Goal: Task Accomplishment & Management: Manage account settings

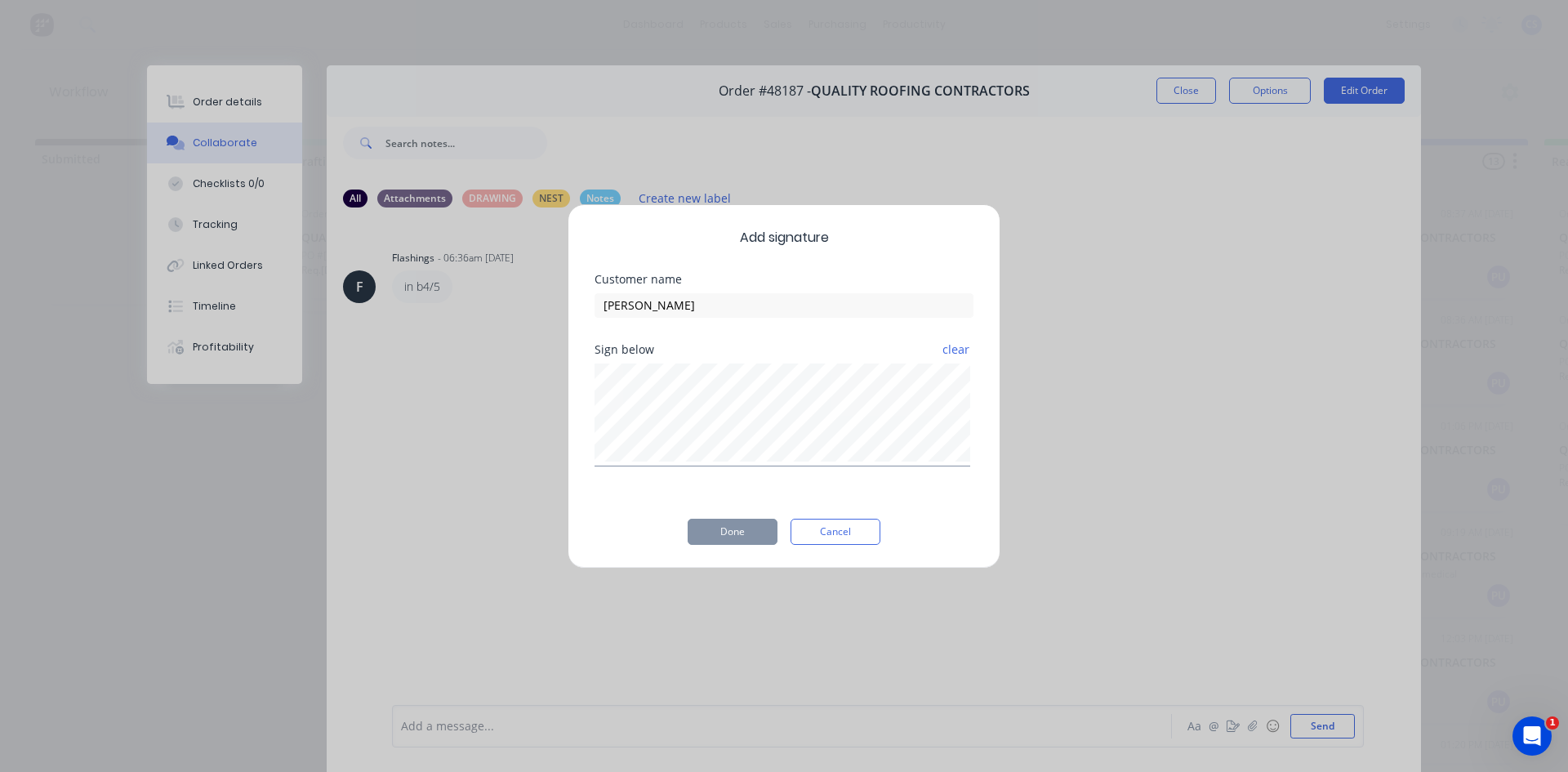
scroll to position [822, 0]
click at [729, 526] on button "Done" at bounding box center [732, 531] width 90 height 26
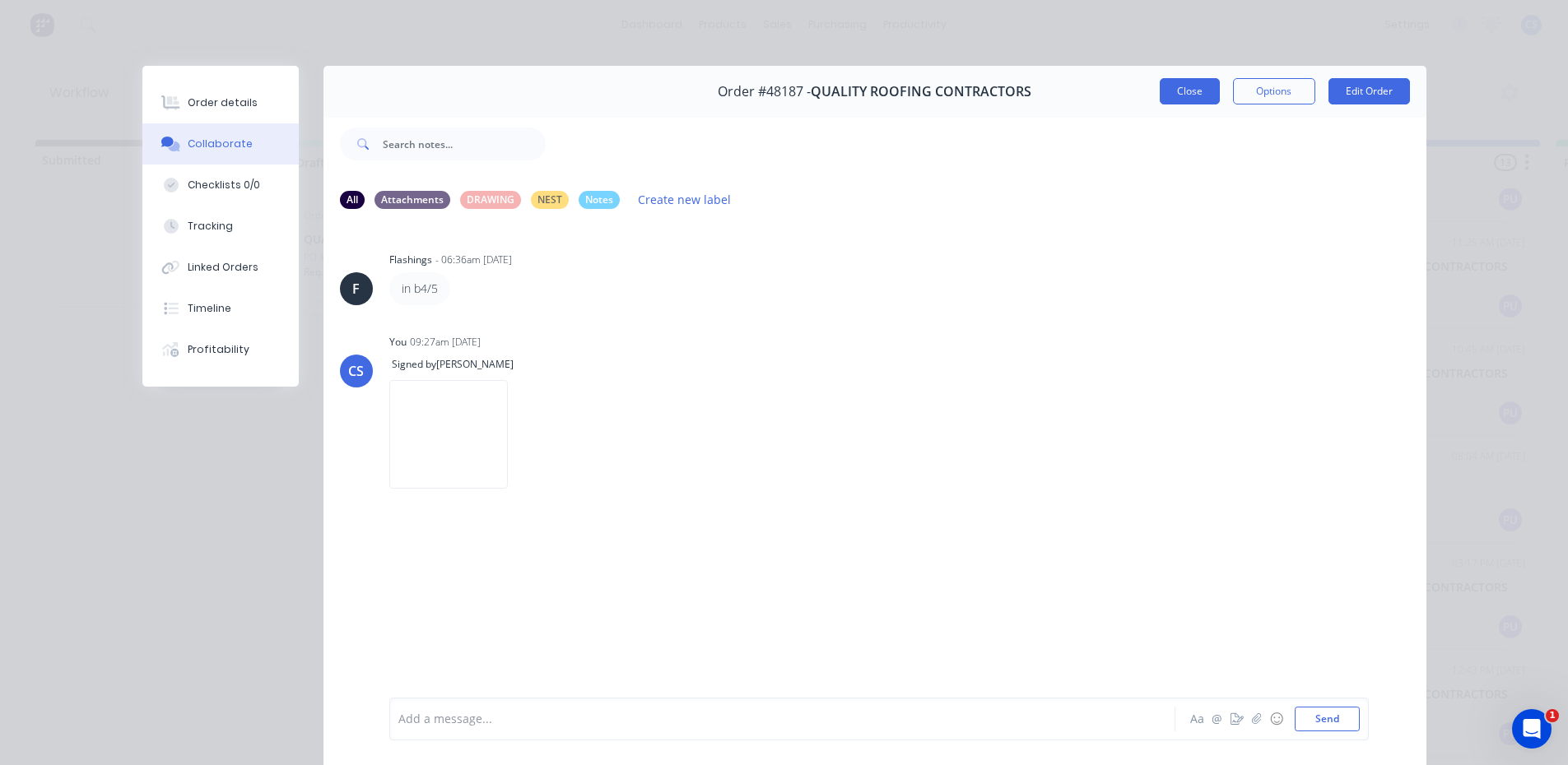
click at [1189, 83] on button "Close" at bounding box center [1190, 91] width 60 height 26
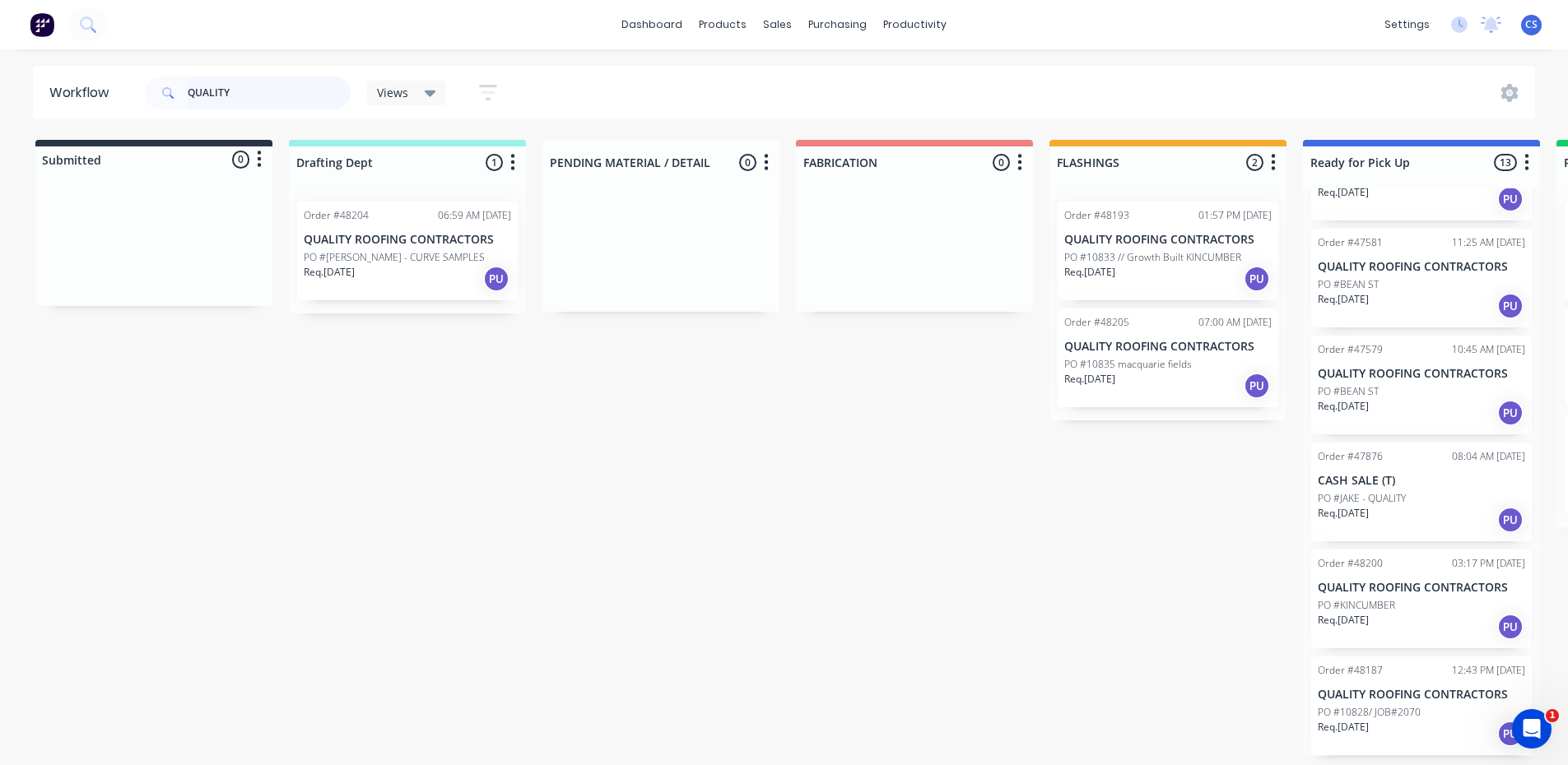
scroll to position [3, 0]
click at [1439, 705] on div "PO #10828/ JOB#2070" at bounding box center [1421, 712] width 207 height 14
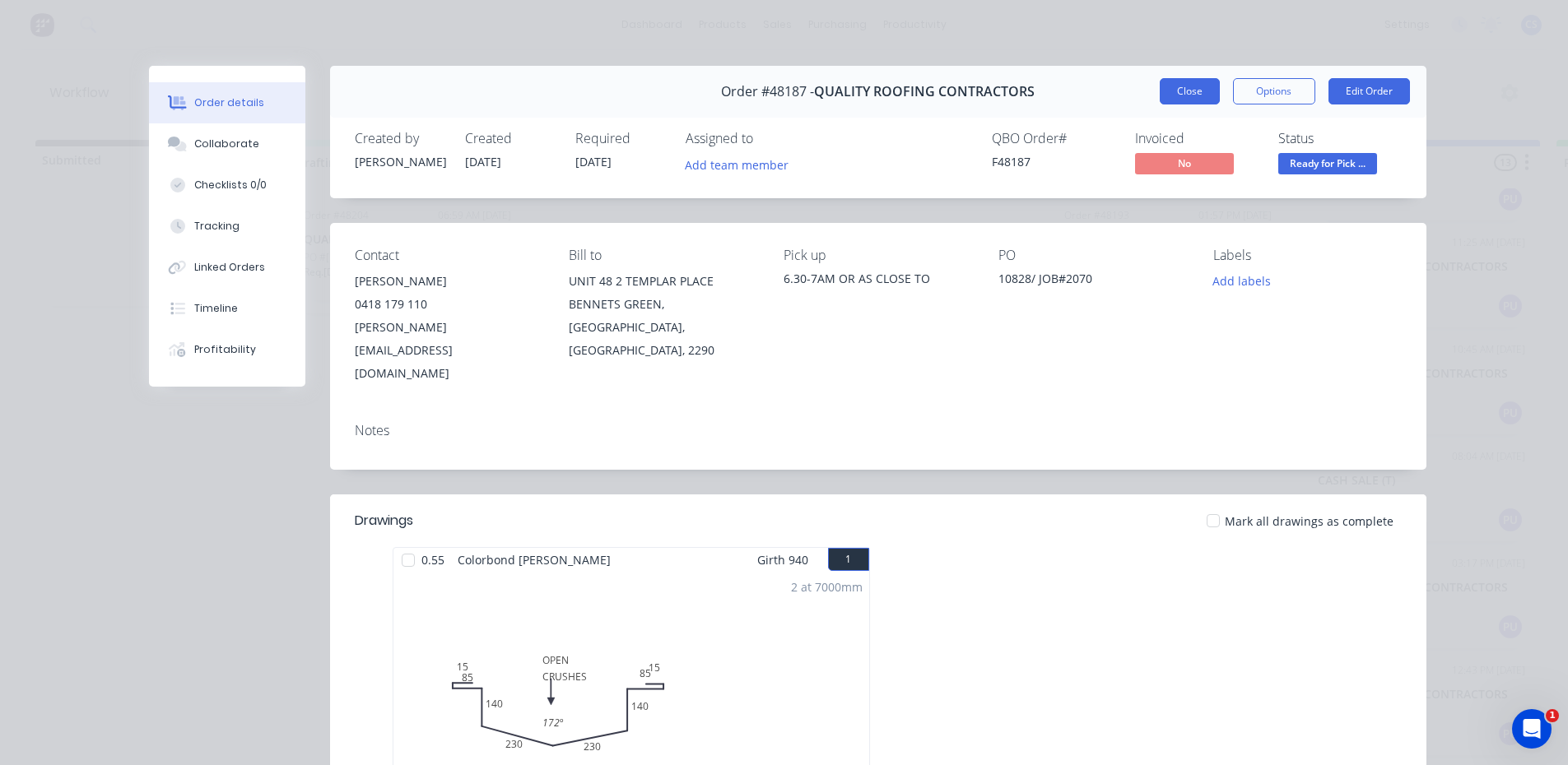
click at [1208, 93] on button "Close" at bounding box center [1190, 91] width 60 height 26
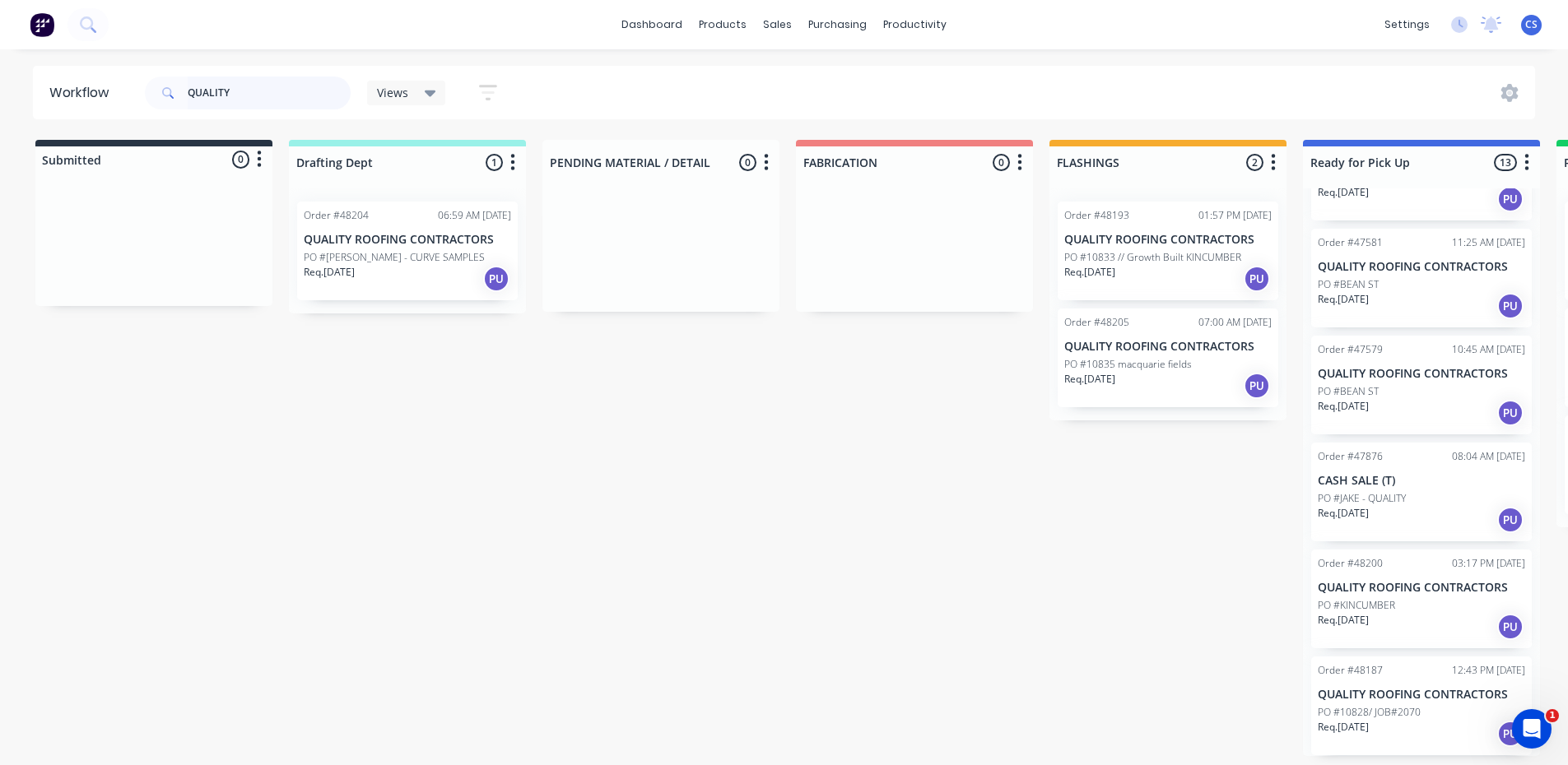
drag, startPoint x: 297, startPoint y: 106, endPoint x: 0, endPoint y: 112, distance: 297.1
click at [0, 112] on div "Workflow QUALITY Views Save new view None (Default) edit [PERSON_NAME] edit [PE…" at bounding box center [784, 92] width 1568 height 54
type input "KITE"
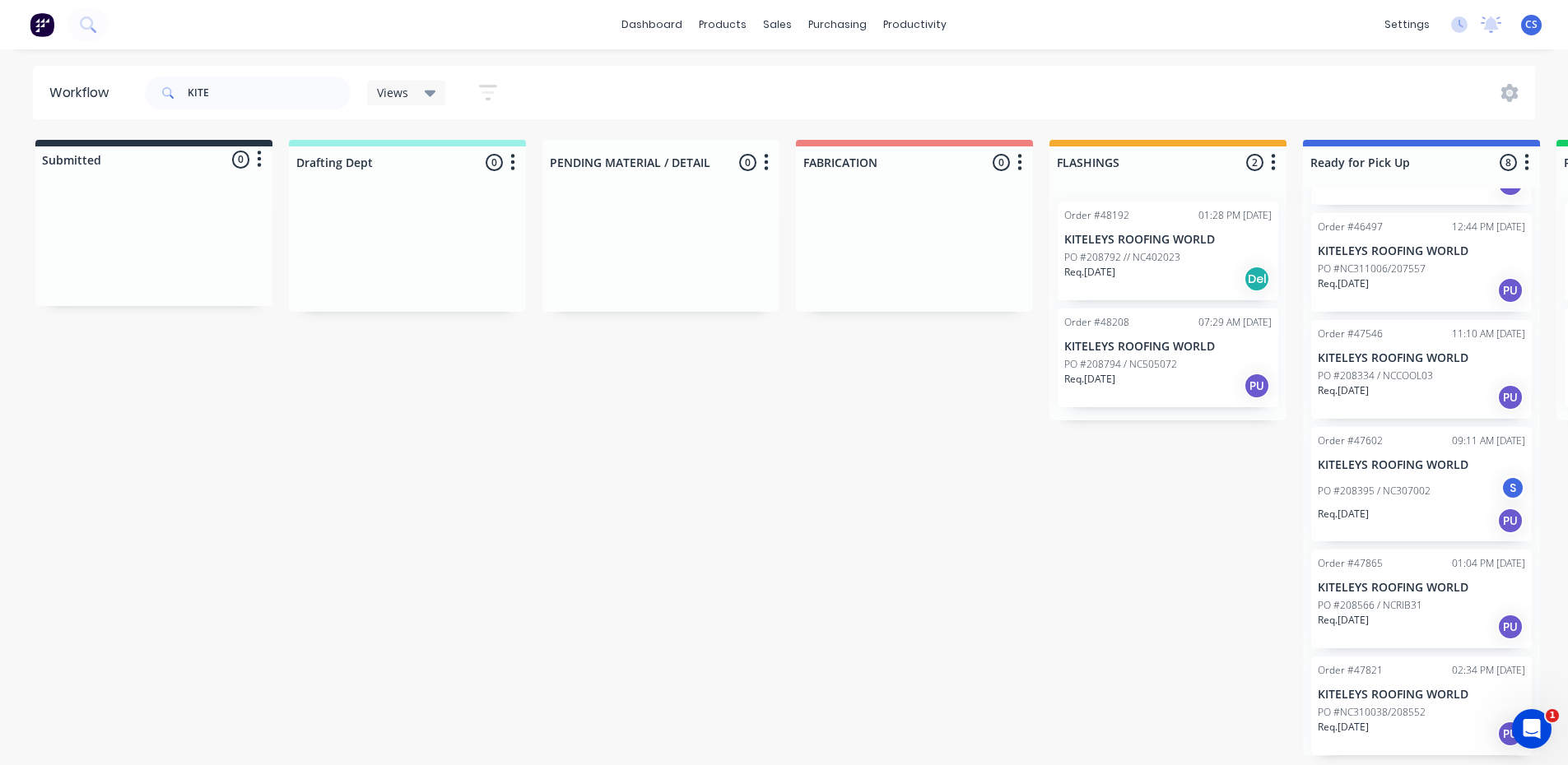
click at [1404, 670] on div "Order #47821 02:34 PM [DATE]" at bounding box center [1421, 670] width 207 height 14
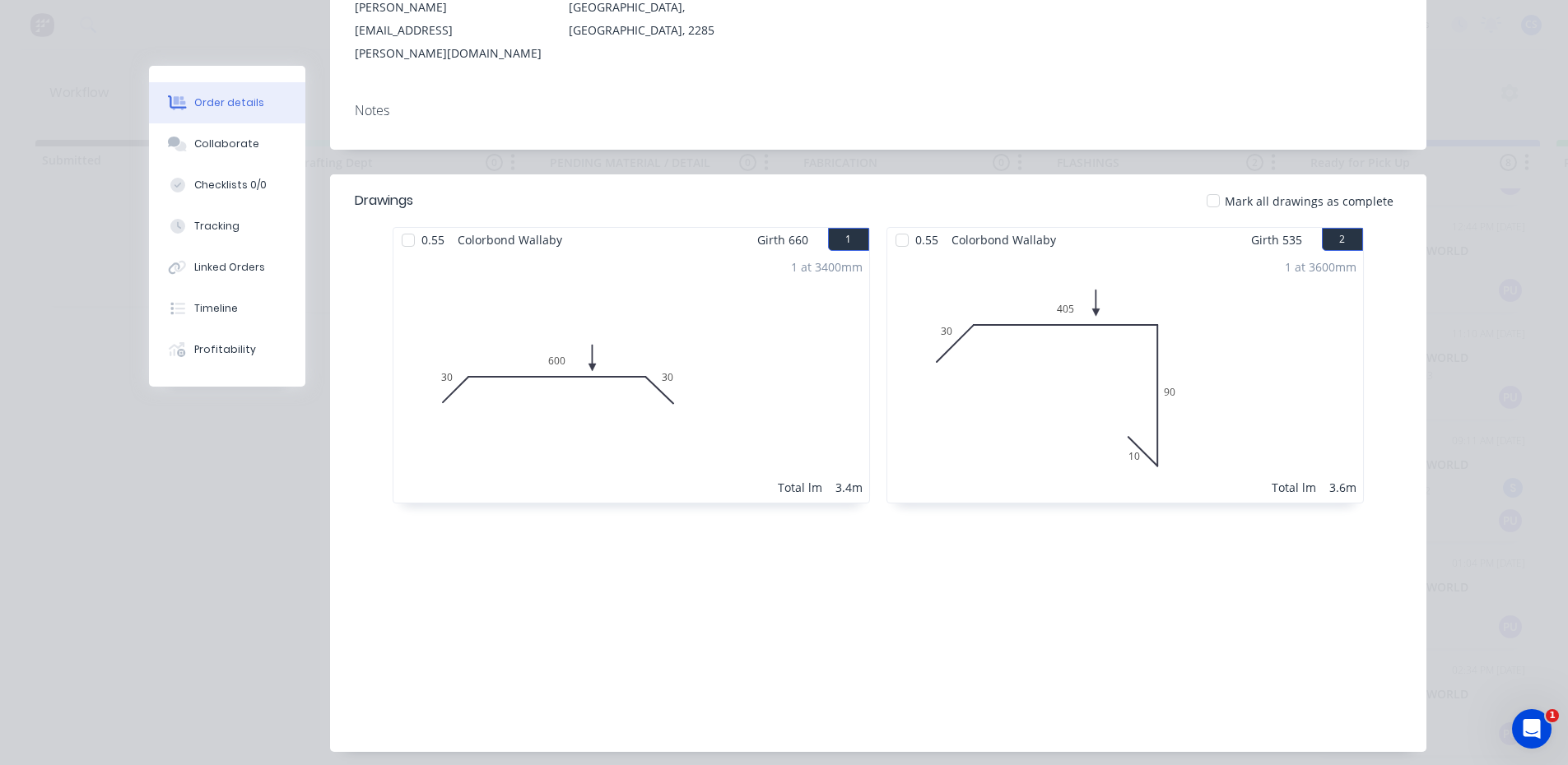
scroll to position [329, 0]
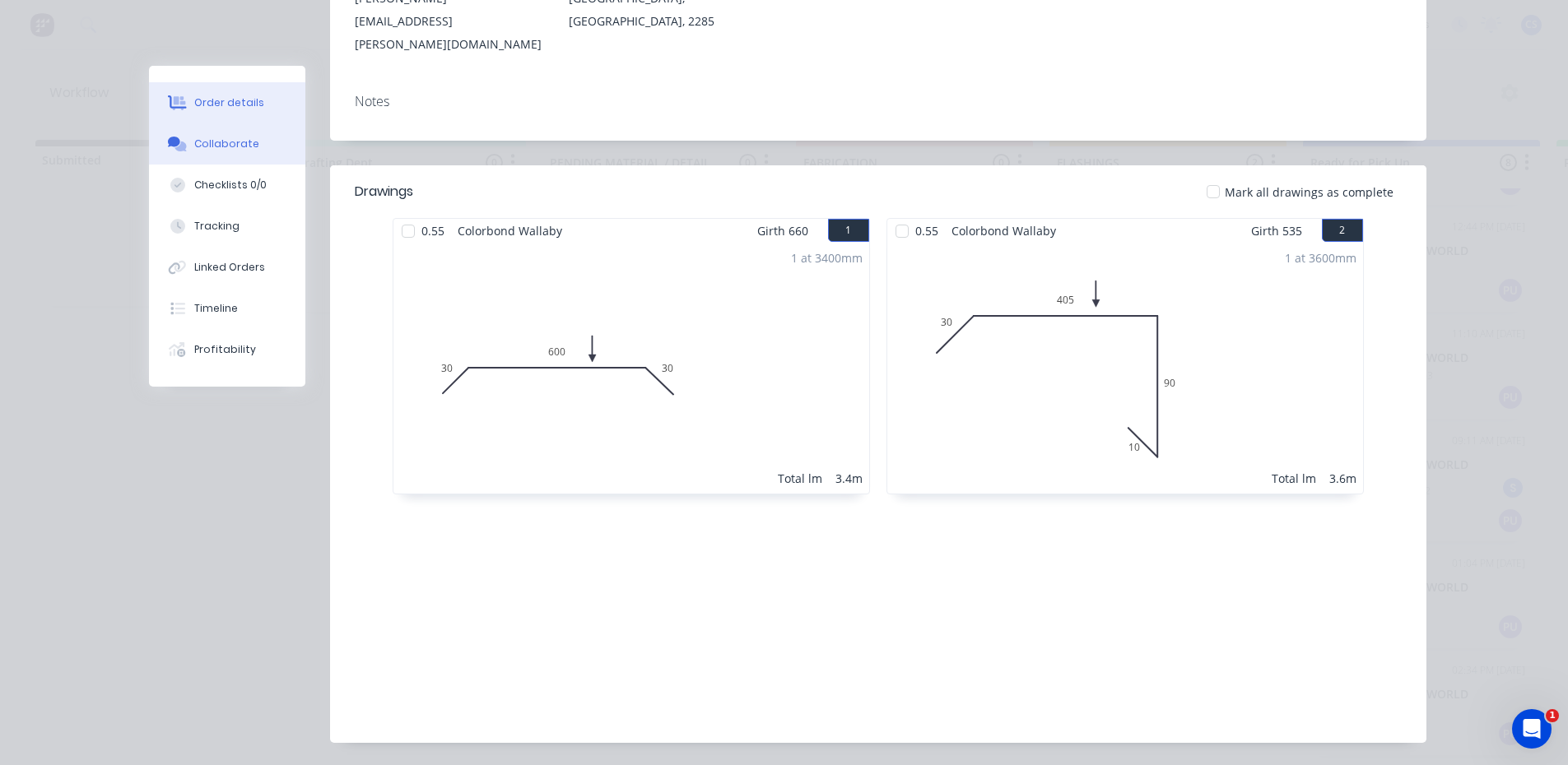
click at [271, 135] on button "Collaborate" at bounding box center [227, 144] width 156 height 41
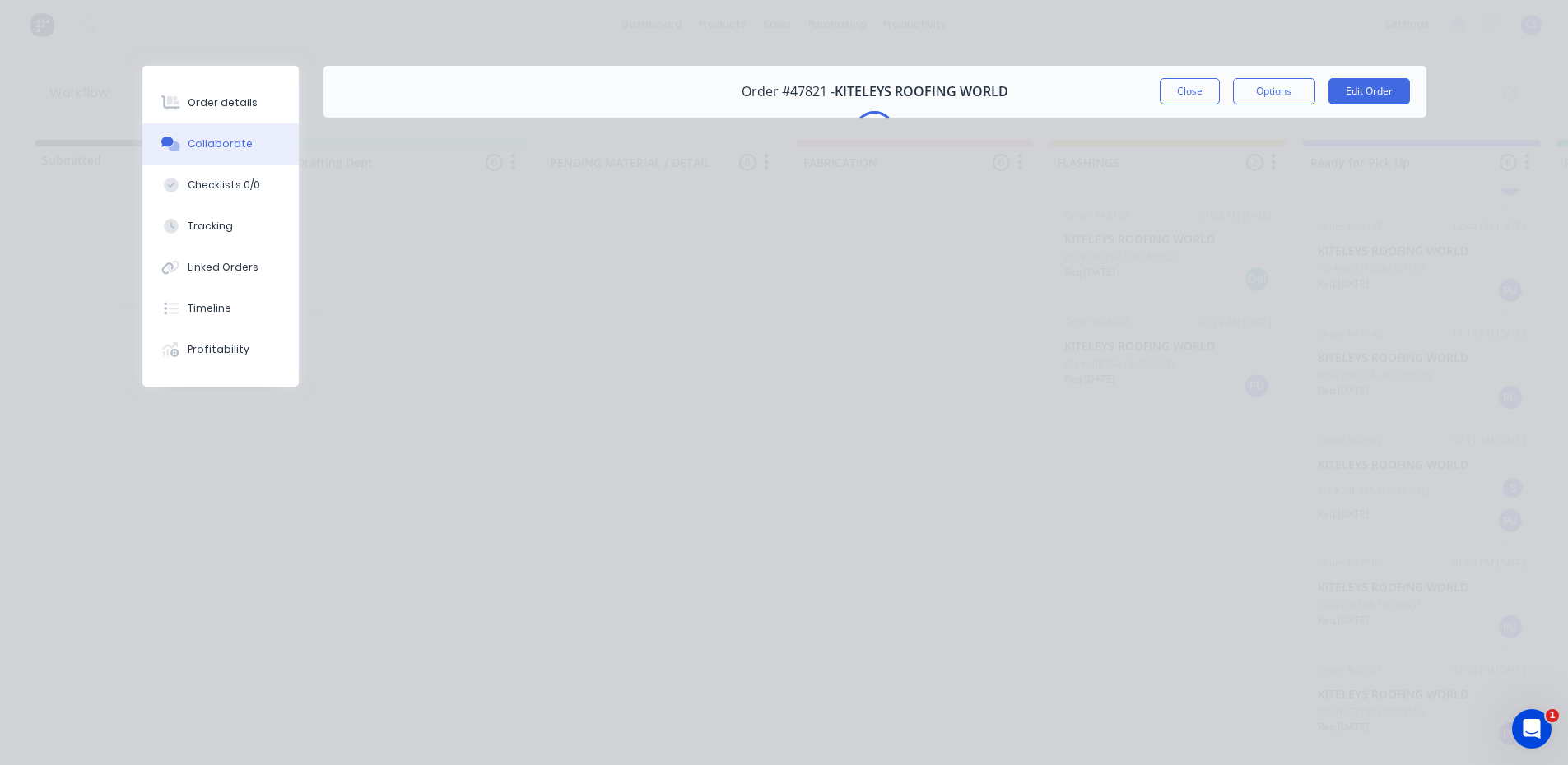
scroll to position [0, 0]
click at [223, 115] on button "Order details" at bounding box center [220, 103] width 156 height 41
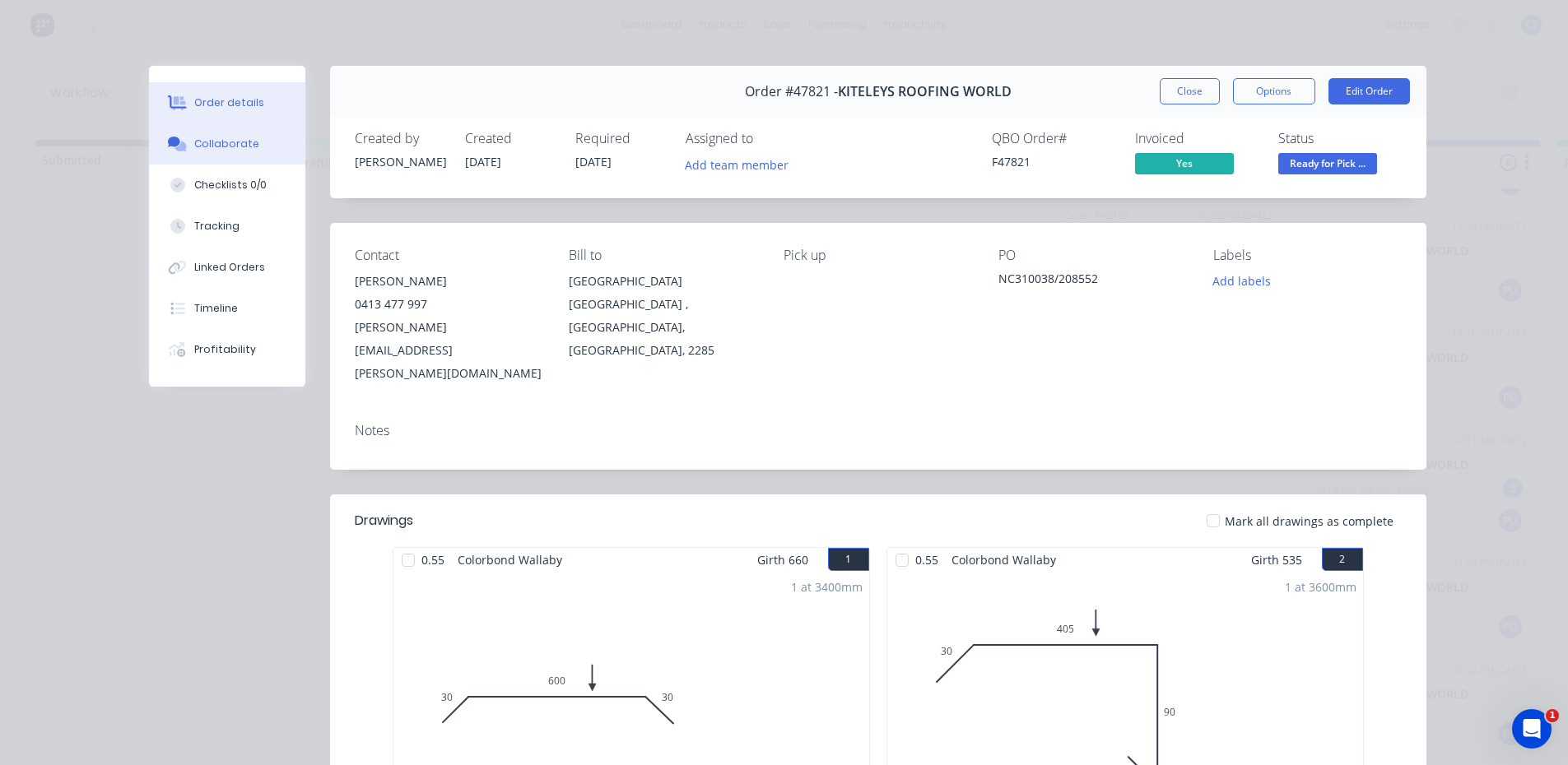
click at [221, 142] on div "Collaborate" at bounding box center [227, 143] width 65 height 14
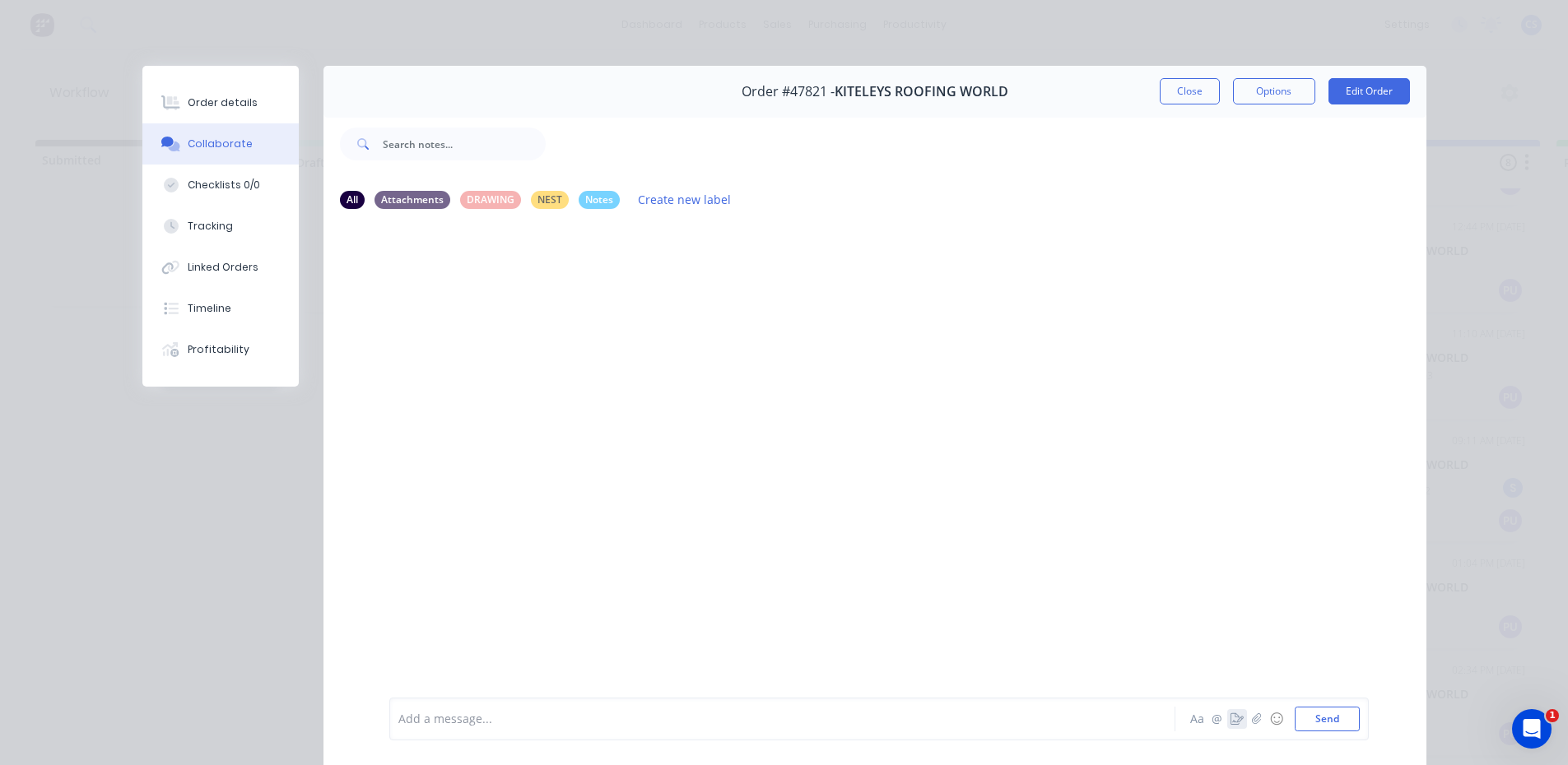
click at [1231, 717] on icon "button" at bounding box center [1237, 719] width 13 height 12
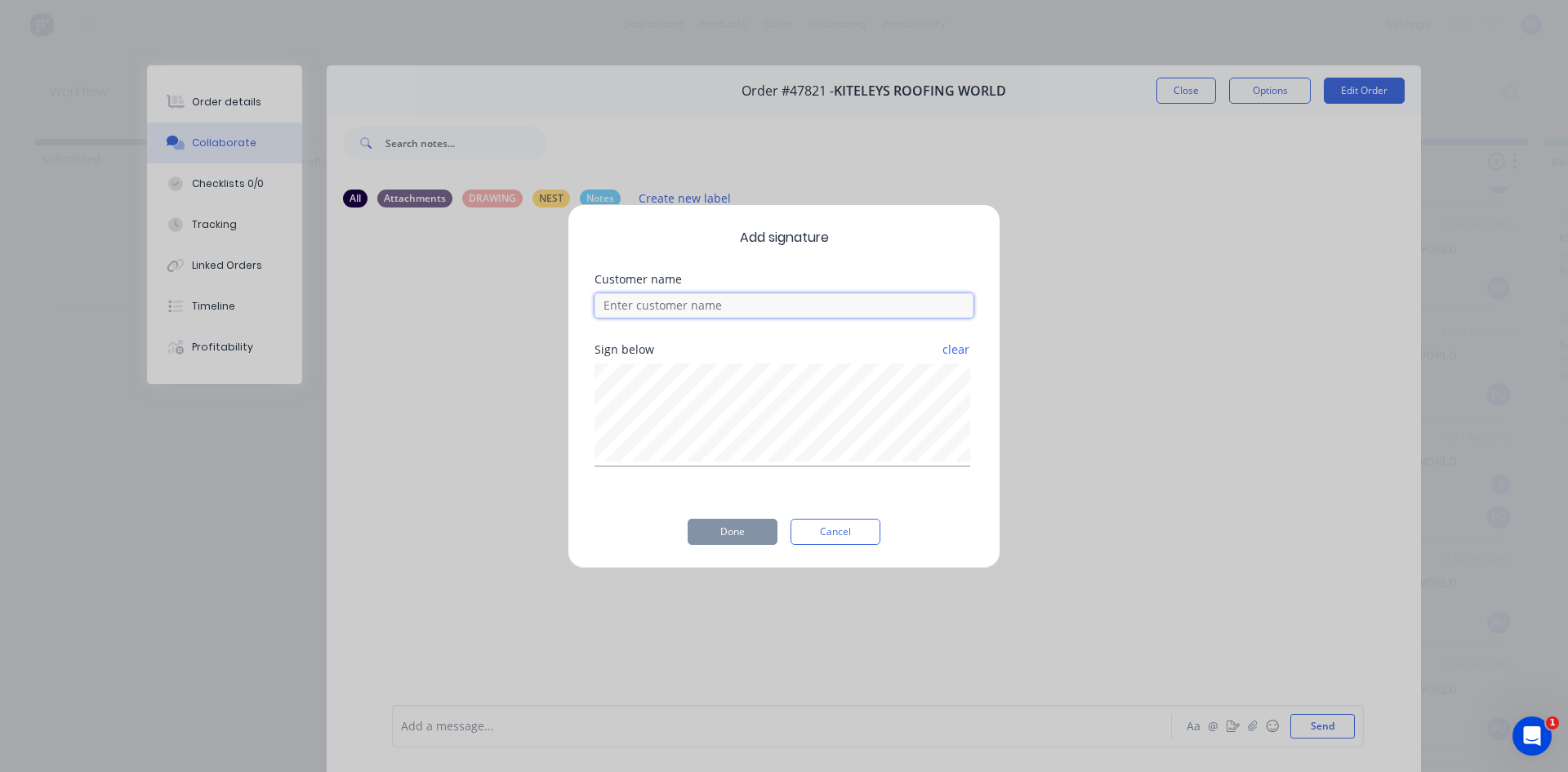
click at [820, 307] on input at bounding box center [784, 305] width 379 height 25
type input "WILL"
click at [762, 532] on button "Done" at bounding box center [732, 531] width 90 height 26
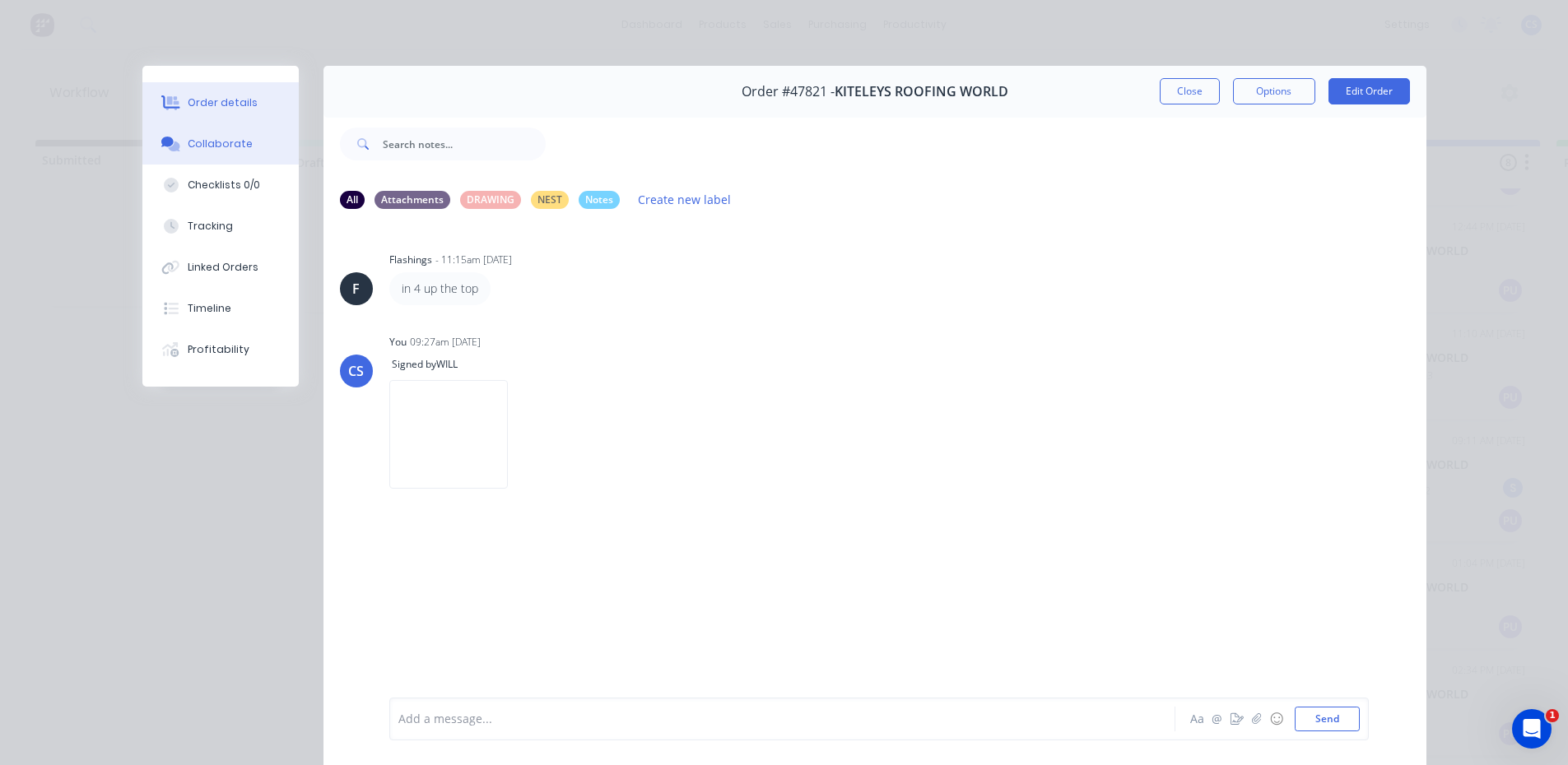
click at [234, 110] on button "Order details" at bounding box center [220, 103] width 156 height 41
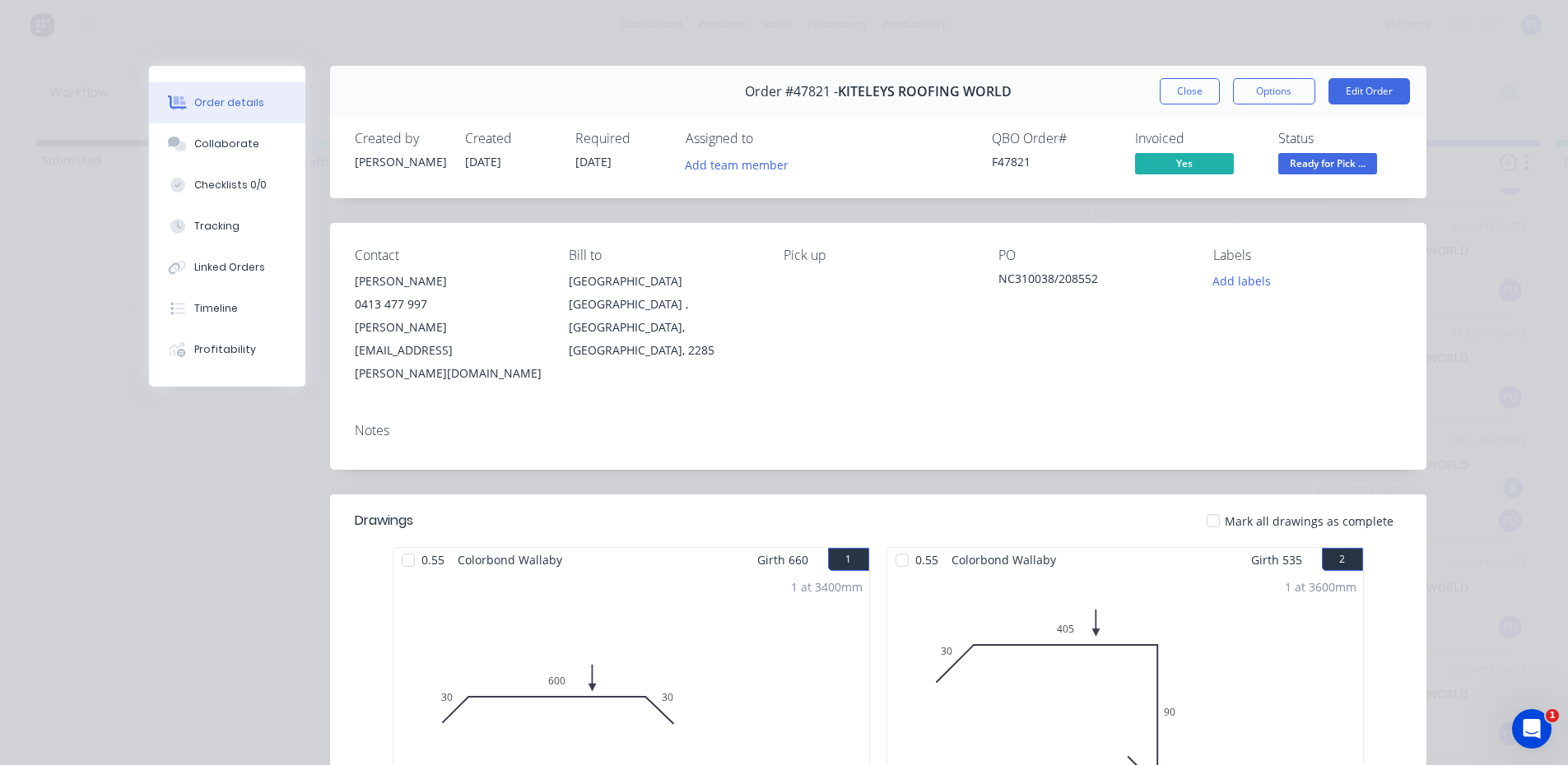
click at [1200, 106] on div "Order #47821 - KITELEYS ROOFING WORLD Close Options Edit Order" at bounding box center [878, 91] width 1096 height 52
click at [1202, 99] on button "Close" at bounding box center [1190, 91] width 60 height 26
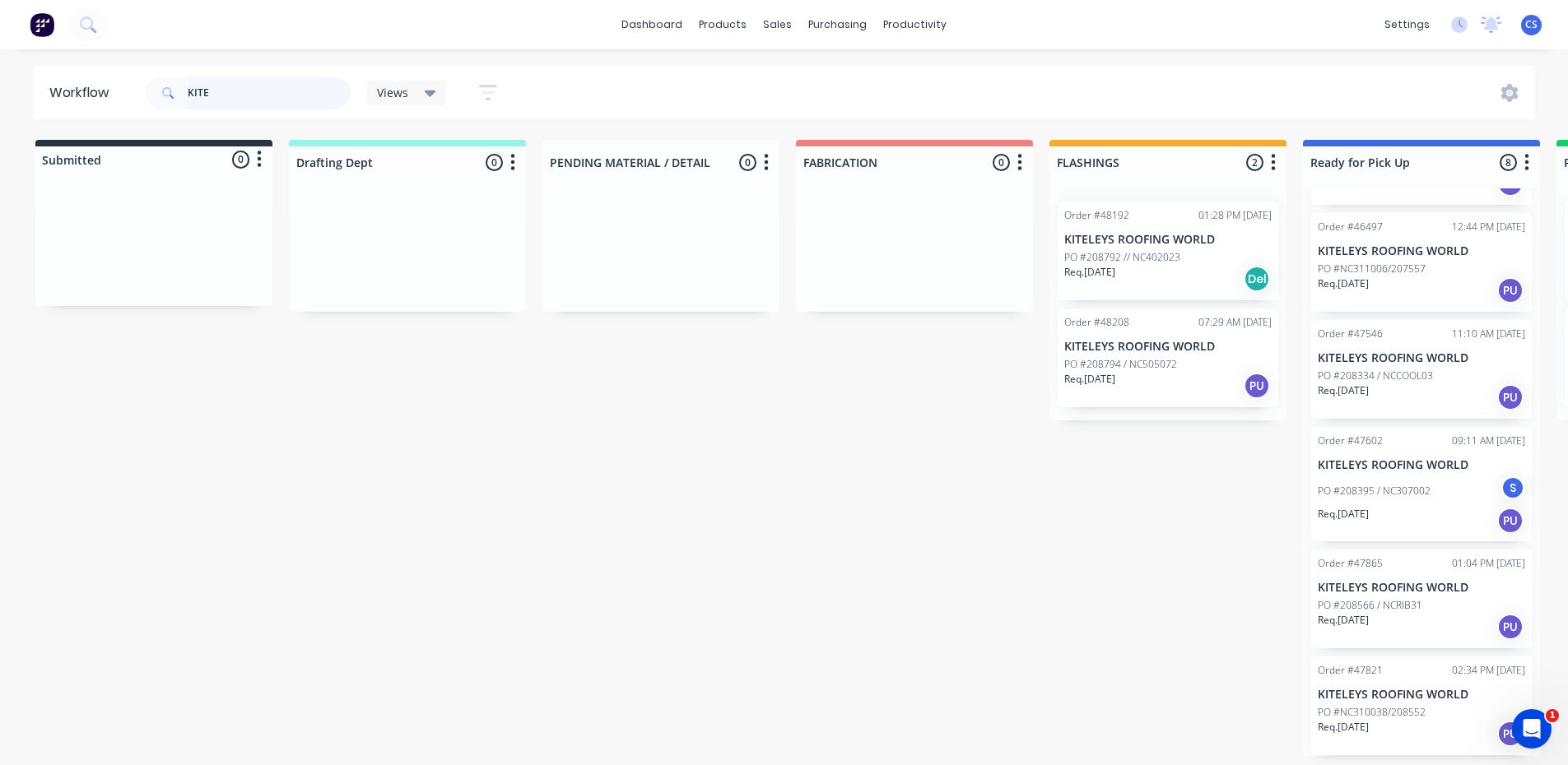
scroll to position [3, 0]
click at [1397, 695] on p "KITELEYS ROOFING WORLD" at bounding box center [1421, 694] width 207 height 14
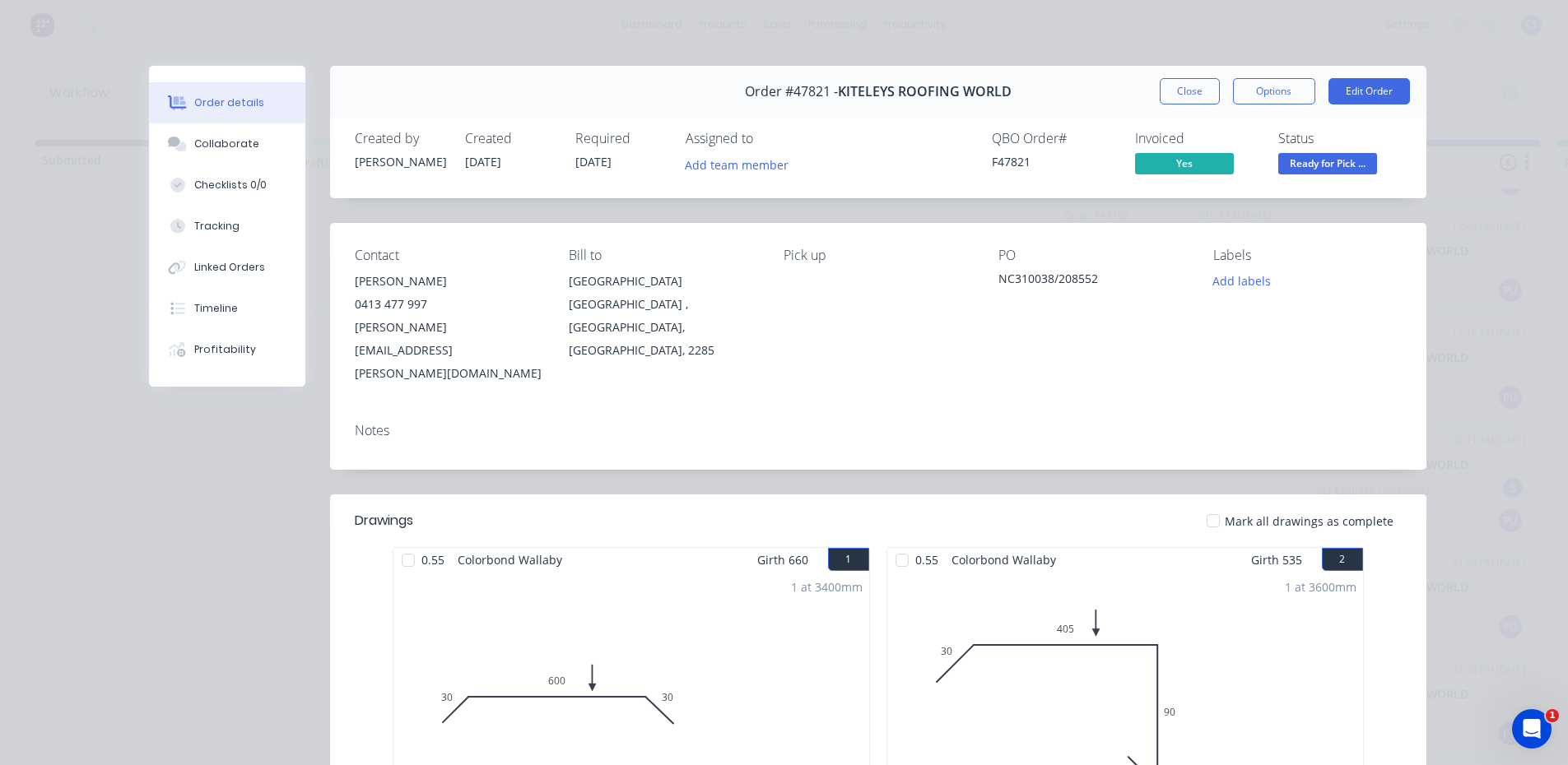
click at [1321, 157] on span "Ready for Pick ..." at bounding box center [1328, 164] width 99 height 20
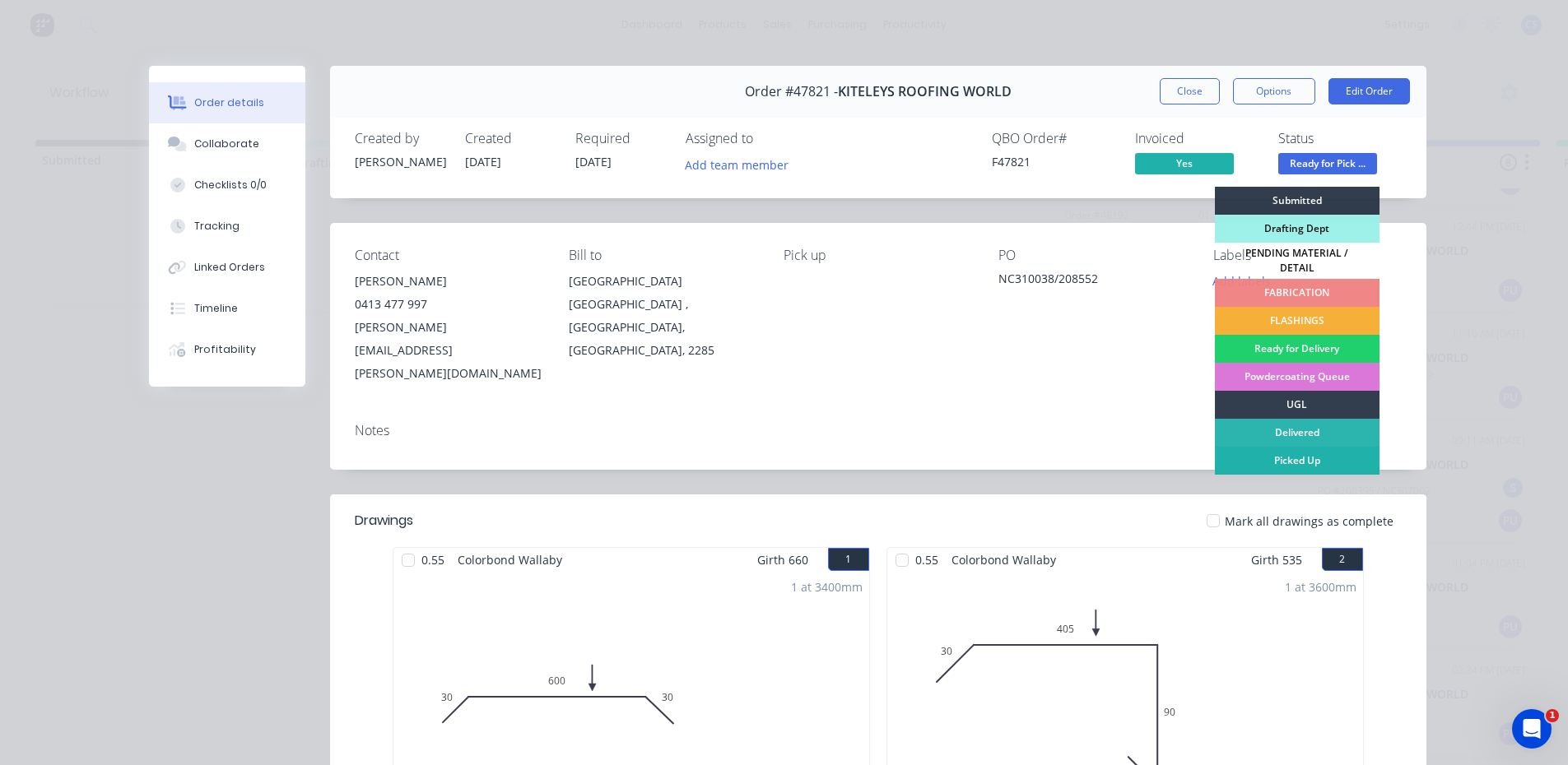
click at [1291, 446] on div "Picked Up" at bounding box center [1296, 460] width 164 height 28
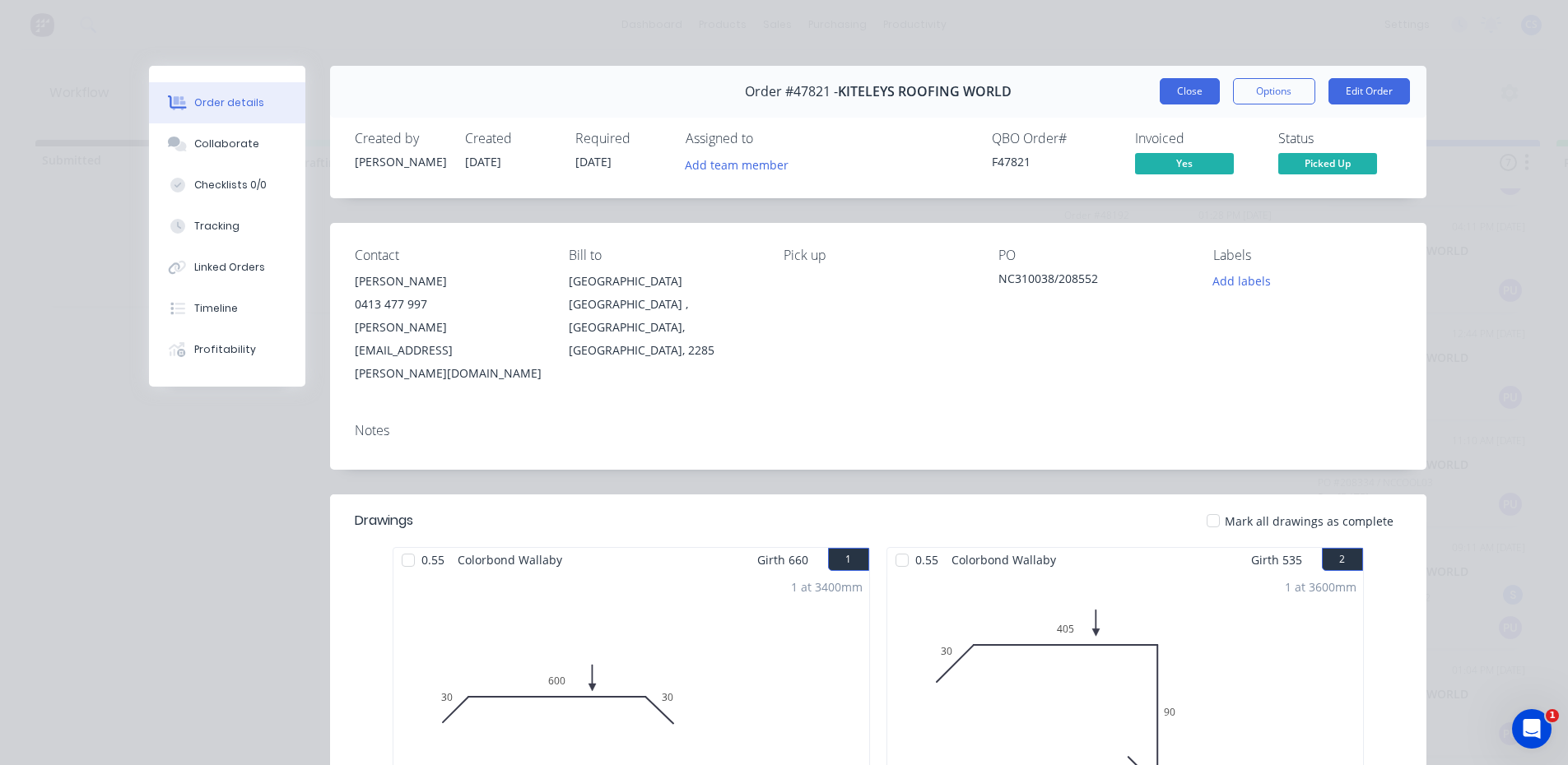
click at [1200, 91] on button "Close" at bounding box center [1190, 91] width 60 height 26
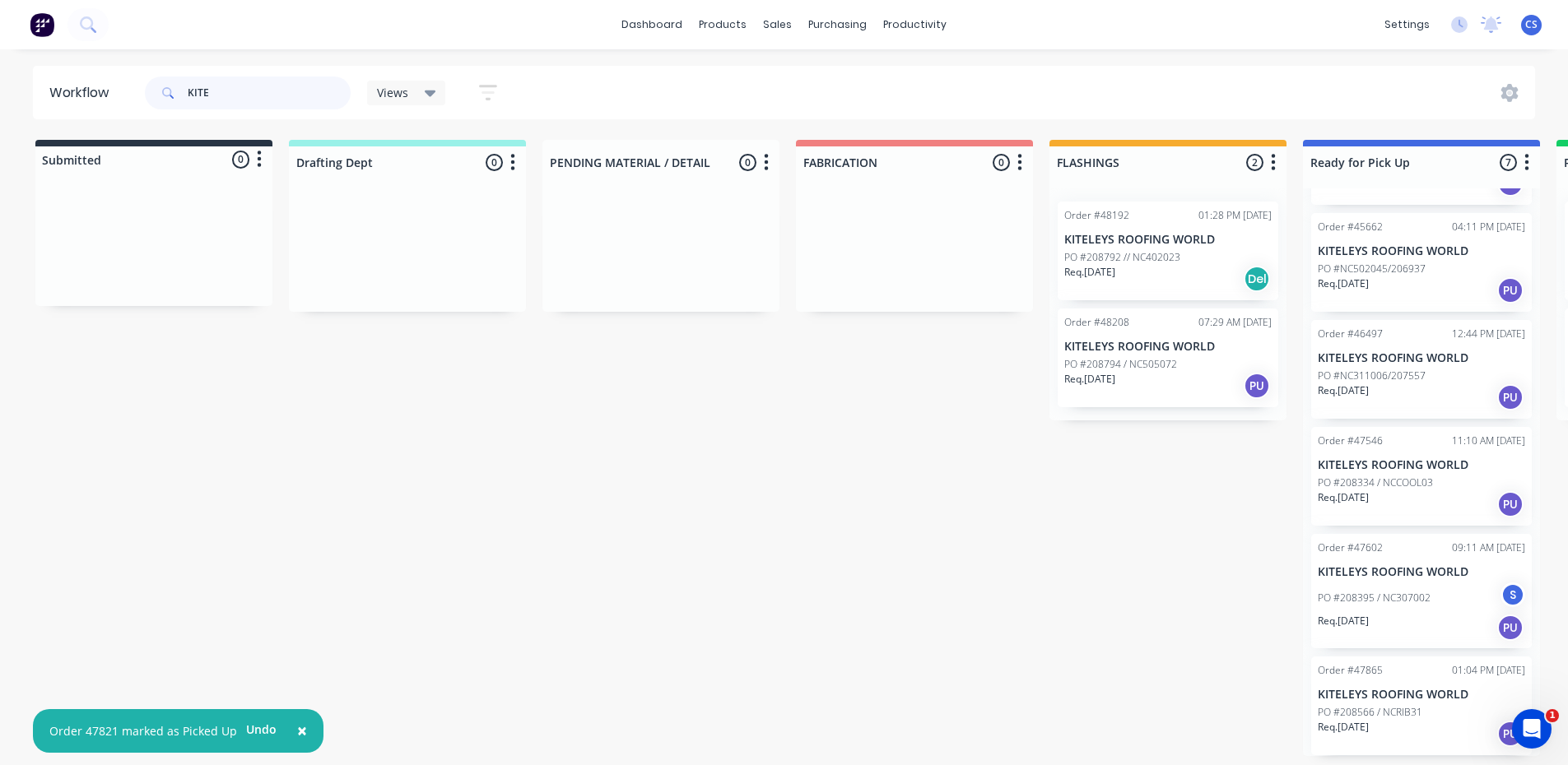
drag, startPoint x: 222, startPoint y: 90, endPoint x: 128, endPoint y: 90, distance: 94.0
click at [133, 90] on header "Workflow KITE Views Save new view None (Default) edit [PERSON_NAME] edit [PERSO…" at bounding box center [784, 92] width 1502 height 54
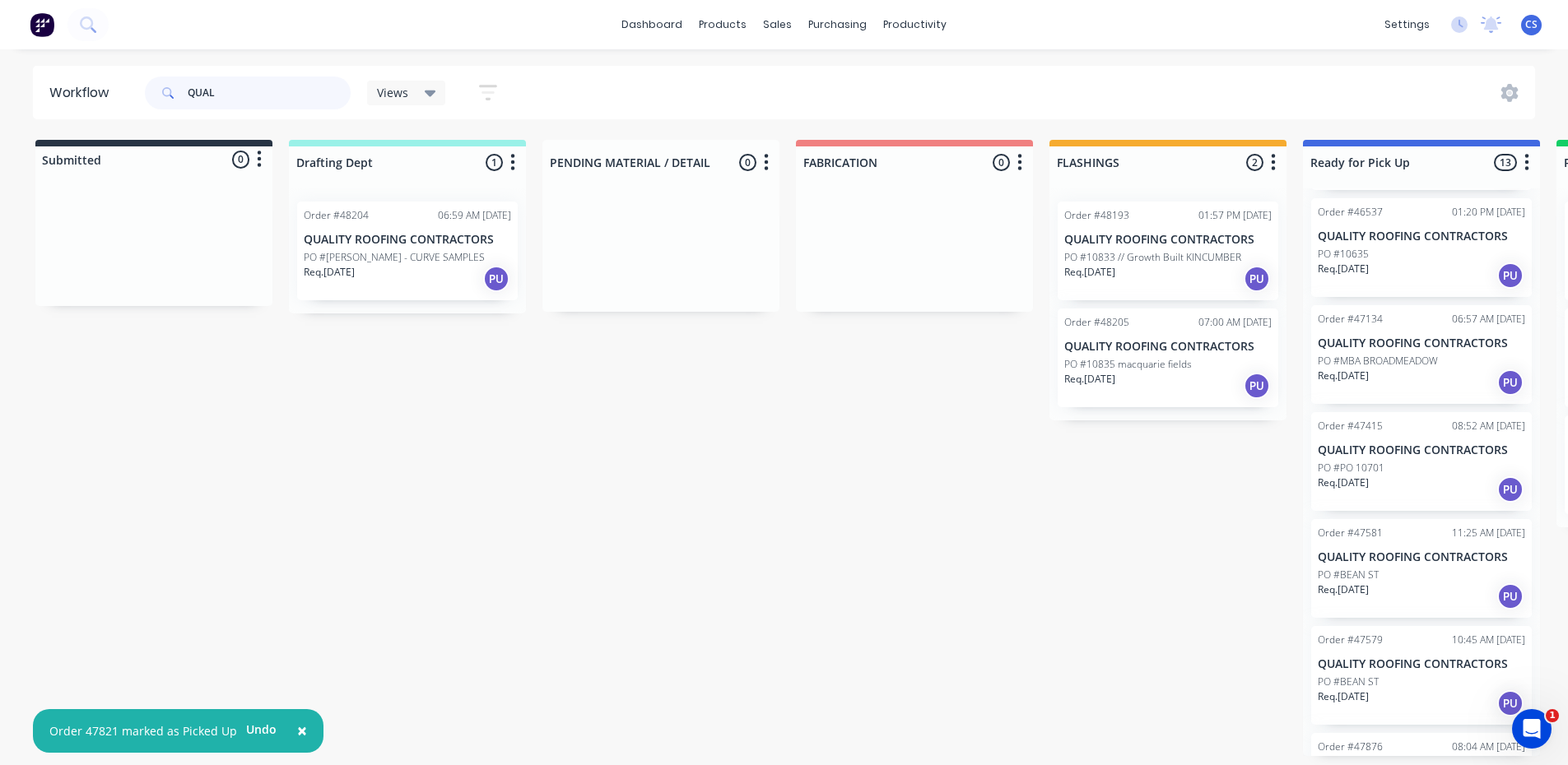
scroll to position [828, 0]
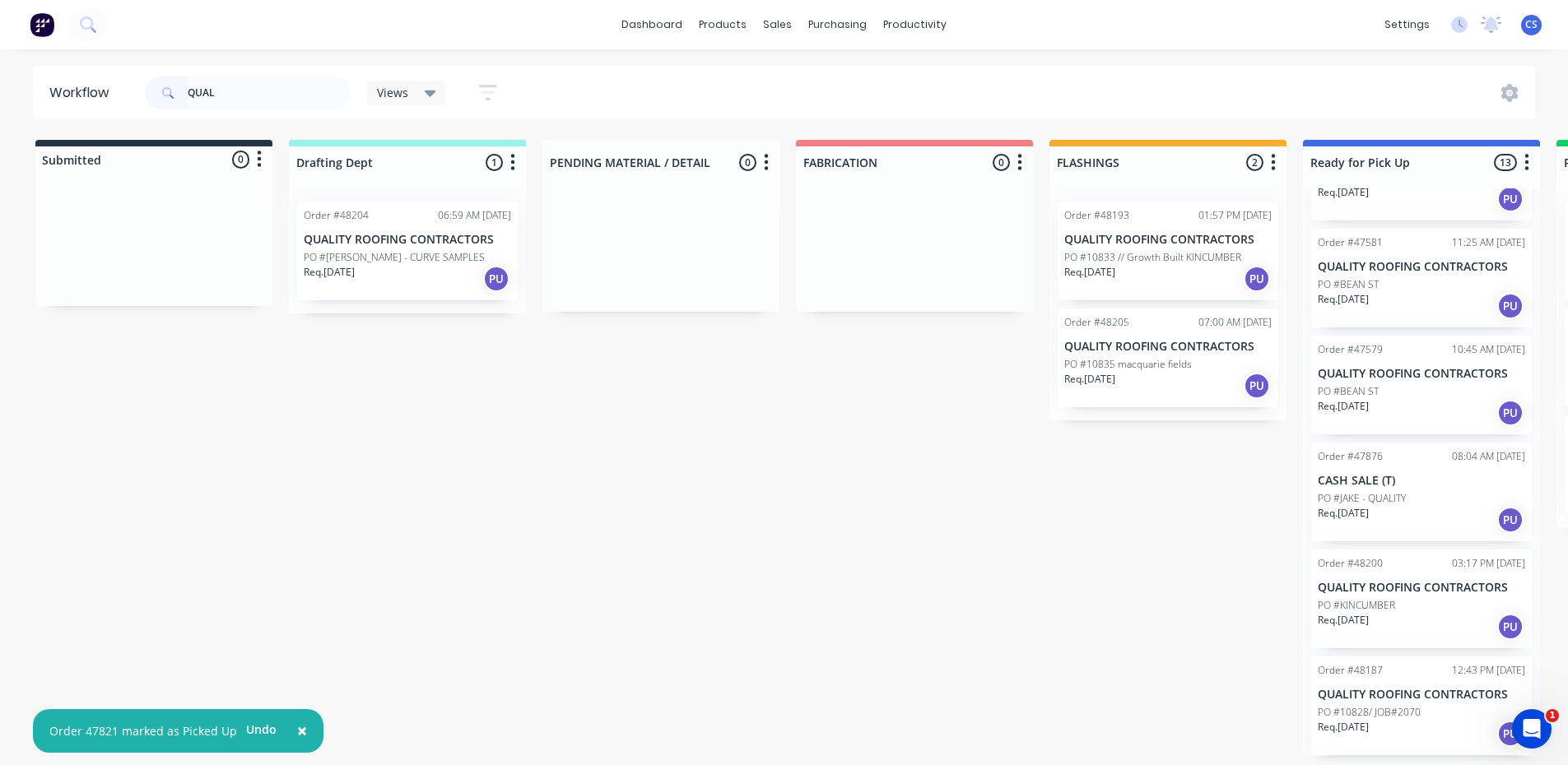
click at [1401, 693] on p "QUALITY ROOFING CONTRACTORS" at bounding box center [1421, 694] width 207 height 14
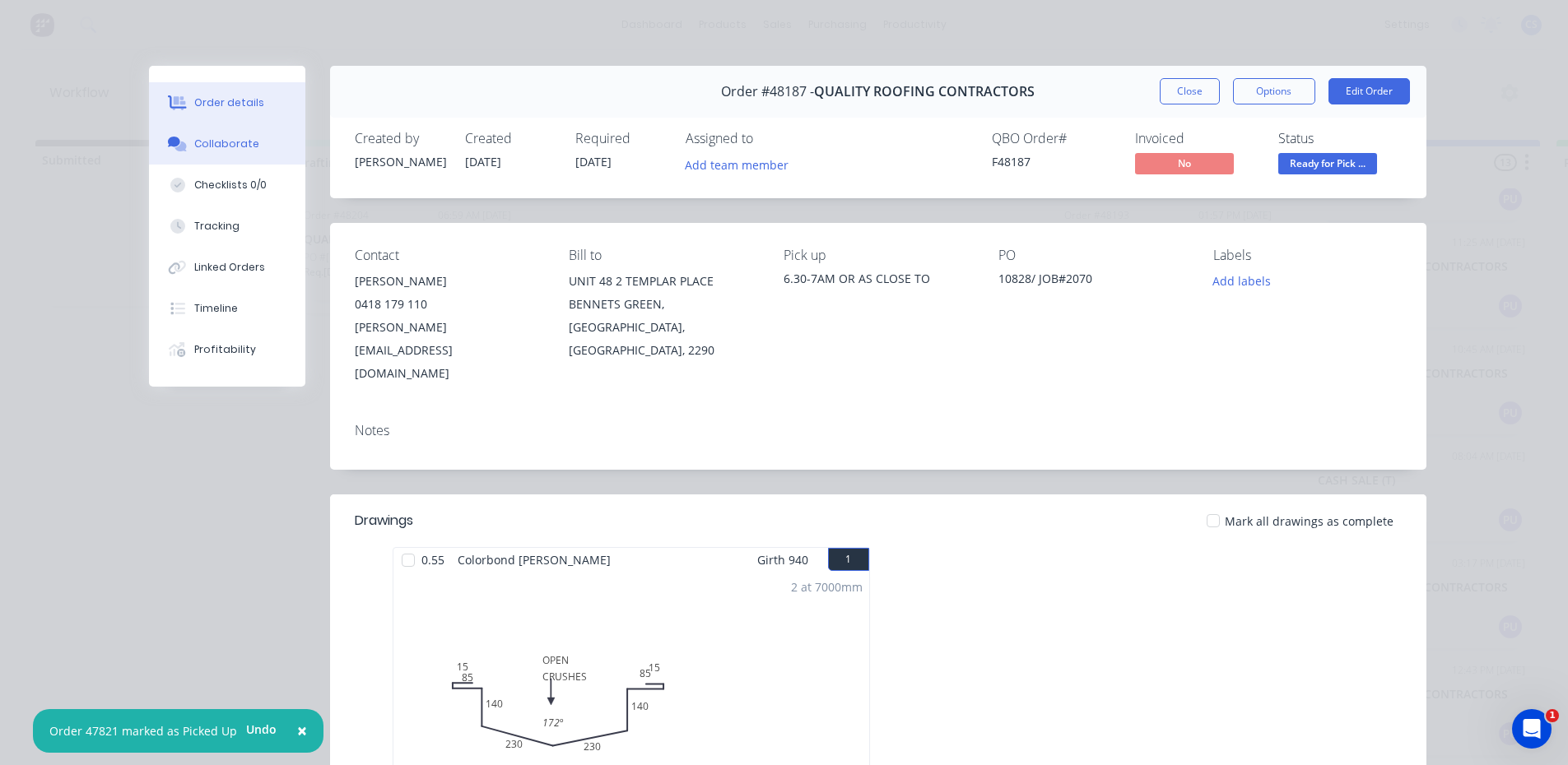
click at [168, 140] on icon at bounding box center [174, 141] width 12 height 10
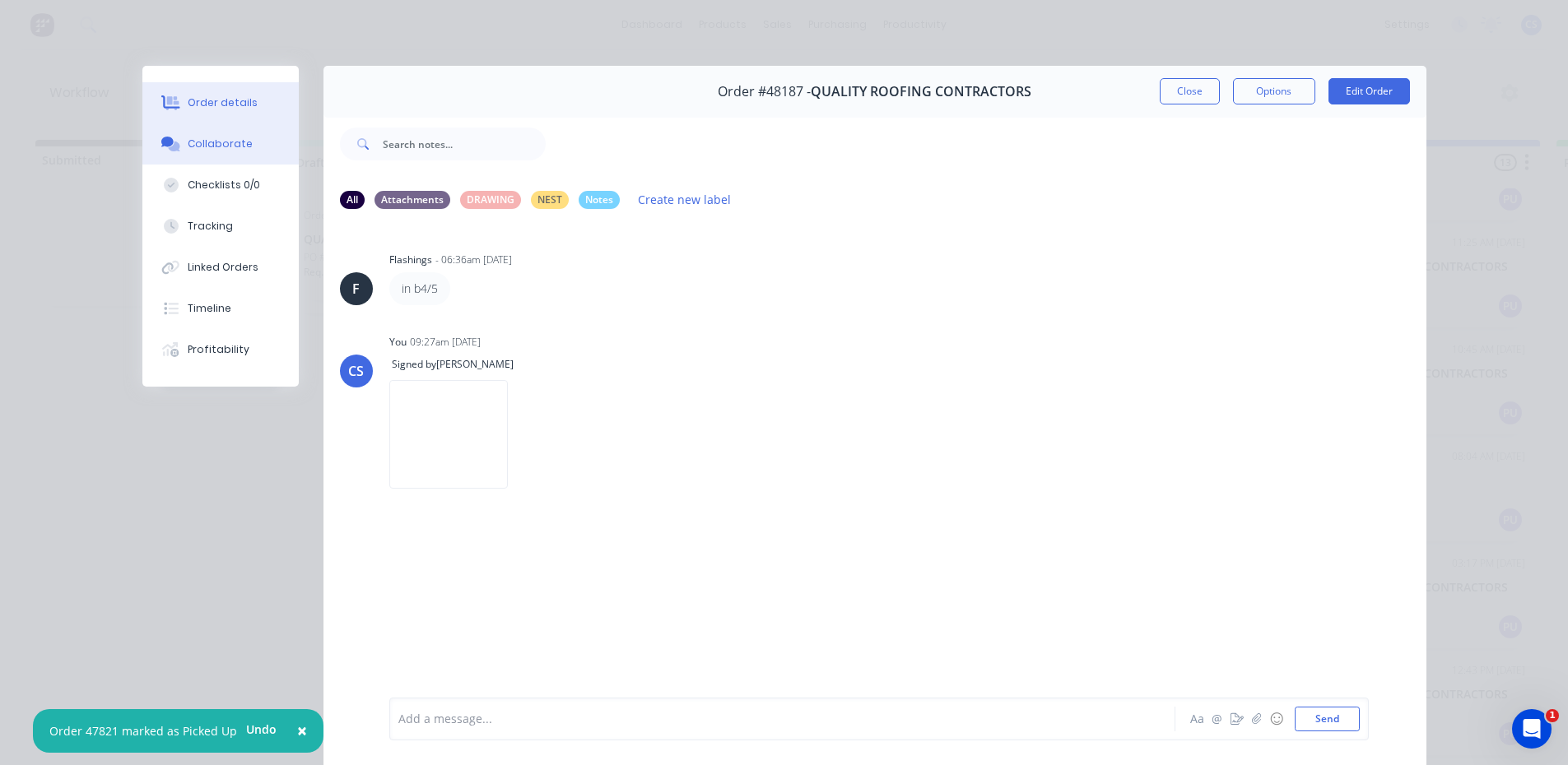
click at [199, 106] on div "Order details" at bounding box center [222, 102] width 70 height 14
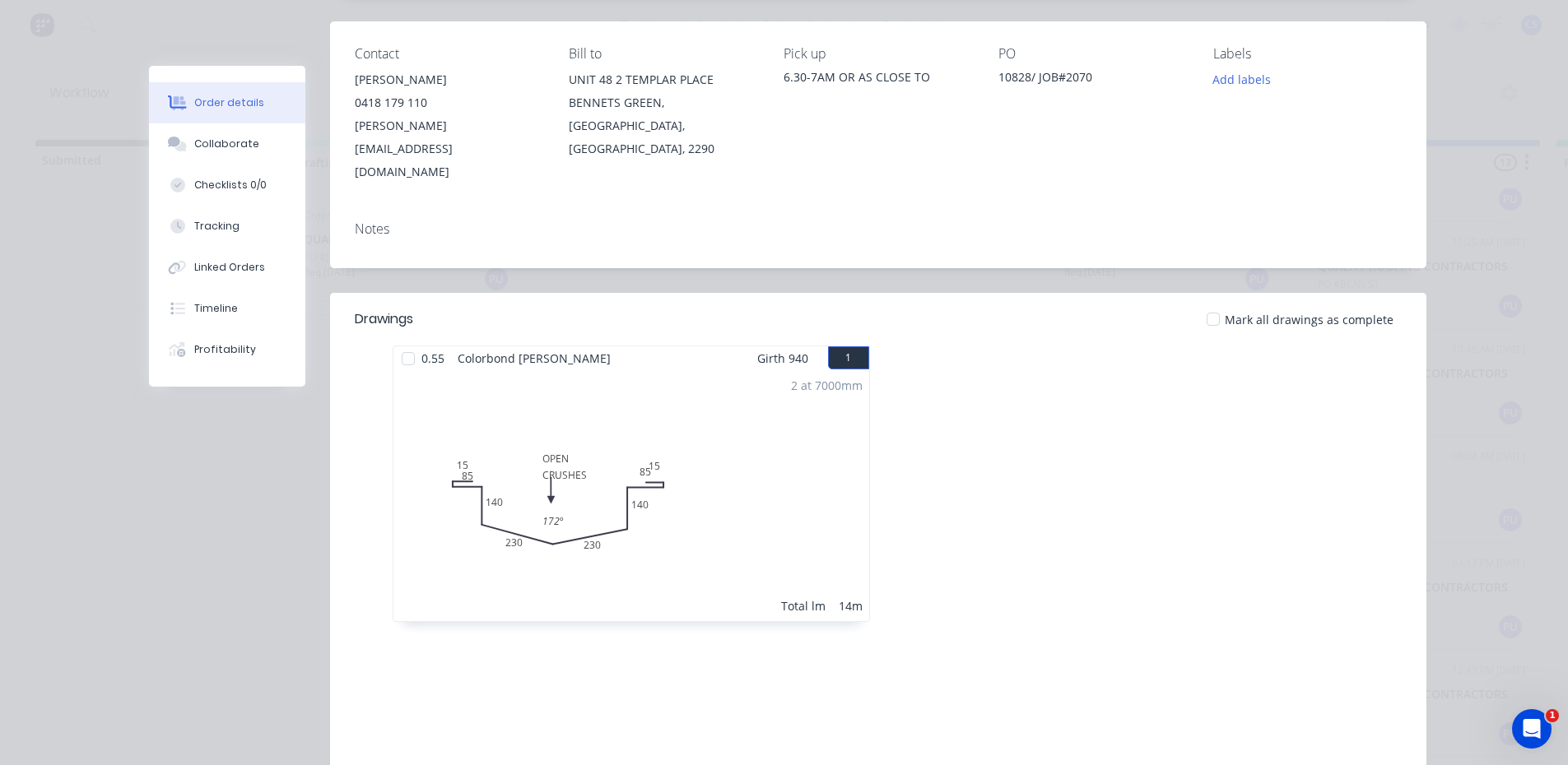
scroll to position [0, 0]
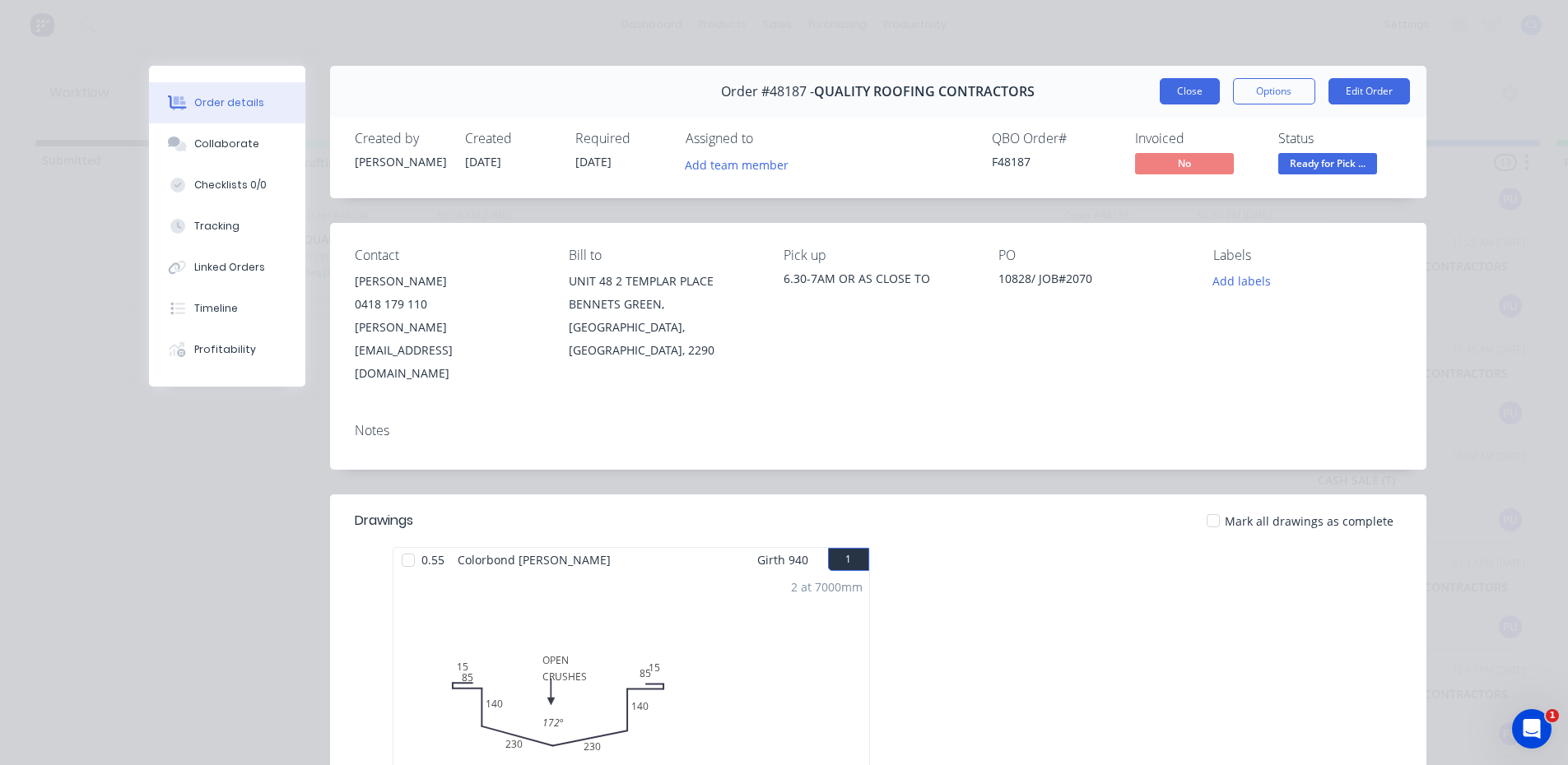
click at [1177, 101] on button "Close" at bounding box center [1190, 91] width 60 height 26
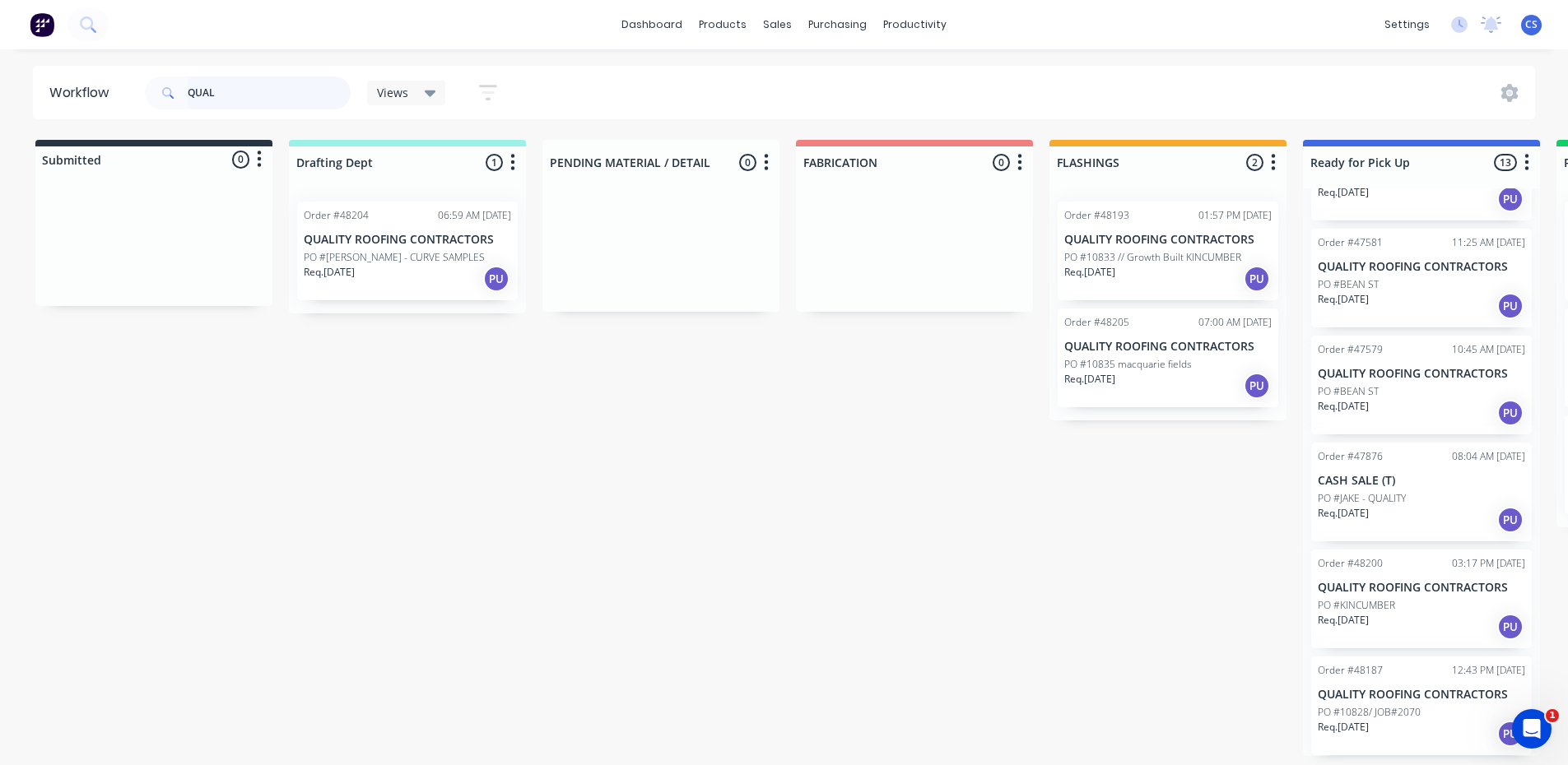
drag, startPoint x: 282, startPoint y: 94, endPoint x: 0, endPoint y: 85, distance: 282.1
click at [0, 85] on div "Workflow QUAL Views Save new view None (Default) edit [PERSON_NAME] edit [PERSO…" at bounding box center [784, 92] width 1568 height 54
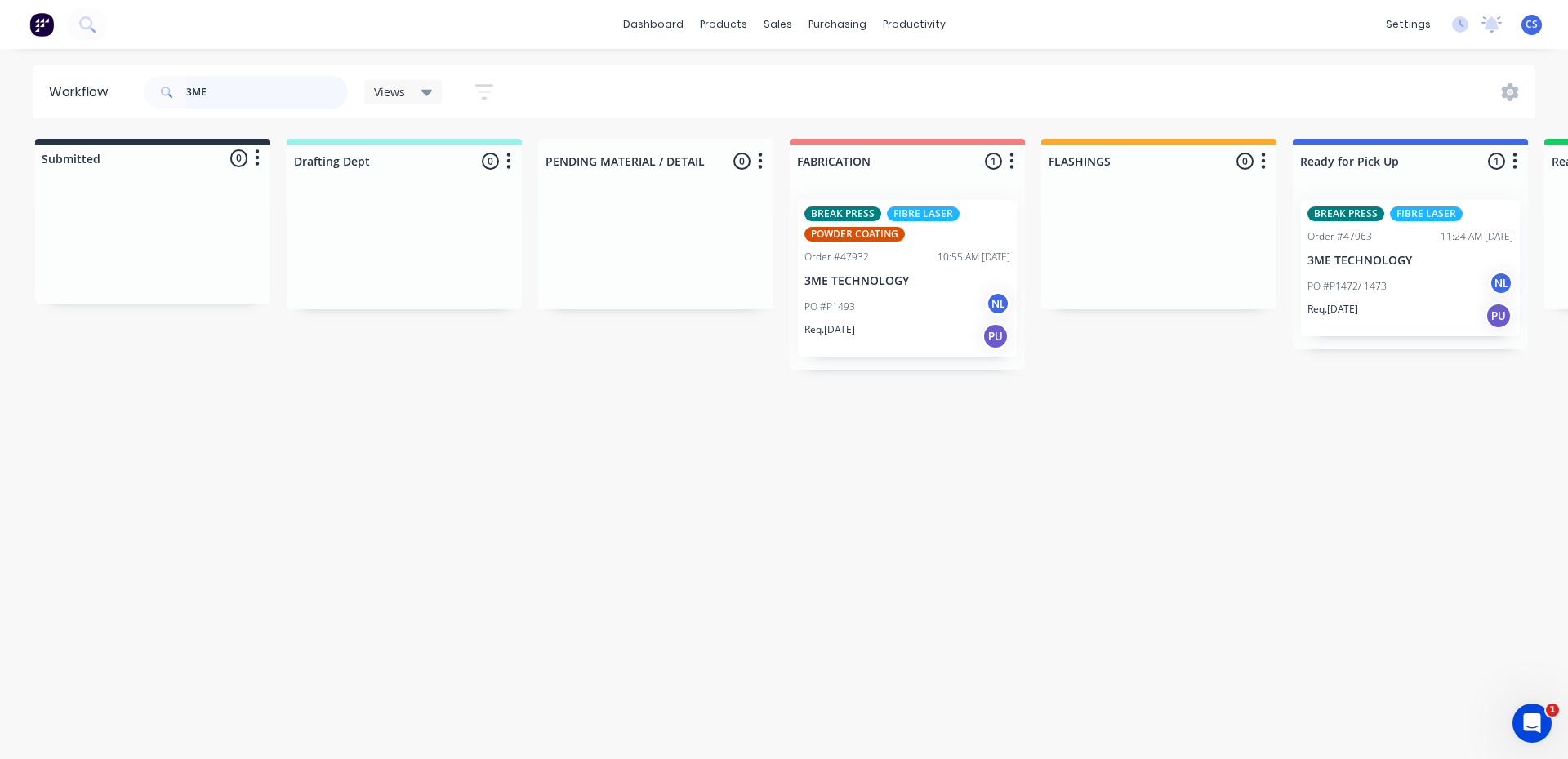
type input "3ME"
click at [1351, 267] on p "3ME TECHNOLOGY" at bounding box center [1410, 260] width 206 height 14
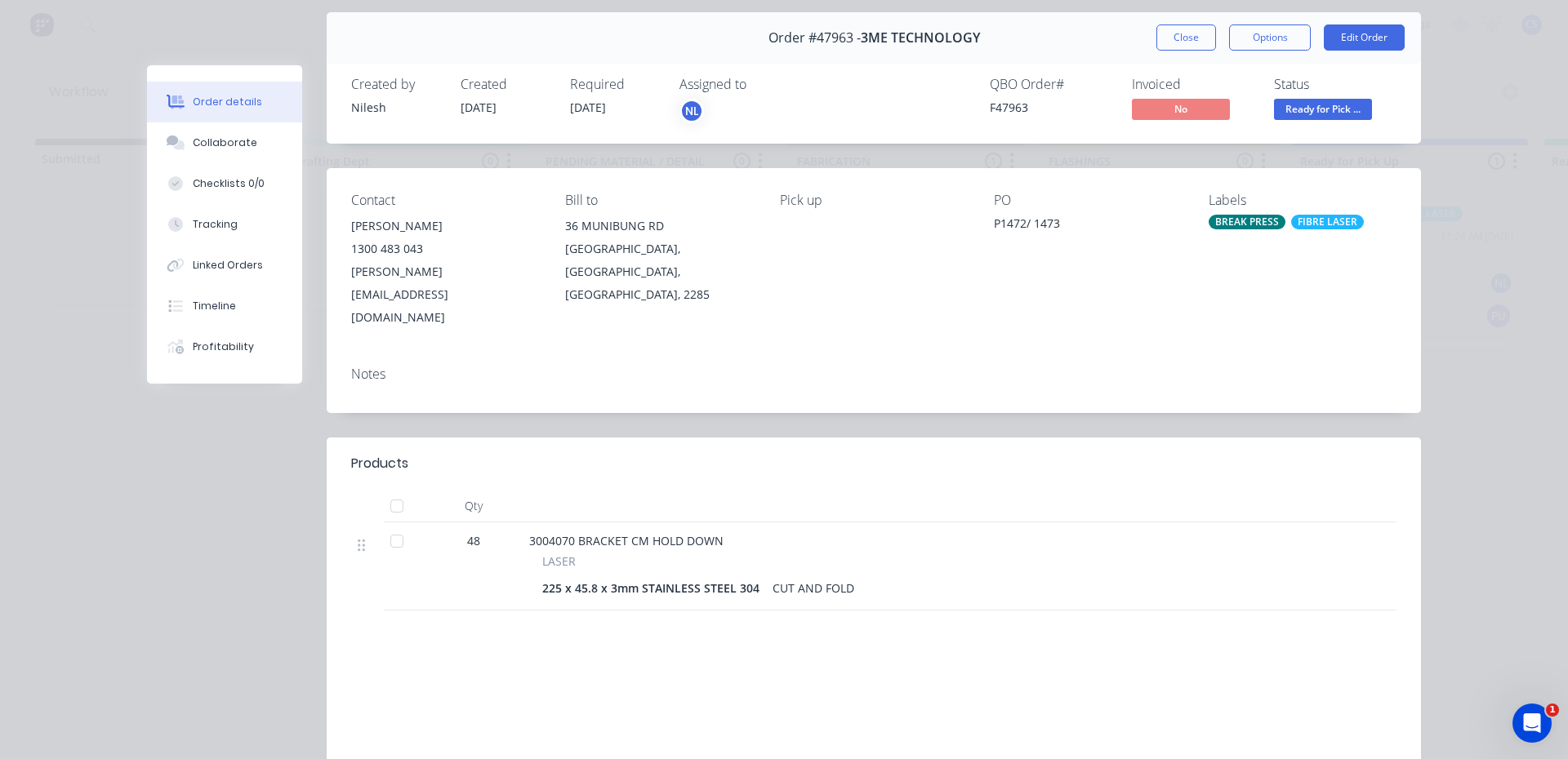
scroll to position [82, 0]
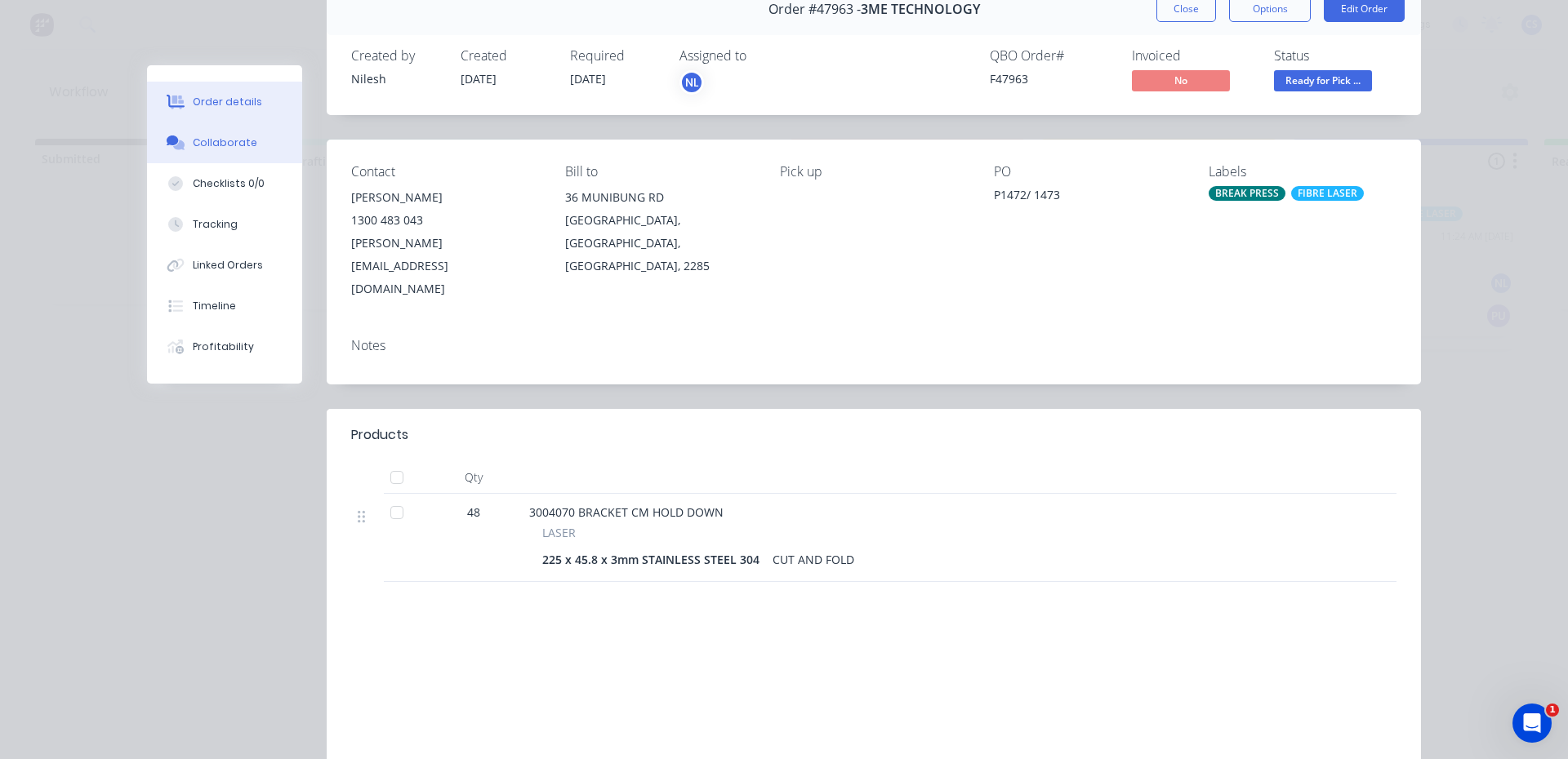
click at [218, 150] on div "Collaborate" at bounding box center [225, 142] width 64 height 14
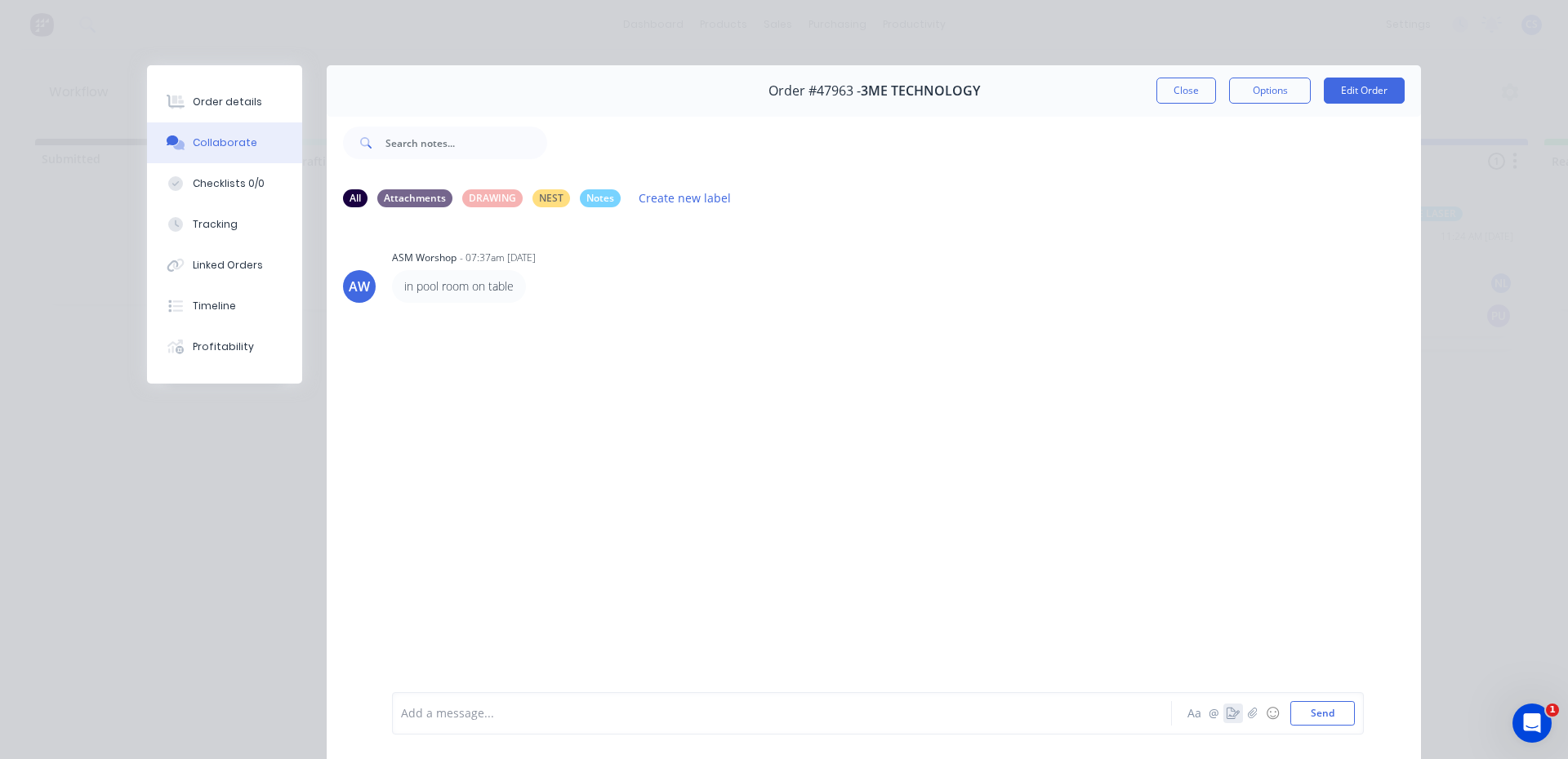
click at [1226, 713] on icon "button" at bounding box center [1232, 713] width 13 height 12
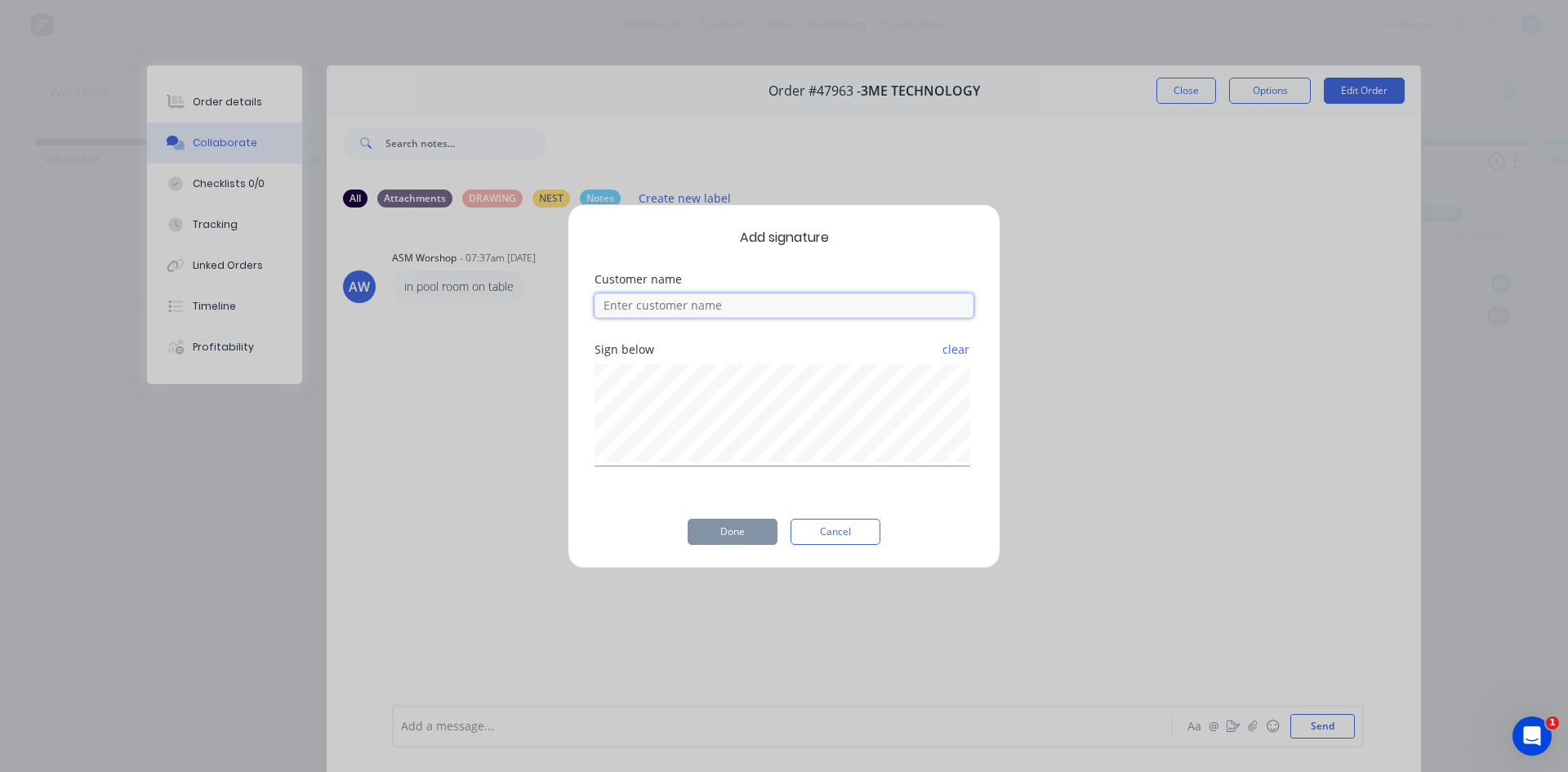
click at [645, 307] on input at bounding box center [784, 305] width 379 height 25
type input "[PERSON_NAME]"
click at [732, 529] on button "Done" at bounding box center [732, 531] width 90 height 26
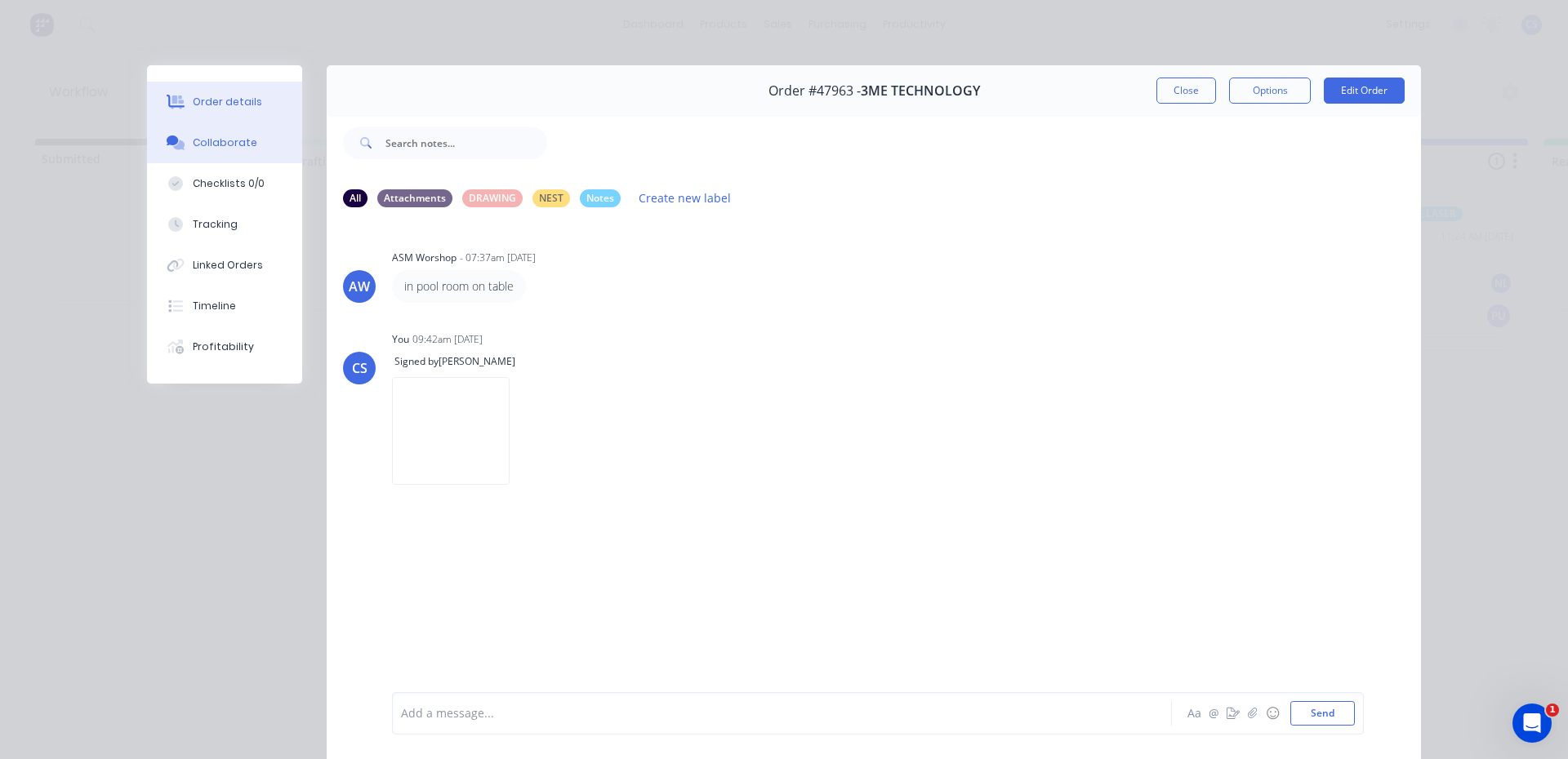
click at [229, 107] on div "Order details" at bounding box center [228, 101] width 69 height 14
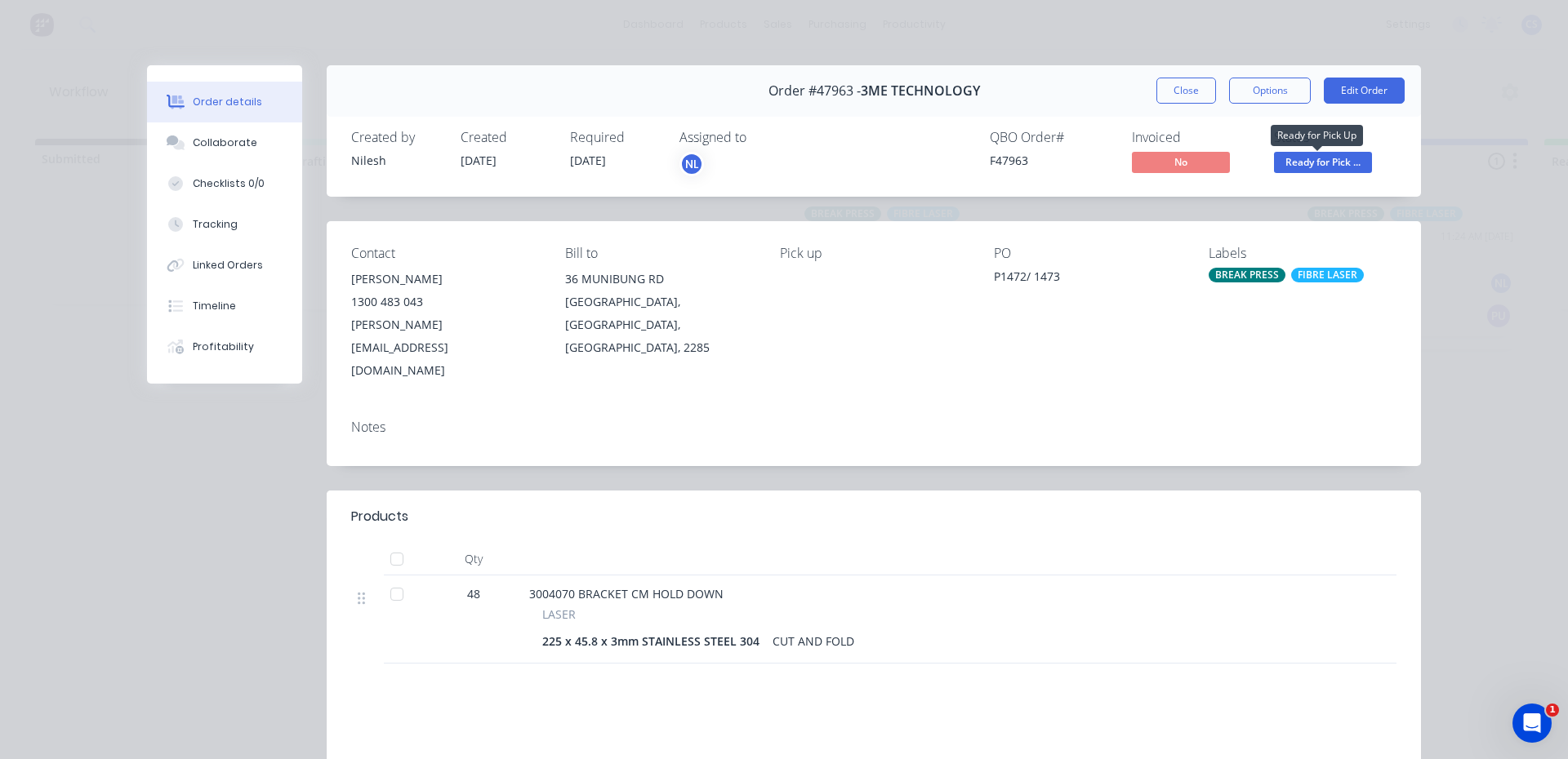
click at [1338, 153] on span "Ready for Pick ..." at bounding box center [1323, 162] width 98 height 20
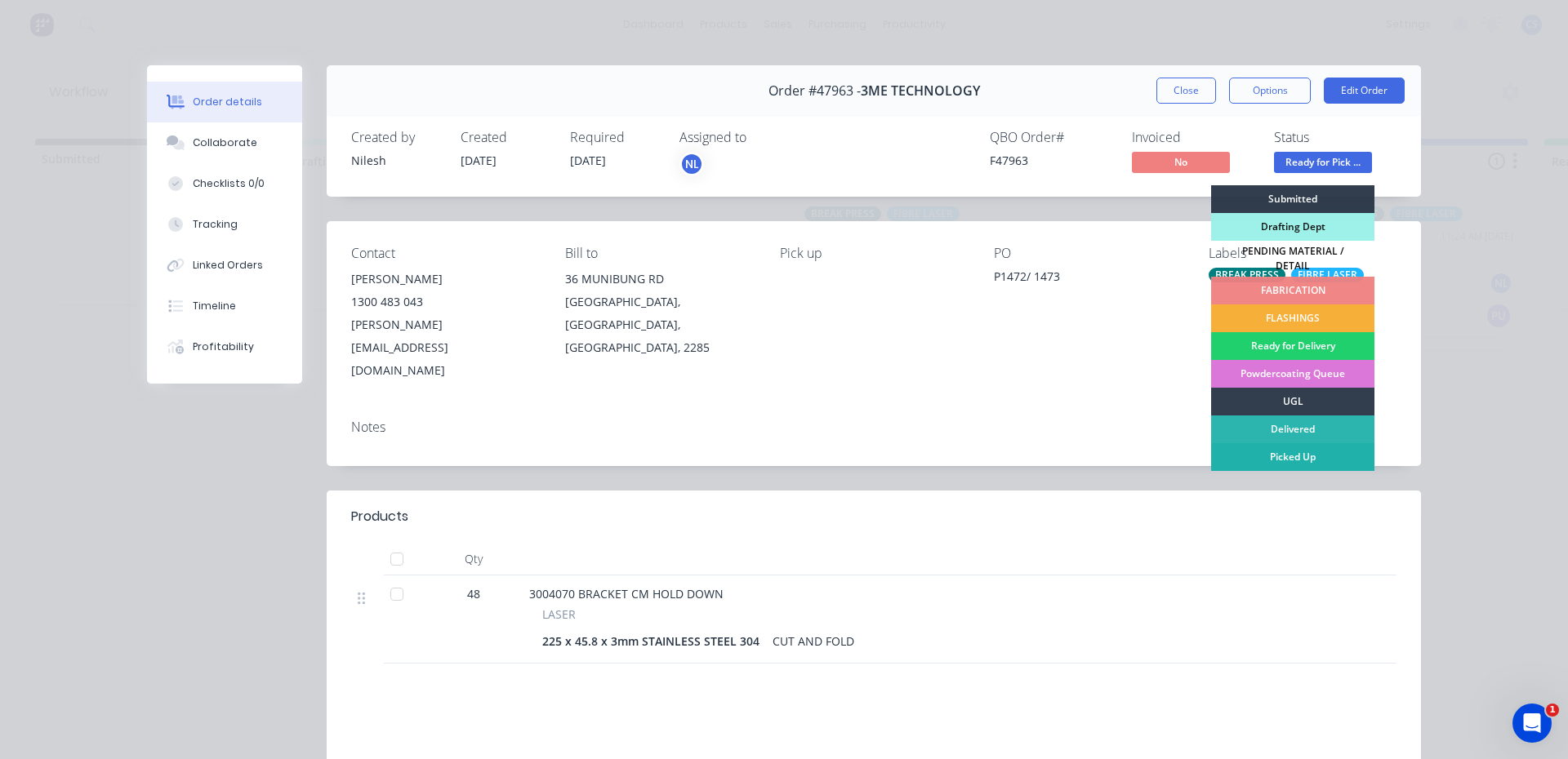
click at [1302, 456] on div "Picked Up" at bounding box center [1292, 456] width 163 height 28
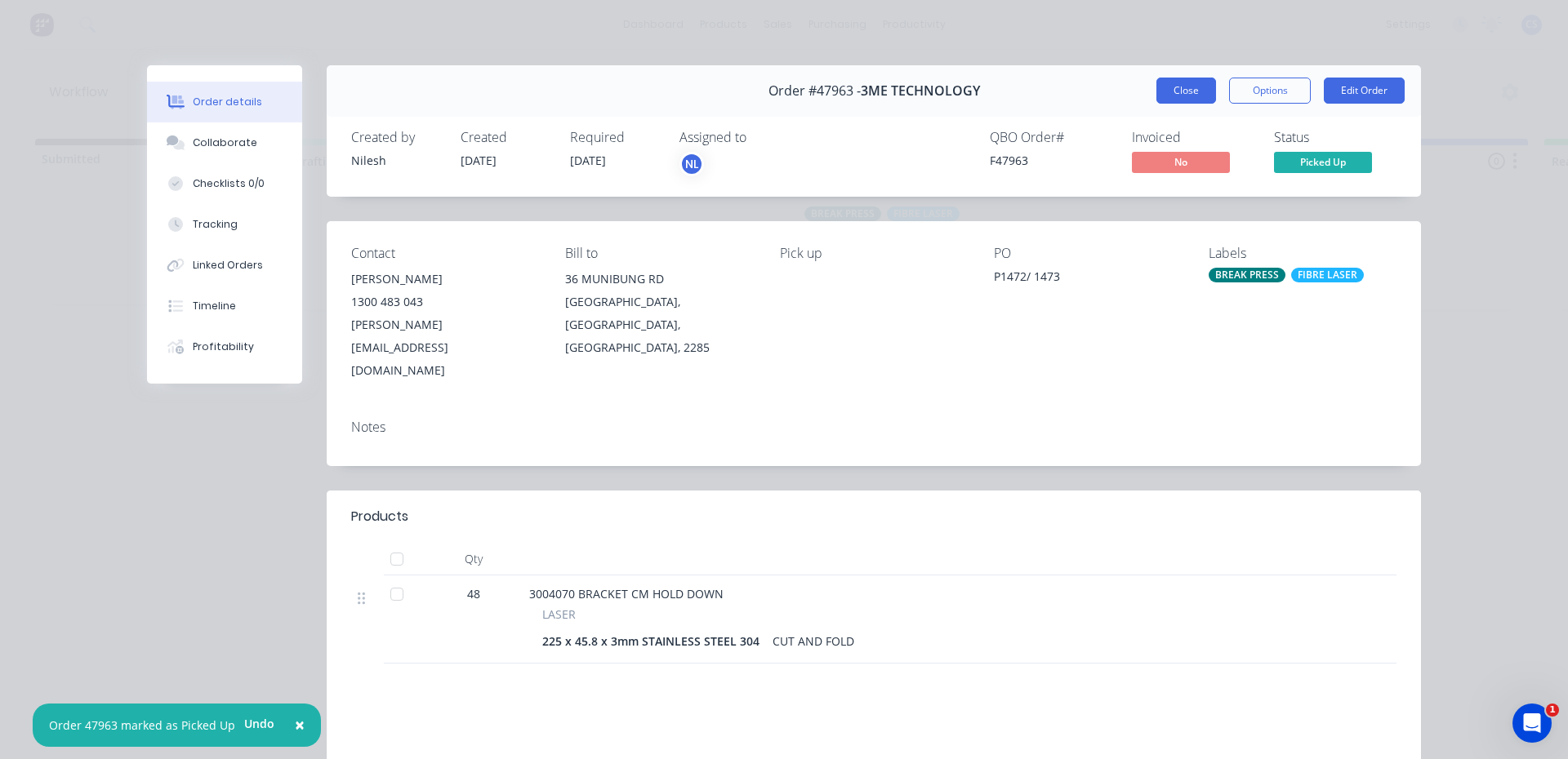
click at [1185, 92] on button "Close" at bounding box center [1186, 90] width 59 height 26
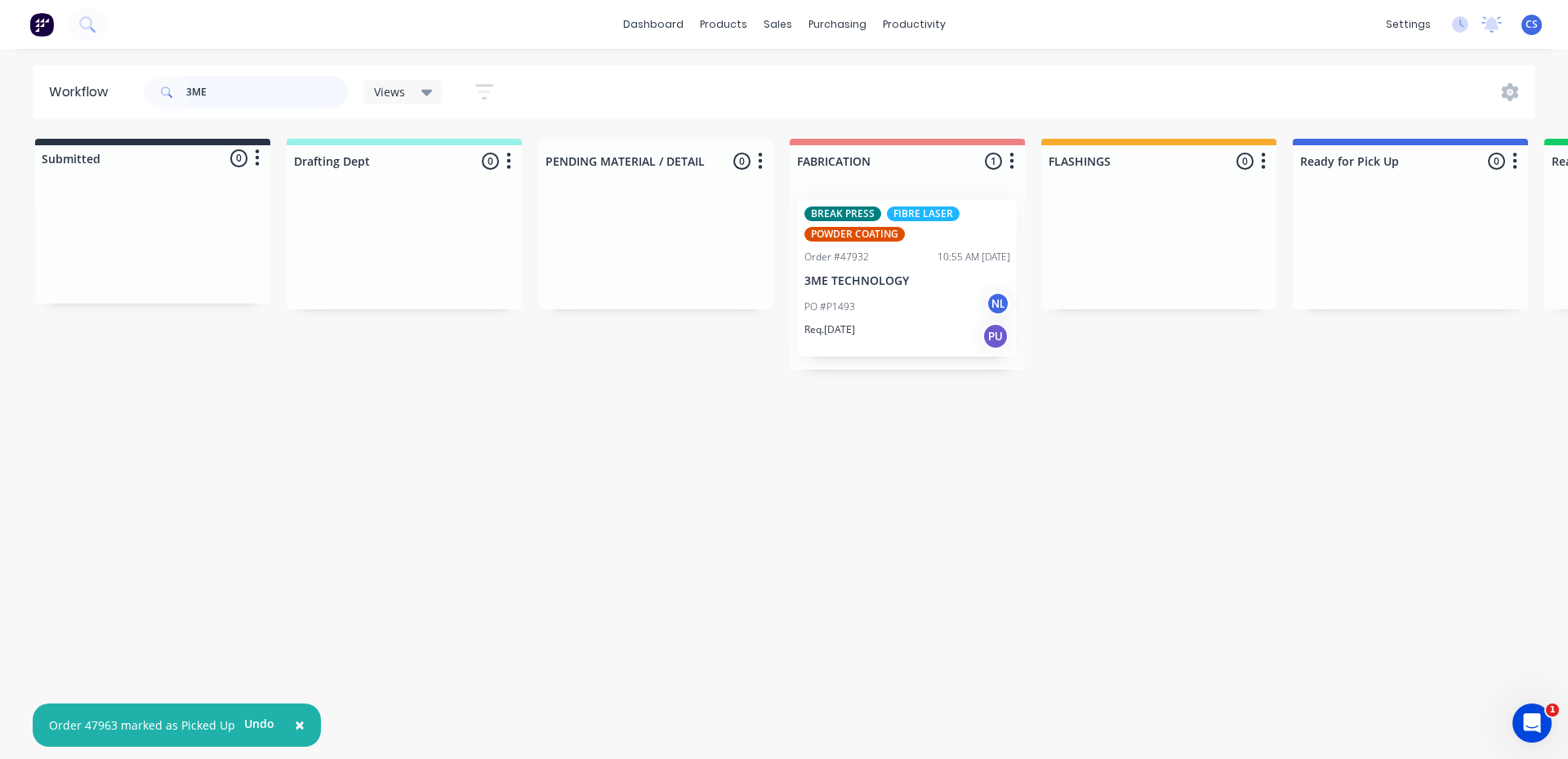
drag, startPoint x: 300, startPoint y: 84, endPoint x: 51, endPoint y: 96, distance: 249.3
click at [51, 96] on header "Workflow 3ME Views Save new view None (Default) edit [PERSON_NAME] edit [PERSON…" at bounding box center [785, 91] width 1504 height 53
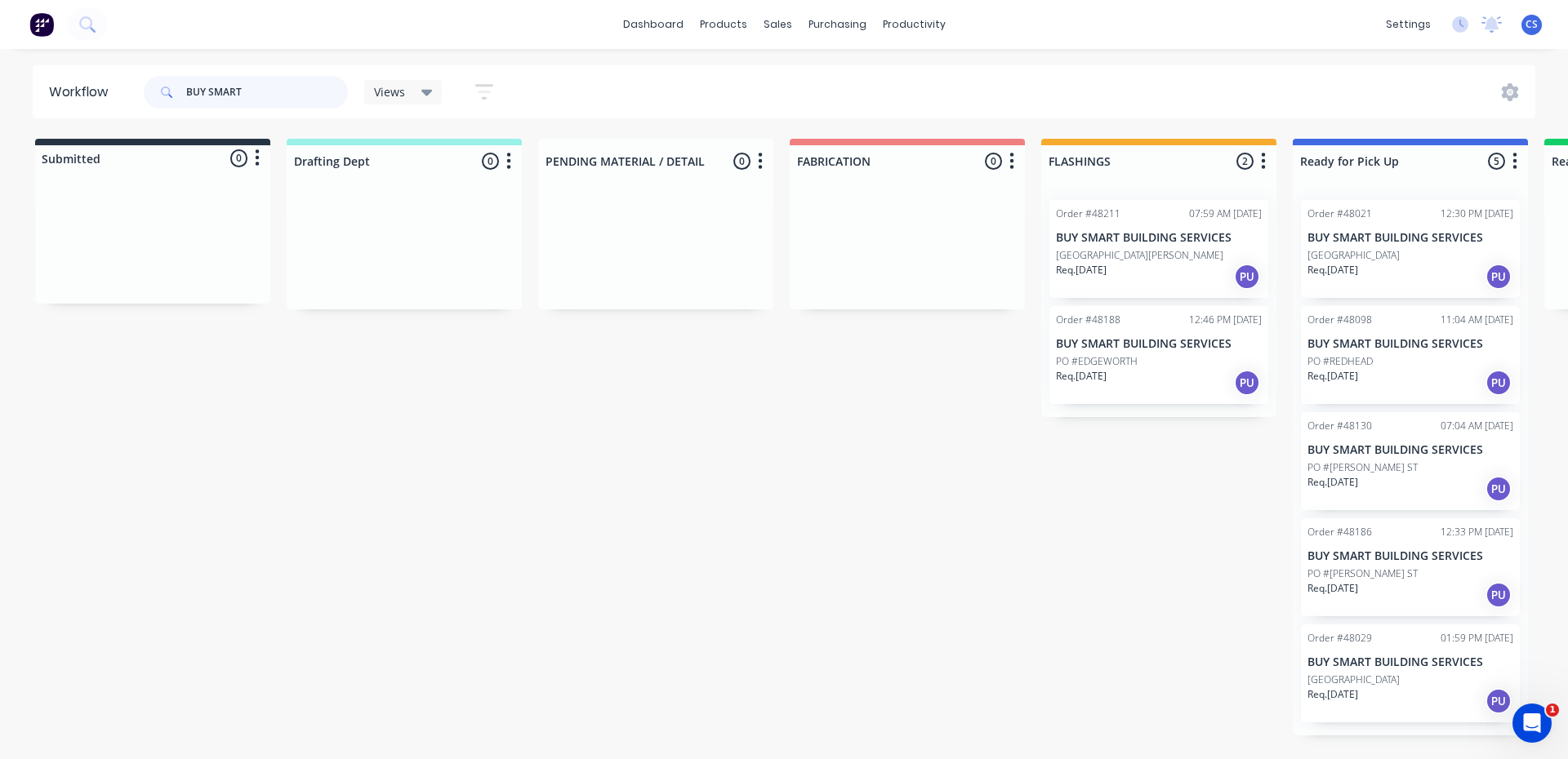
type input "BUY SMART"
click at [1340, 466] on p "PO #[PERSON_NAME] ST" at bounding box center [1362, 467] width 110 height 14
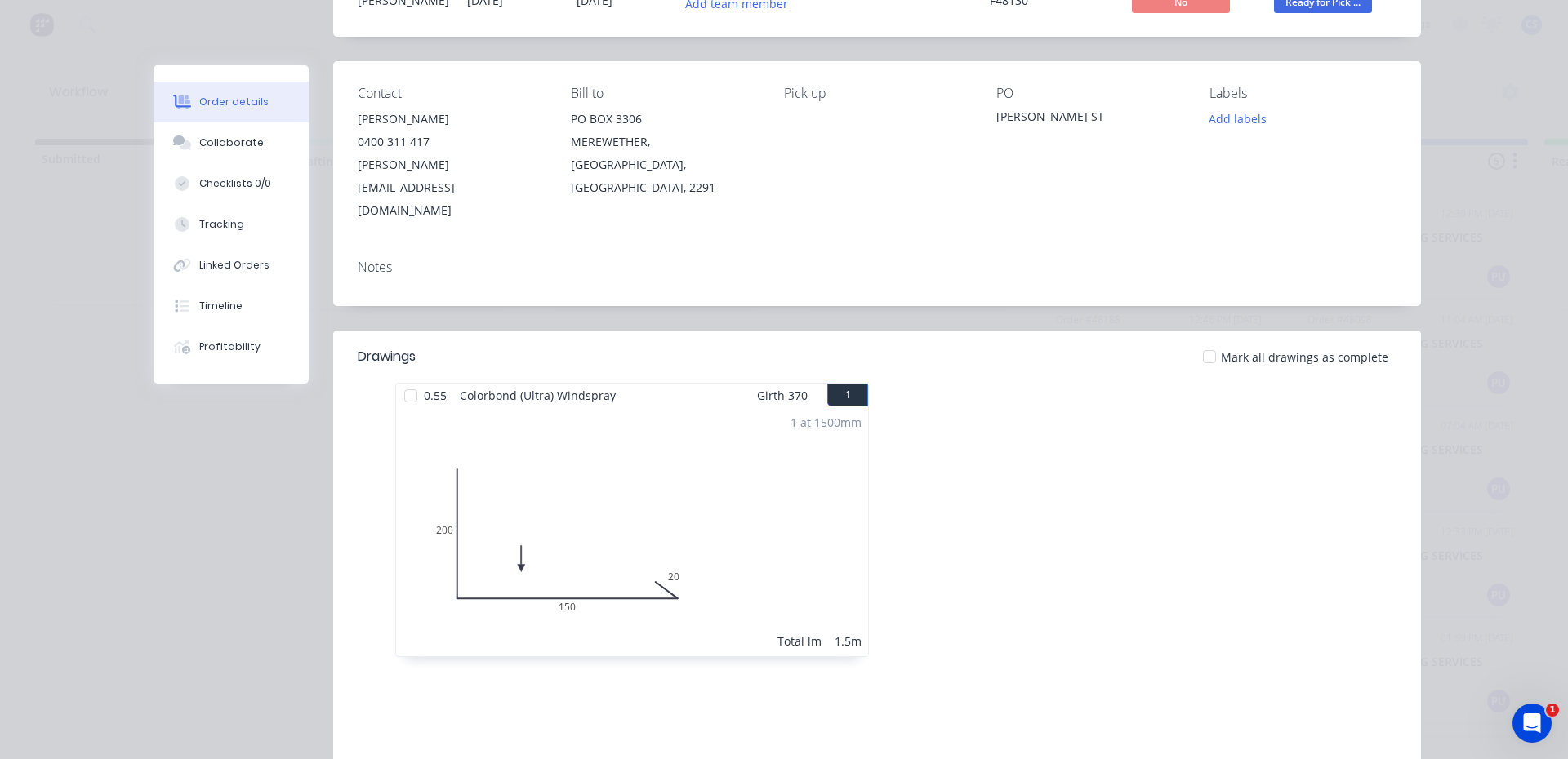
scroll to position [335, 0]
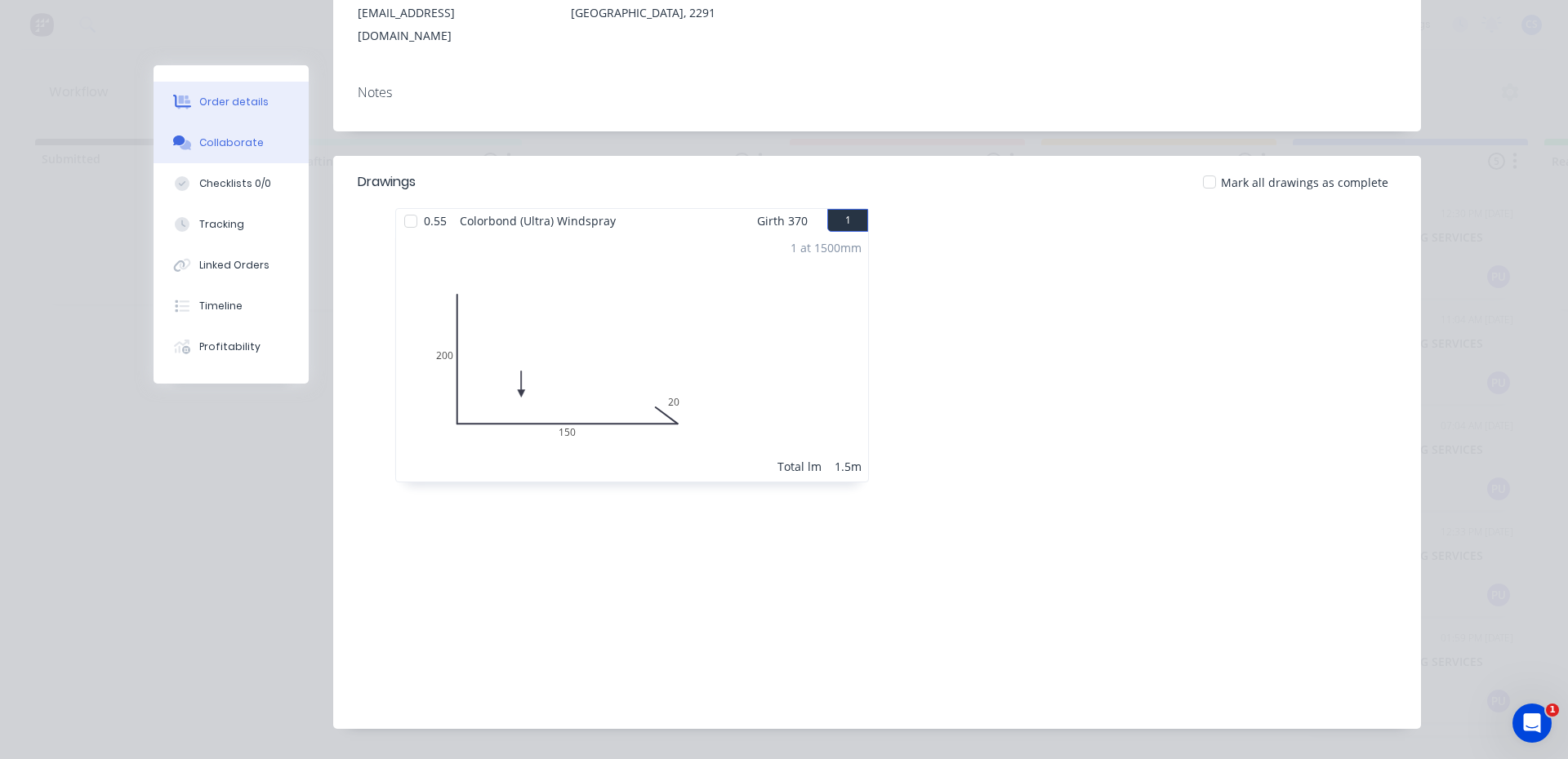
click at [244, 139] on div "Collaborate" at bounding box center [232, 142] width 64 height 14
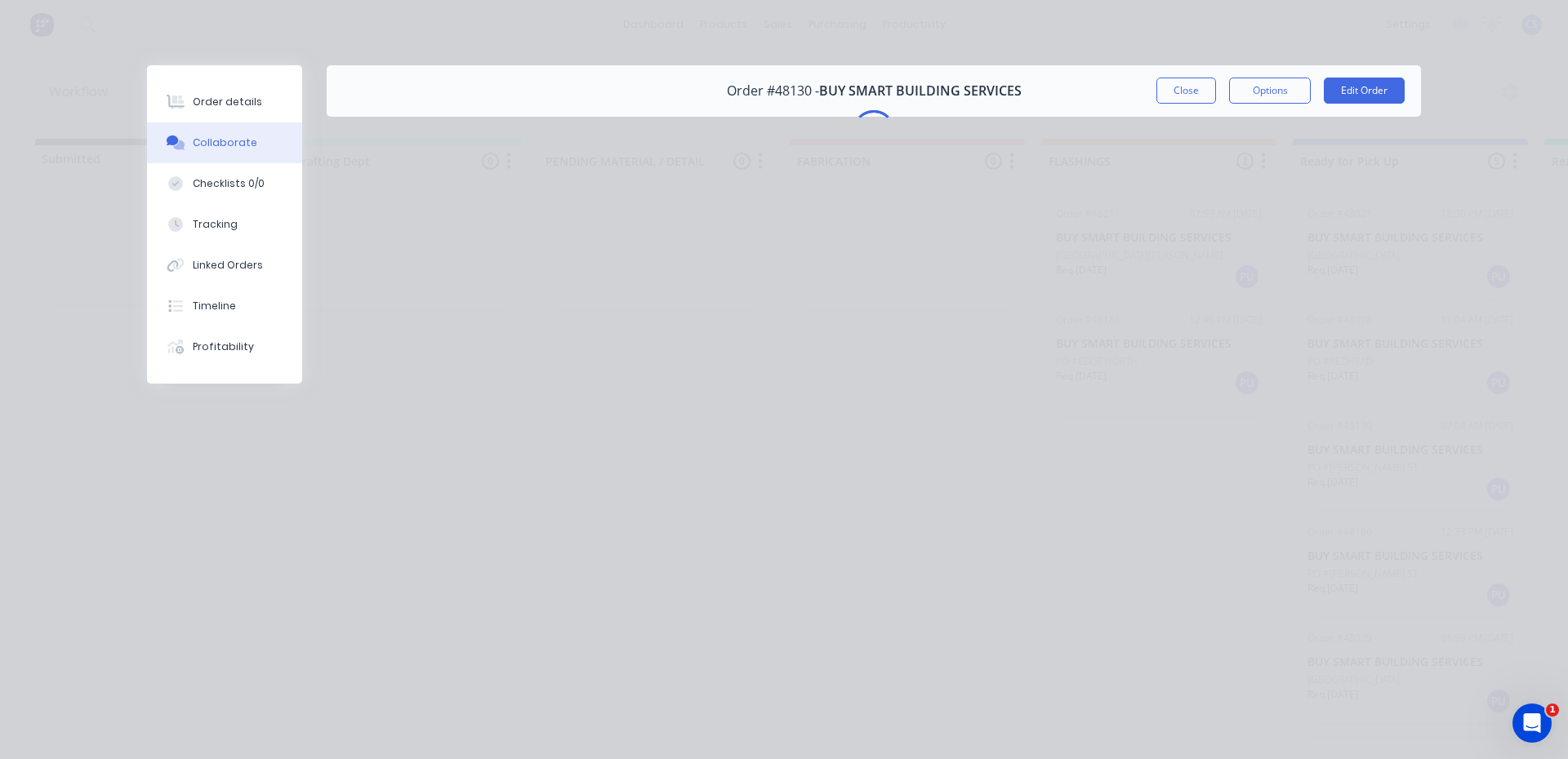
scroll to position [0, 0]
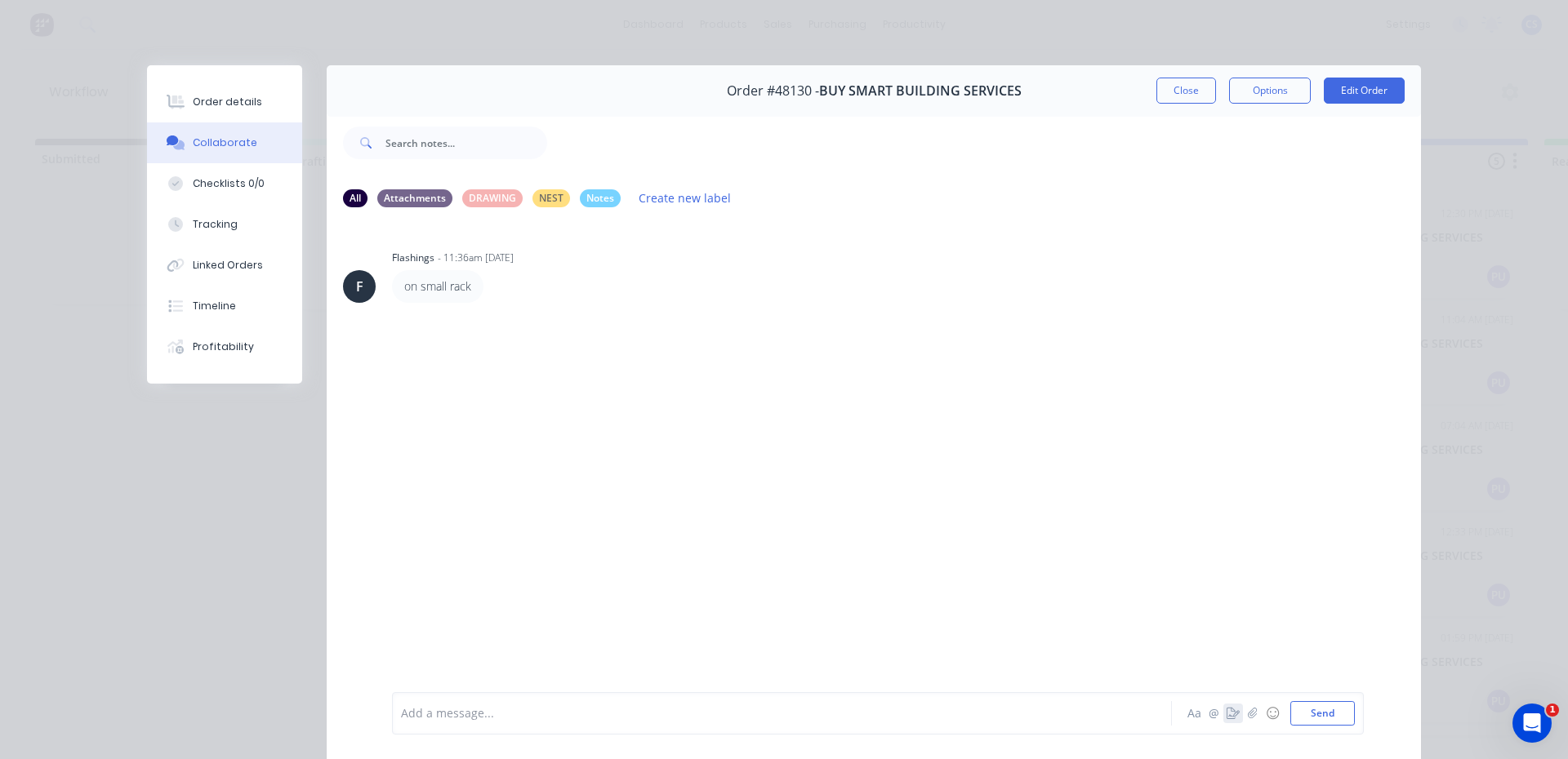
click at [1226, 718] on icon "button" at bounding box center [1232, 713] width 13 height 12
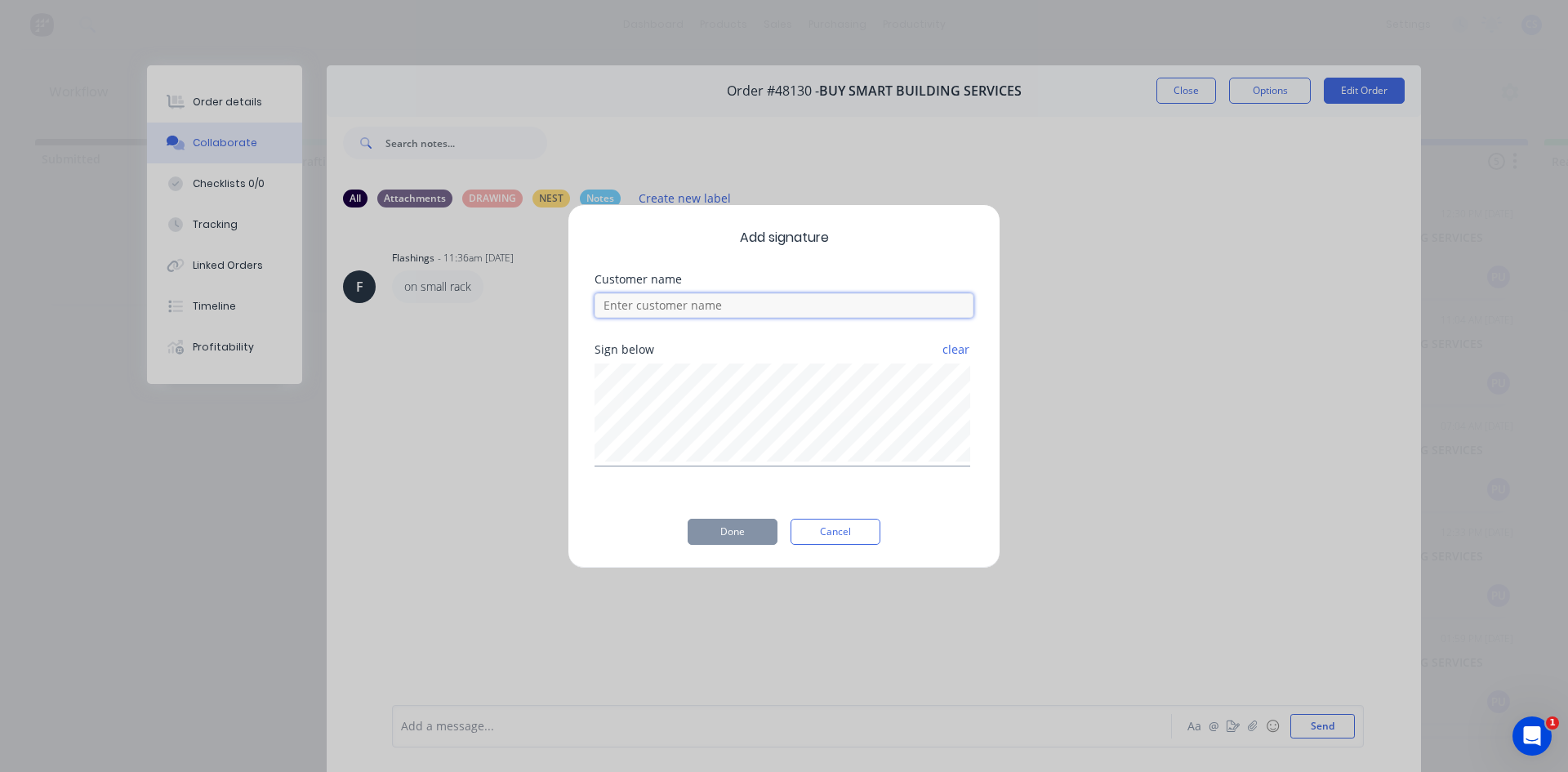
click at [641, 309] on input at bounding box center [784, 305] width 379 height 25
type input "[PERSON_NAME]"
click at [737, 536] on button "Done" at bounding box center [732, 531] width 90 height 26
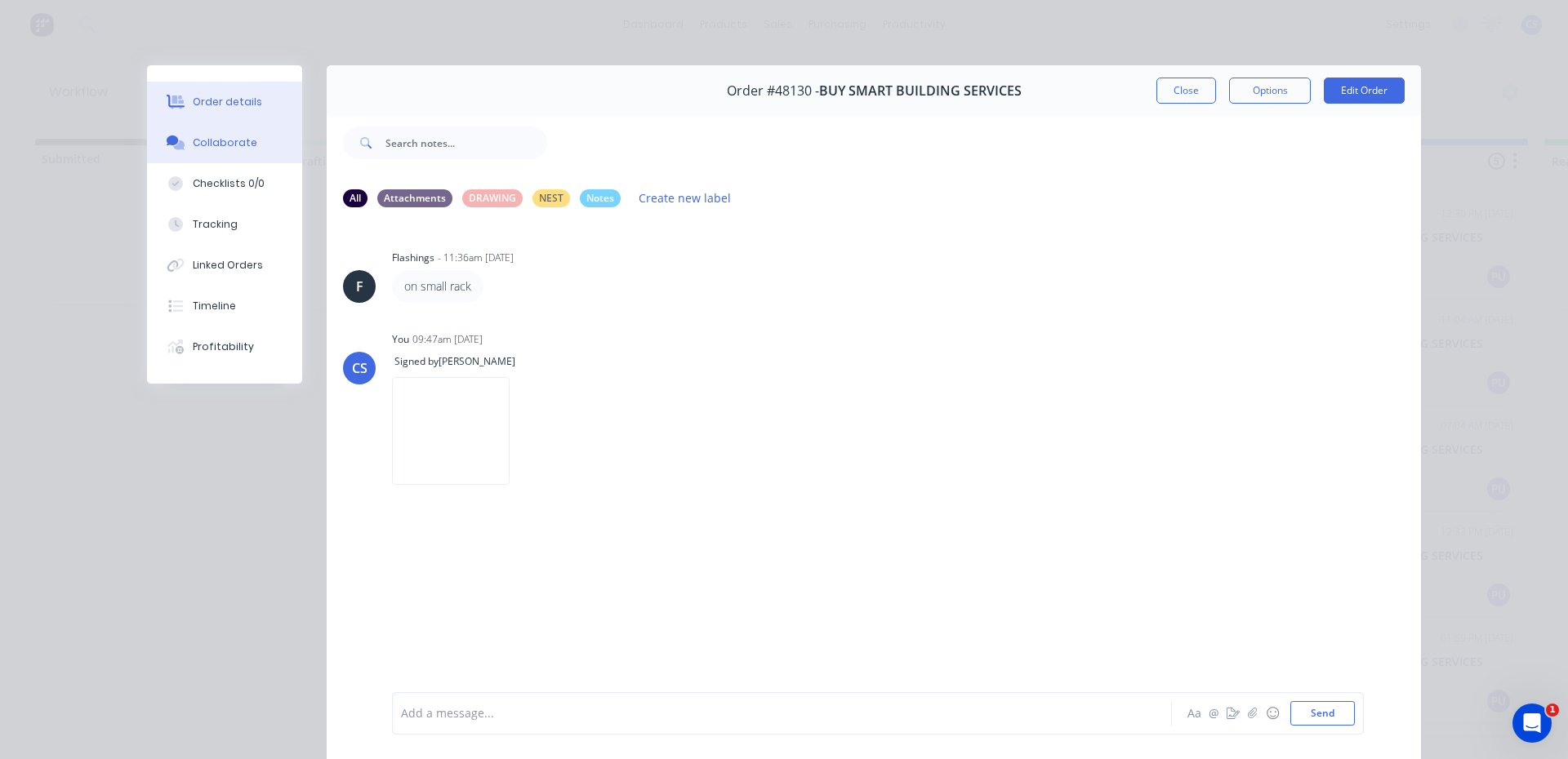
click at [226, 101] on div "Order details" at bounding box center [228, 101] width 69 height 14
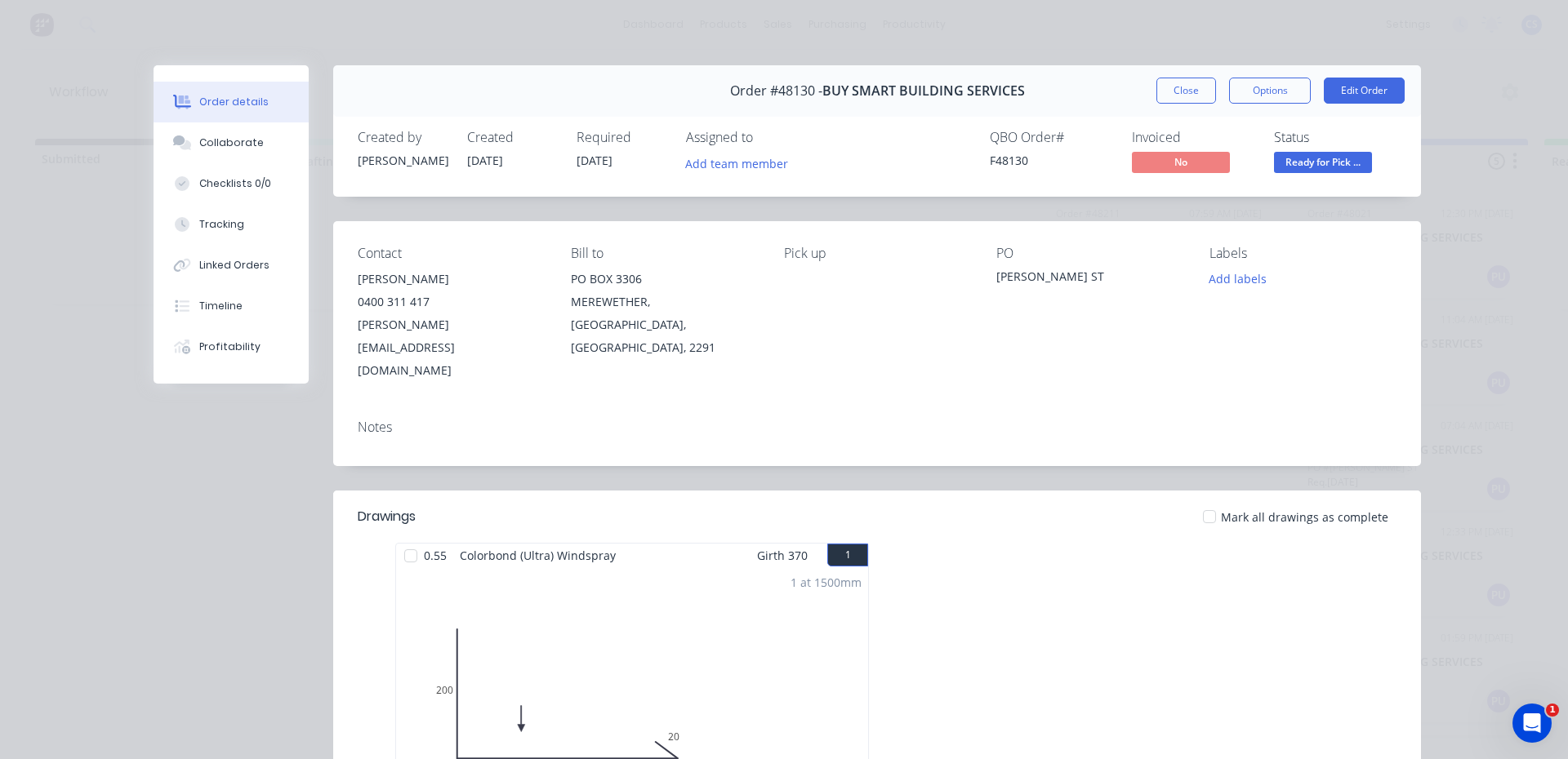
click at [1297, 161] on span "Ready for Pick ..." at bounding box center [1323, 162] width 98 height 20
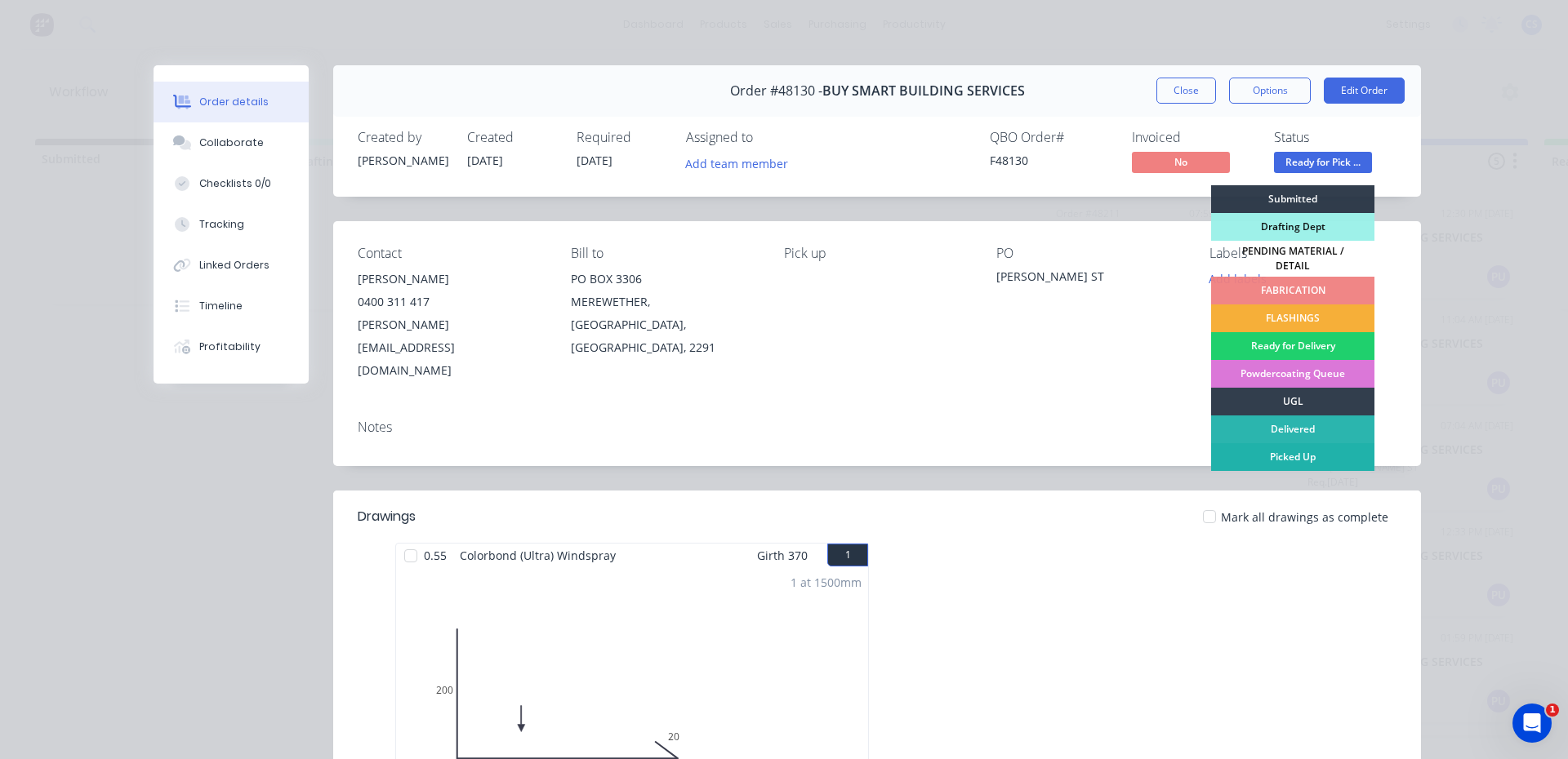
click at [1298, 443] on div "Picked Up" at bounding box center [1292, 456] width 163 height 28
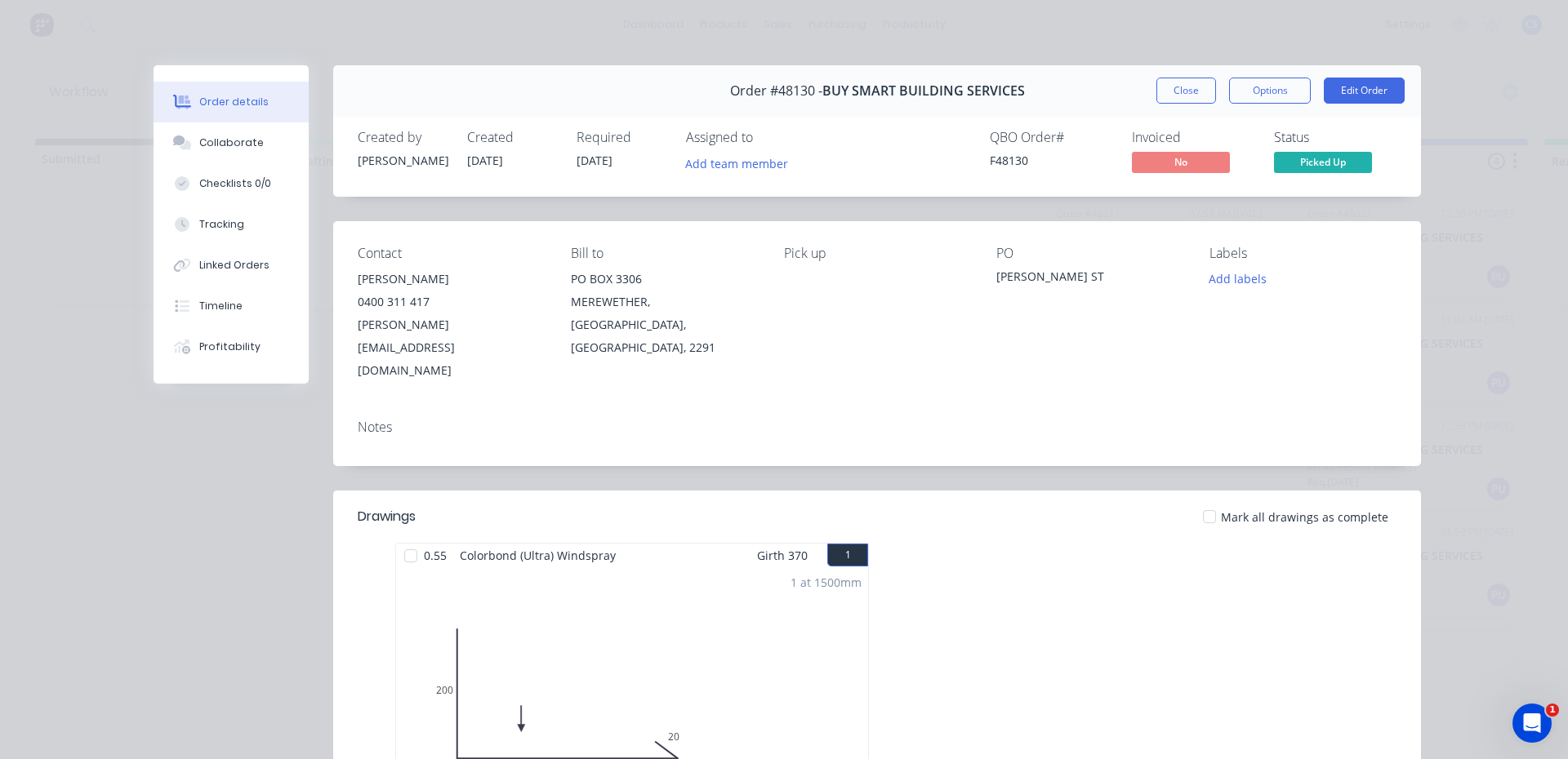
click at [1167, 76] on div "Order #48130 - BUY SMART BUILDING SERVICES Close Options Edit Order" at bounding box center [877, 90] width 1088 height 52
click at [1171, 84] on button "Close" at bounding box center [1186, 90] width 59 height 26
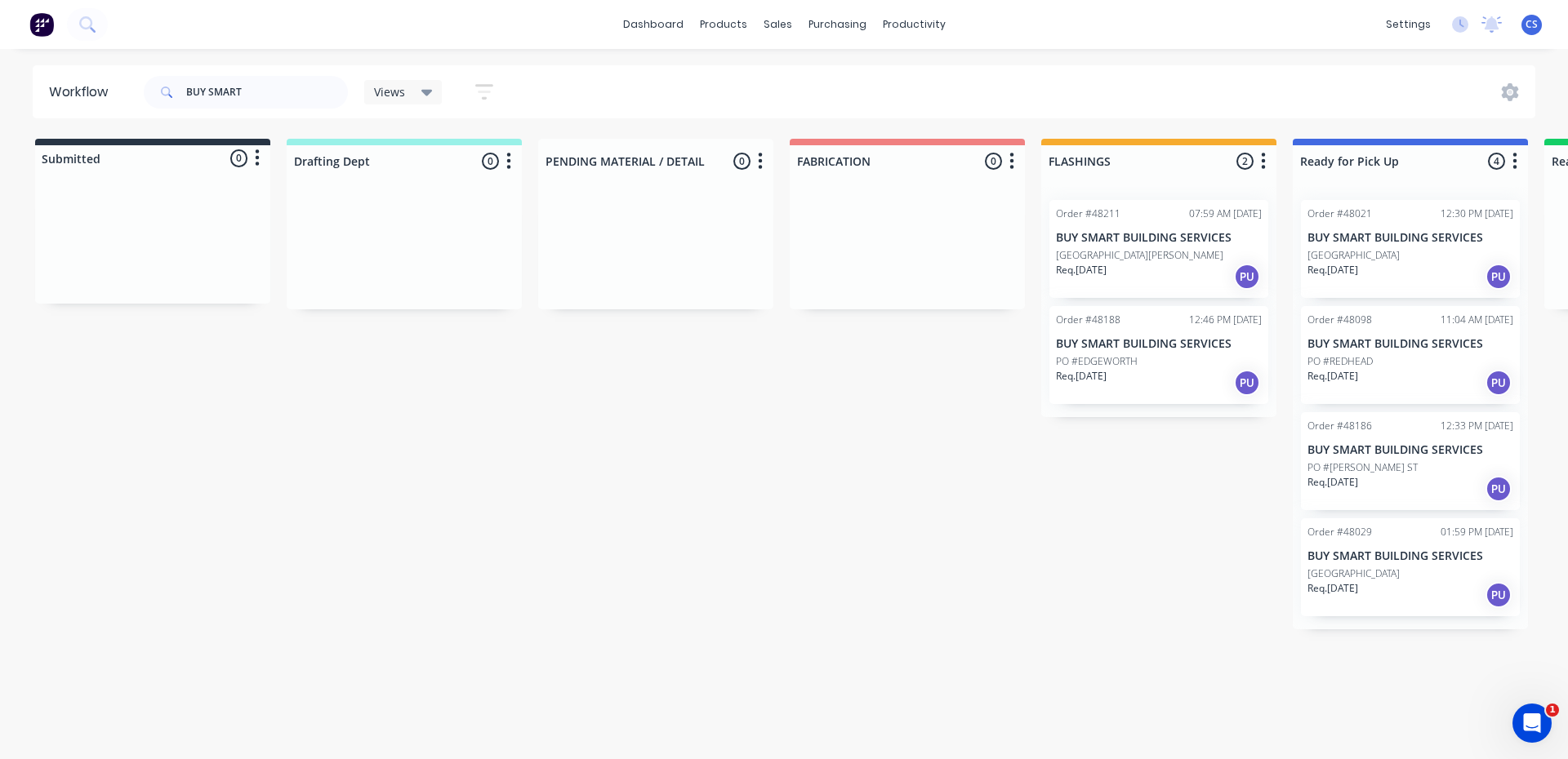
click at [1379, 466] on div "PO #[PERSON_NAME] ST" at bounding box center [1410, 467] width 206 height 14
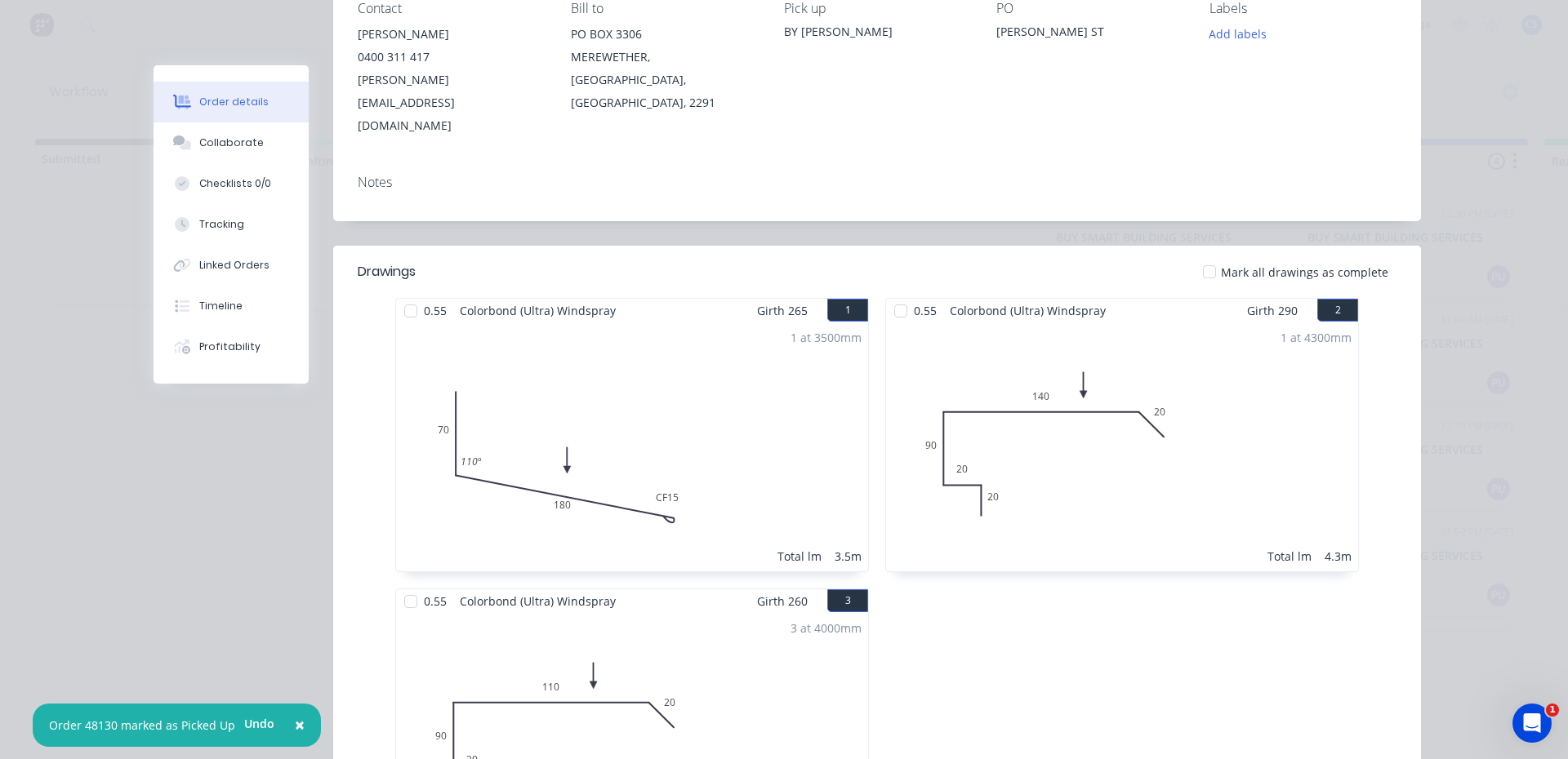
scroll to position [571, 0]
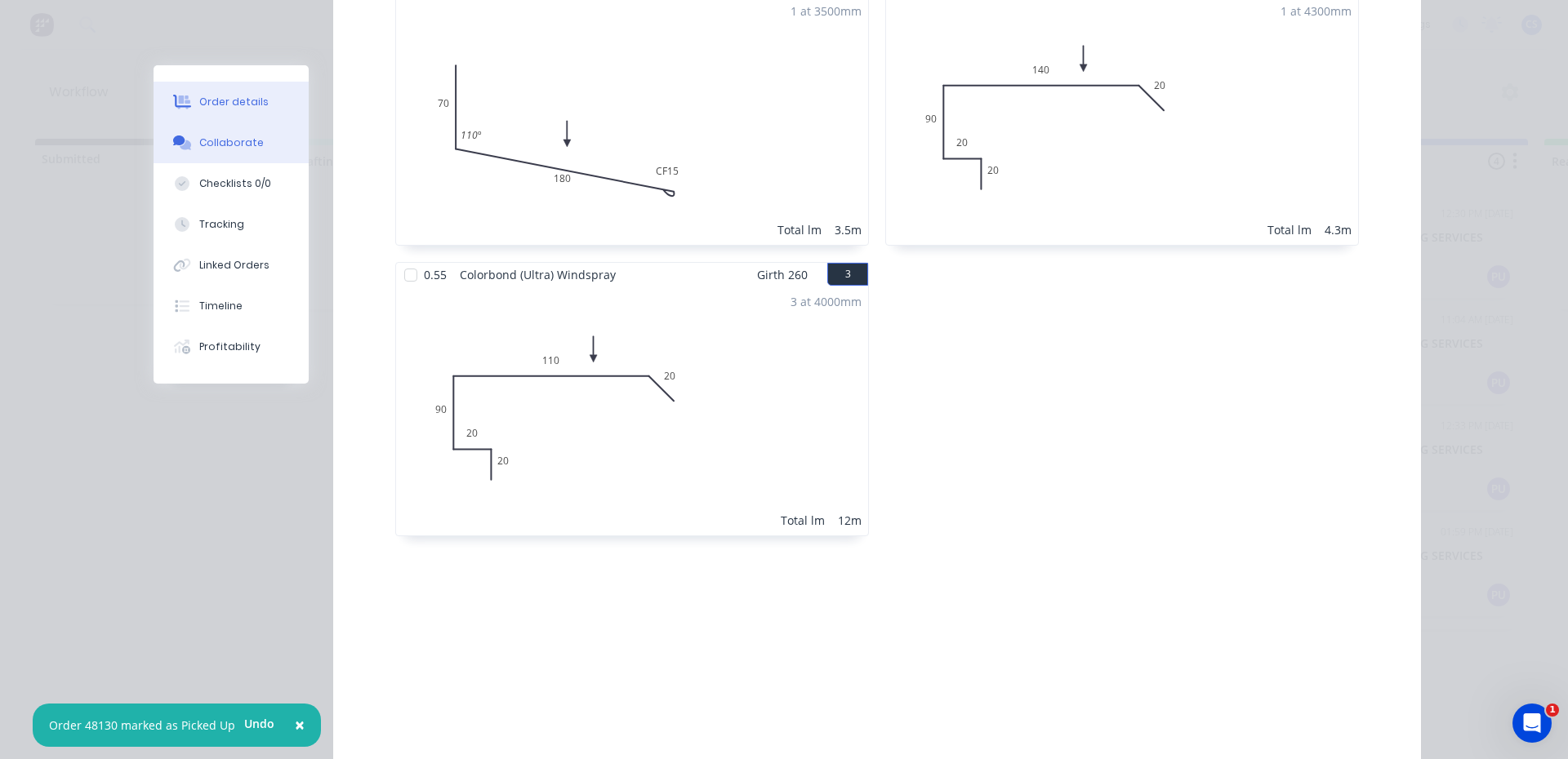
click at [260, 147] on button "Collaborate" at bounding box center [231, 143] width 155 height 41
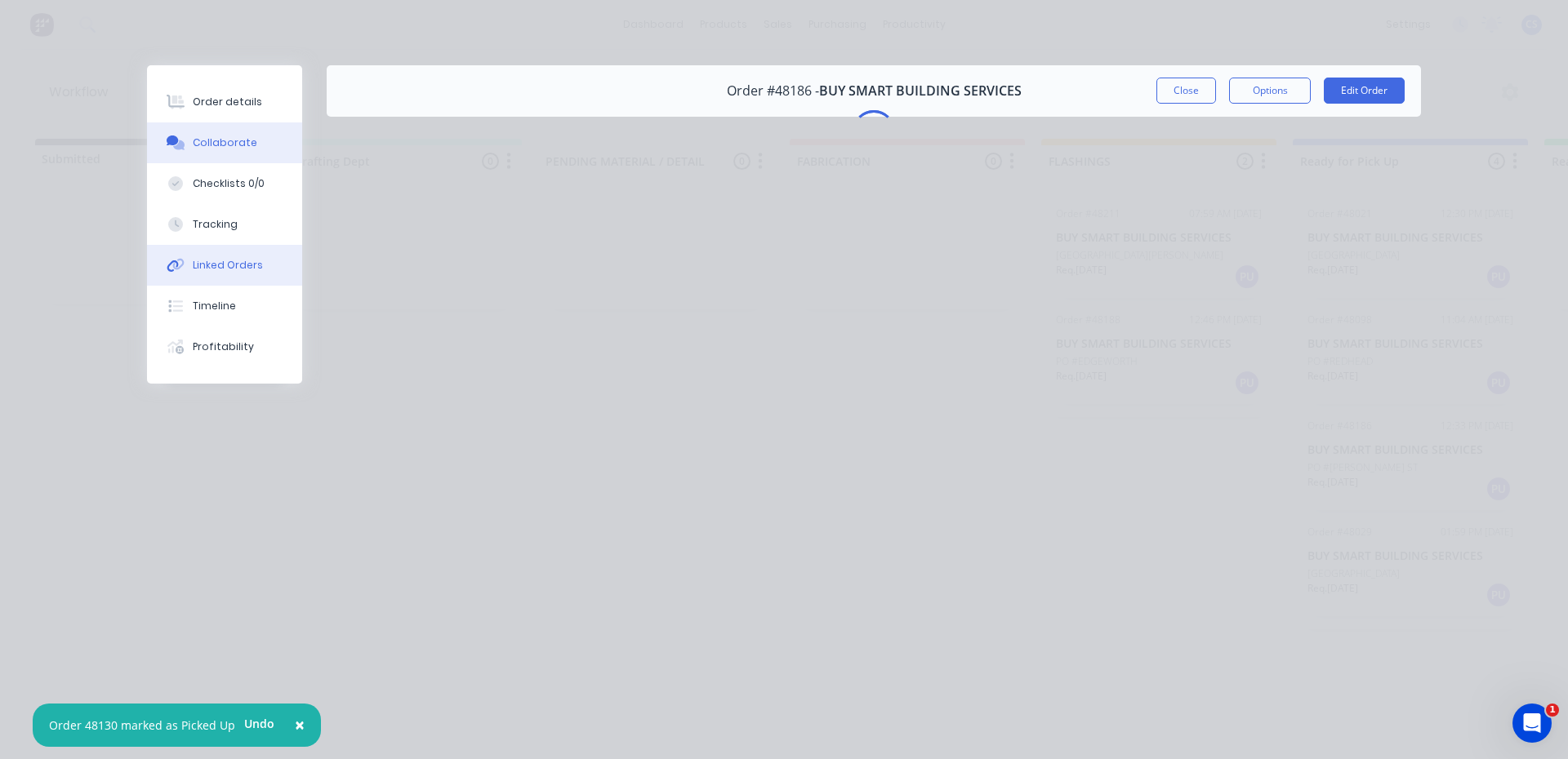
scroll to position [0, 0]
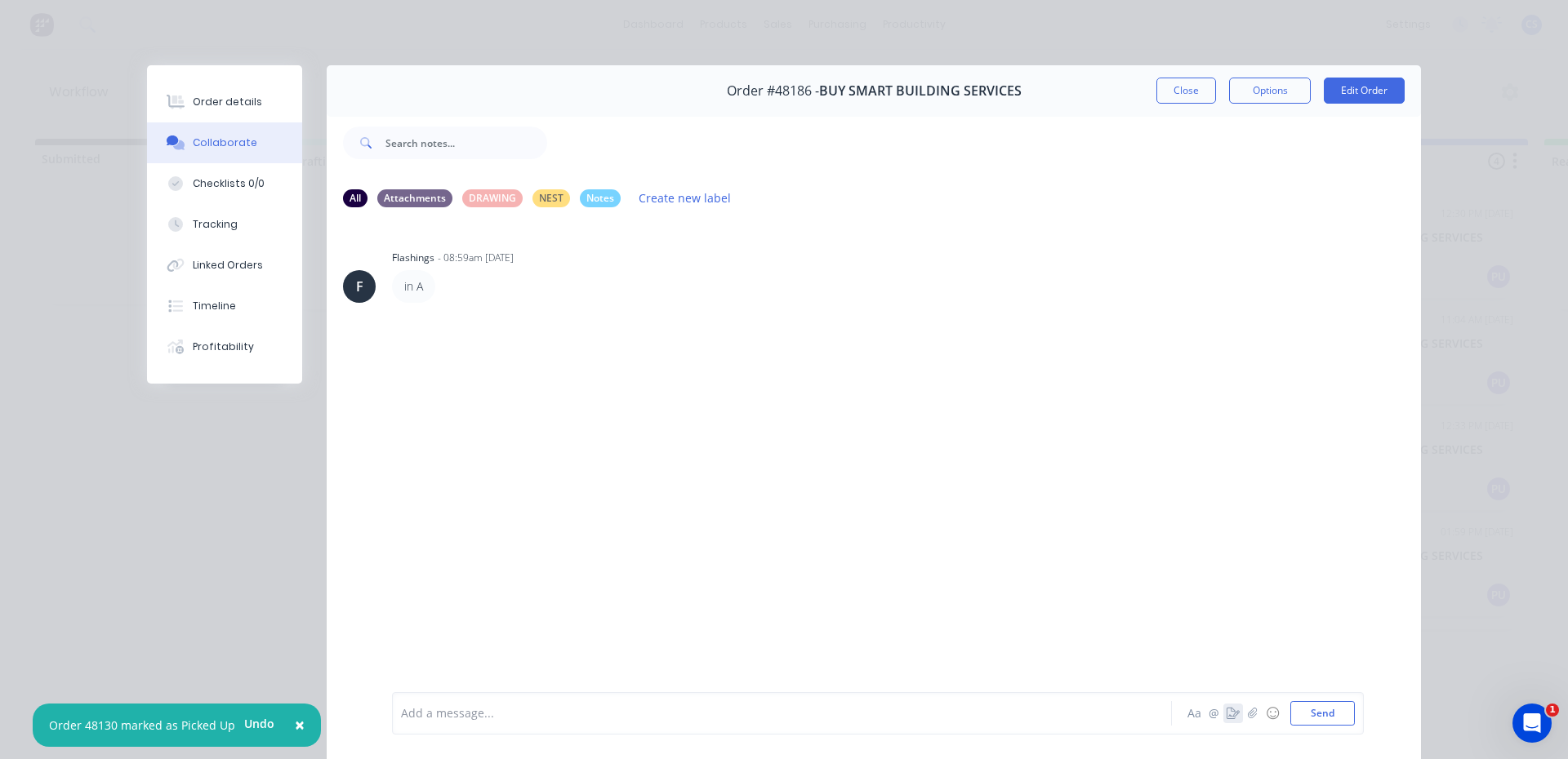
click at [1228, 717] on icon "button" at bounding box center [1232, 713] width 13 height 12
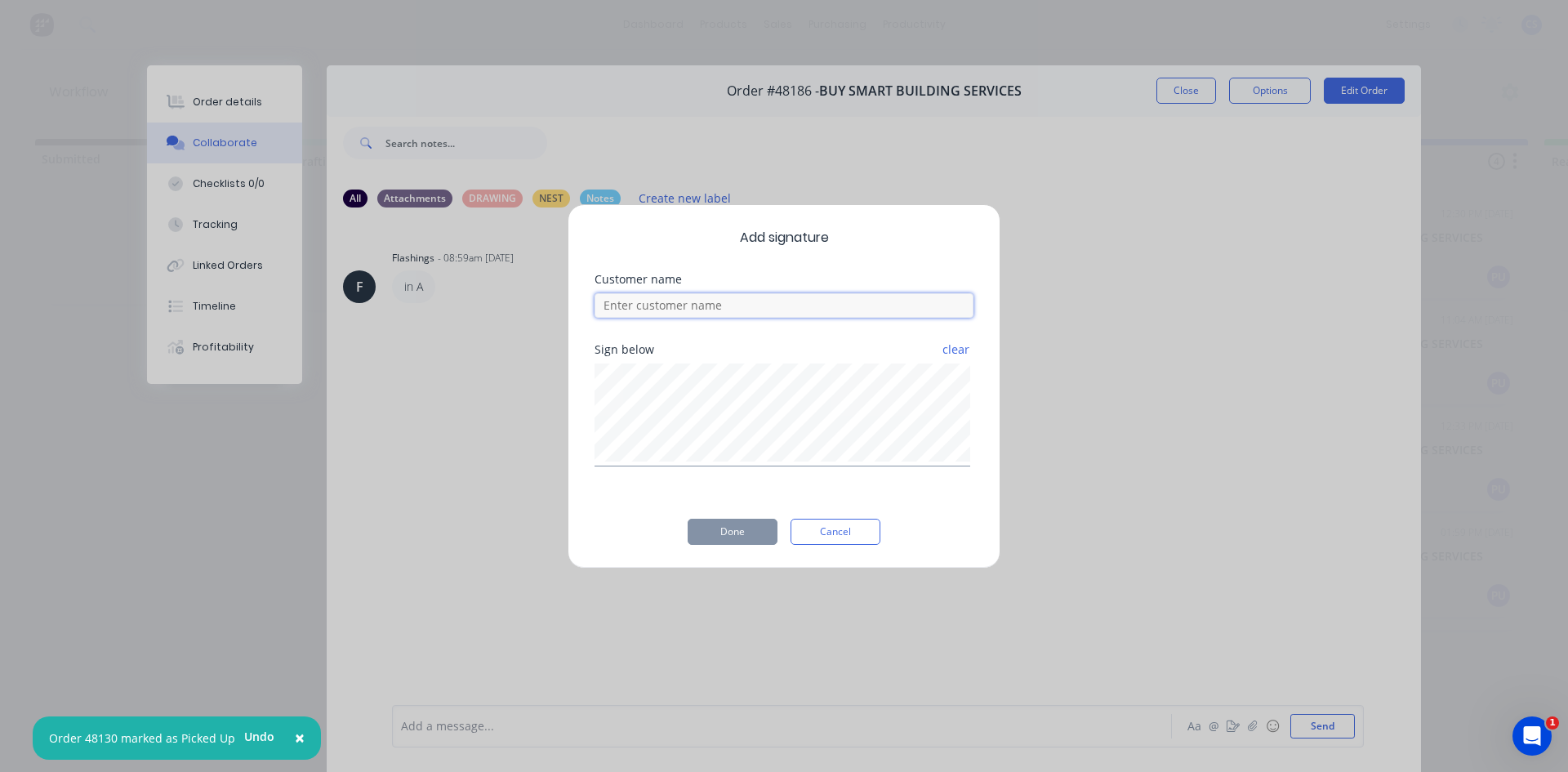
click at [650, 302] on input at bounding box center [784, 305] width 379 height 25
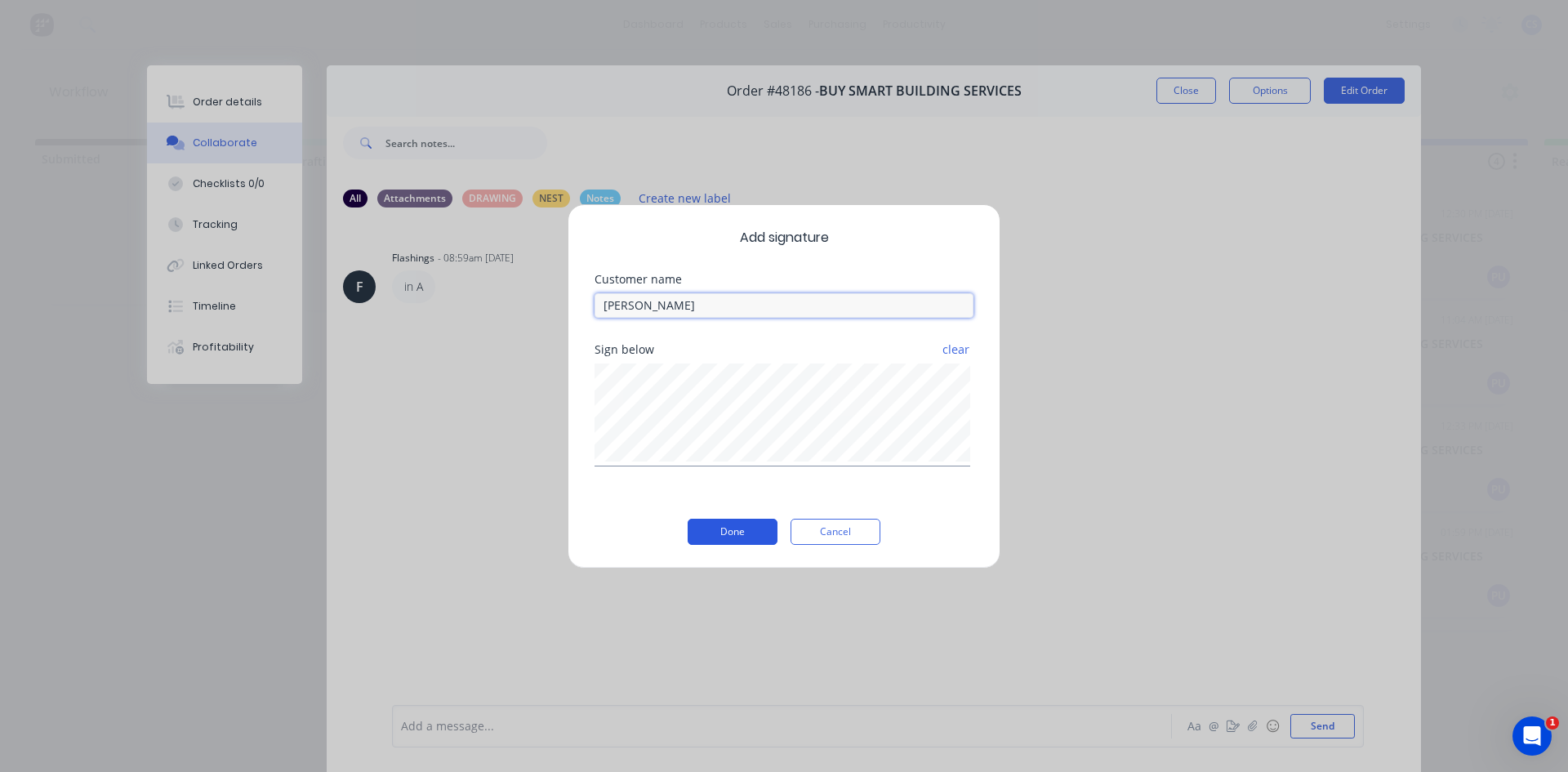
type input "[PERSON_NAME]"
click at [737, 535] on button "Done" at bounding box center [732, 531] width 90 height 26
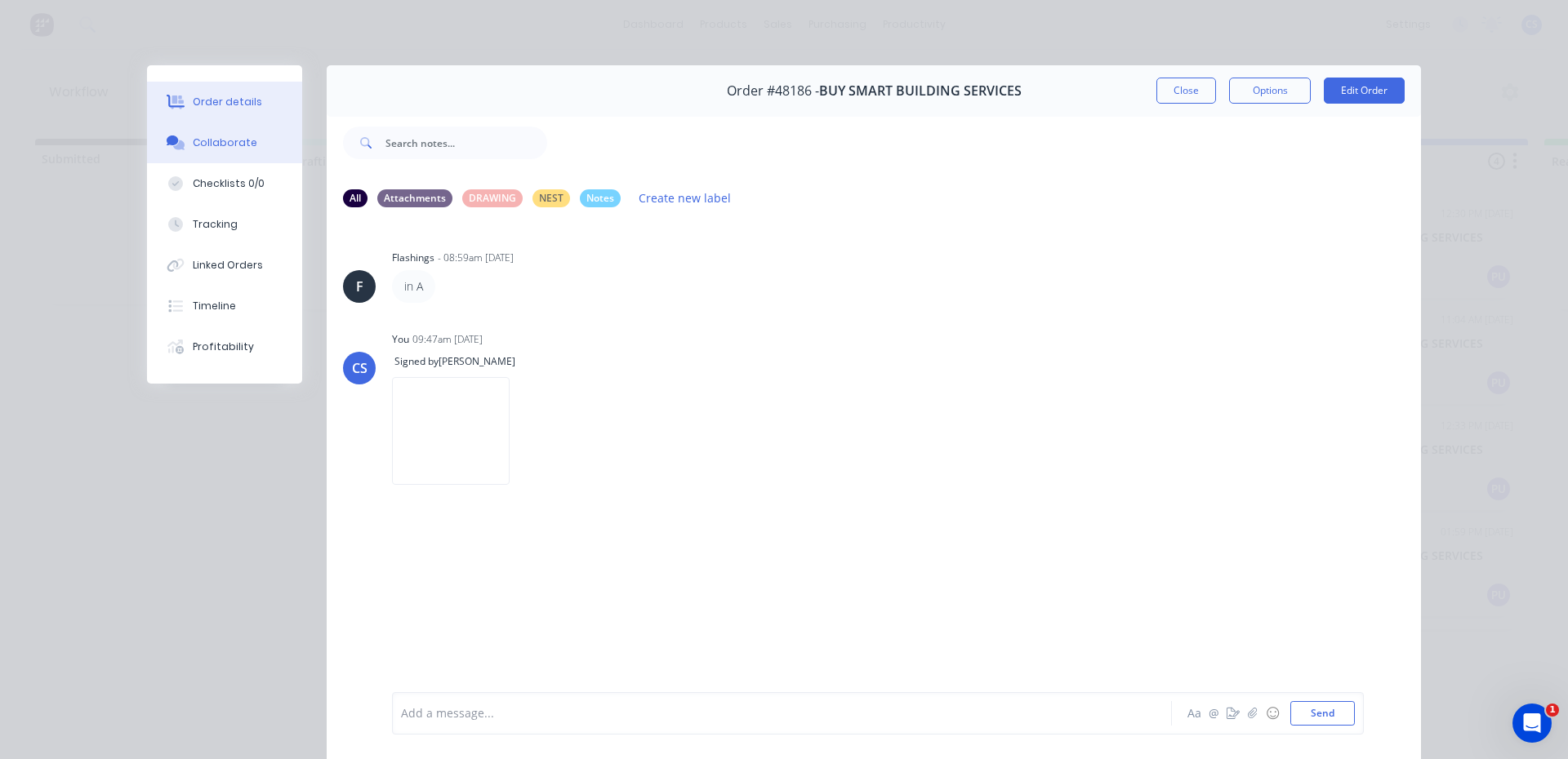
click at [221, 106] on div "Order details" at bounding box center [228, 101] width 69 height 14
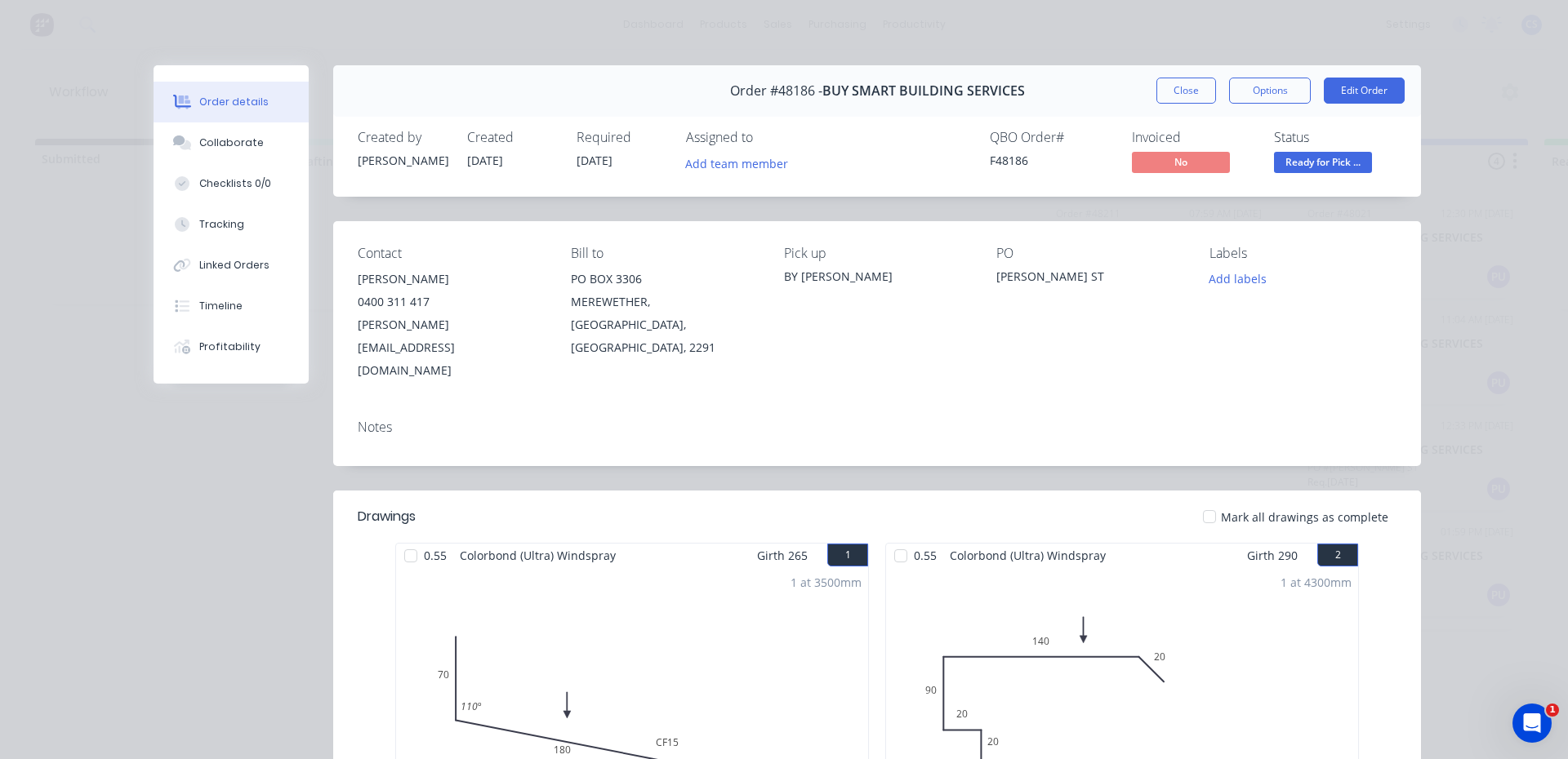
click at [1326, 140] on div "Status" at bounding box center [1335, 138] width 123 height 15
click at [1326, 157] on span "Ready for Pick ..." at bounding box center [1323, 162] width 98 height 20
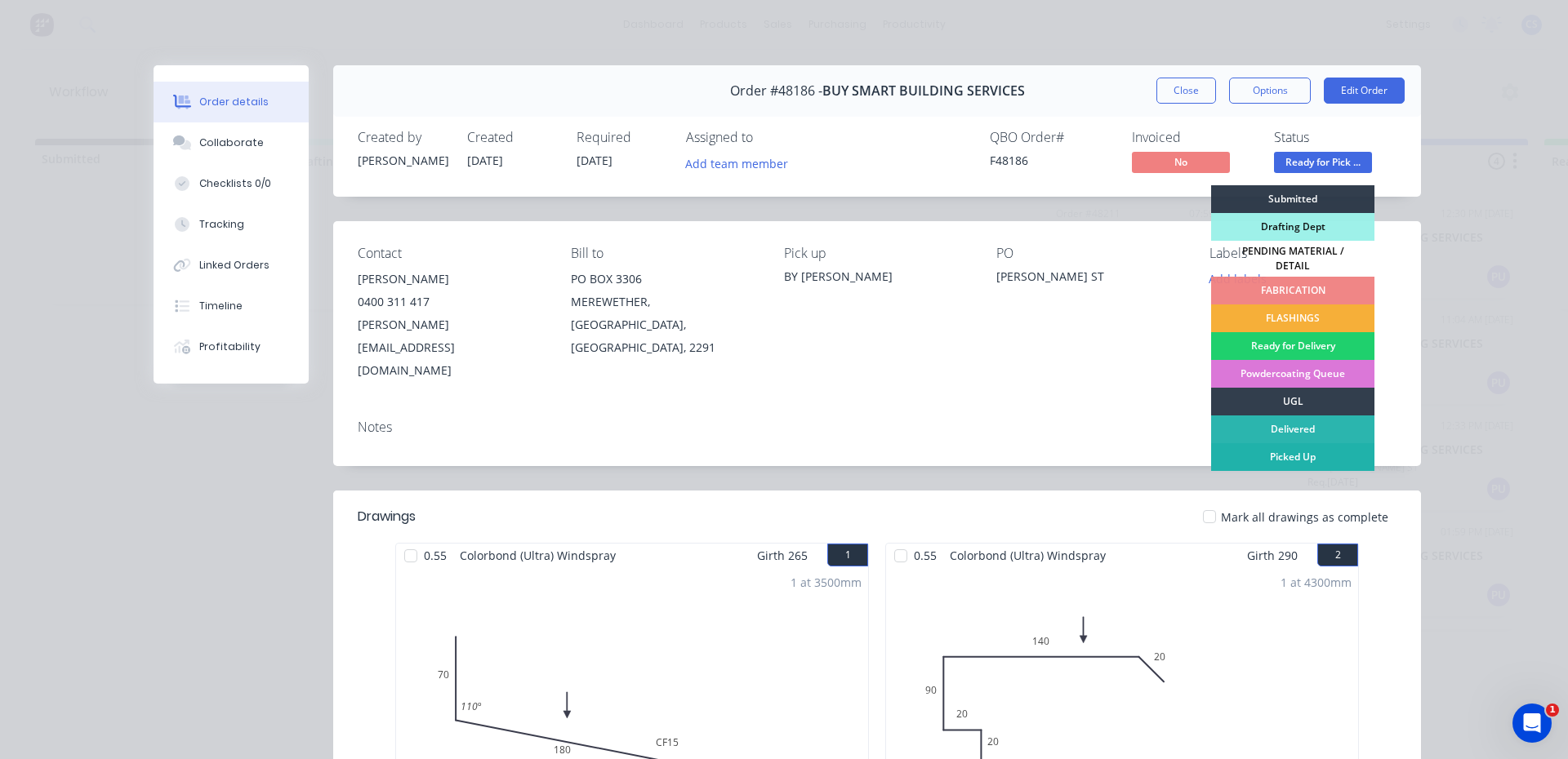
click at [1297, 450] on div "Picked Up" at bounding box center [1292, 456] width 163 height 28
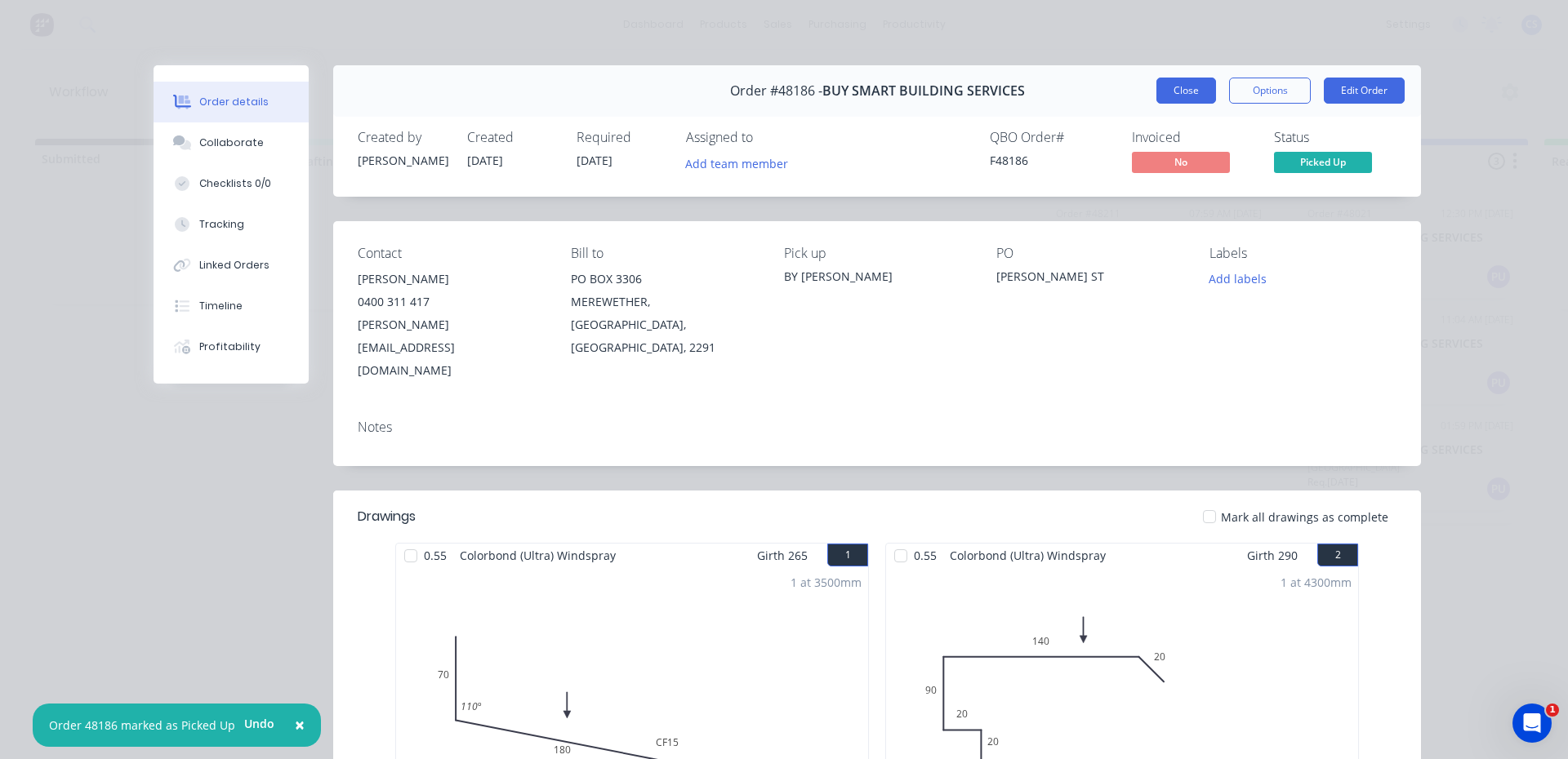
click at [1181, 94] on button "Close" at bounding box center [1186, 90] width 59 height 26
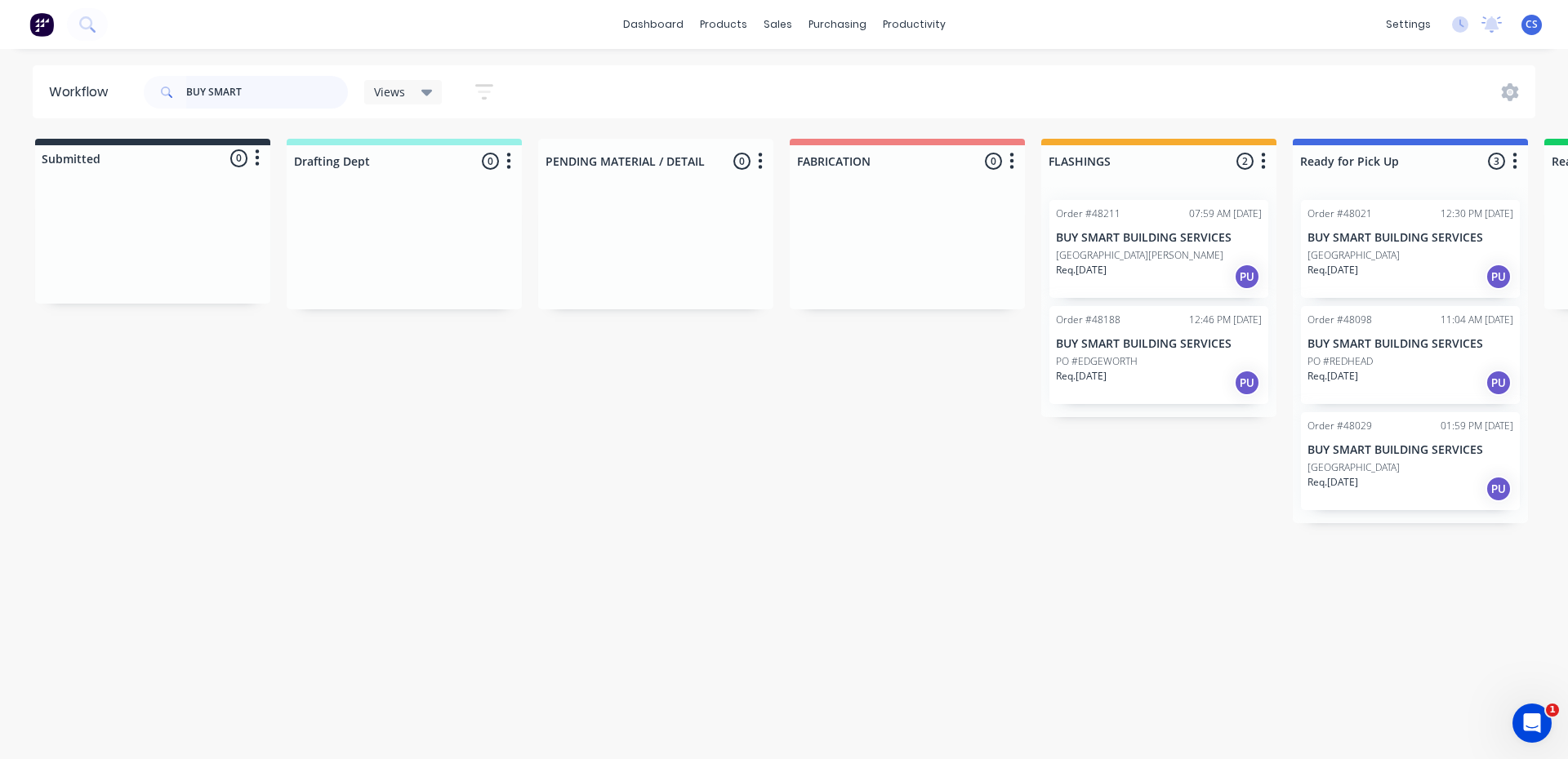
drag, startPoint x: 282, startPoint y: 99, endPoint x: 99, endPoint y: 86, distance: 183.5
click at [99, 86] on header "Workflow BUY SMART Views Save new view None (Default) edit [PERSON_NAME] edit […" at bounding box center [785, 91] width 1504 height 53
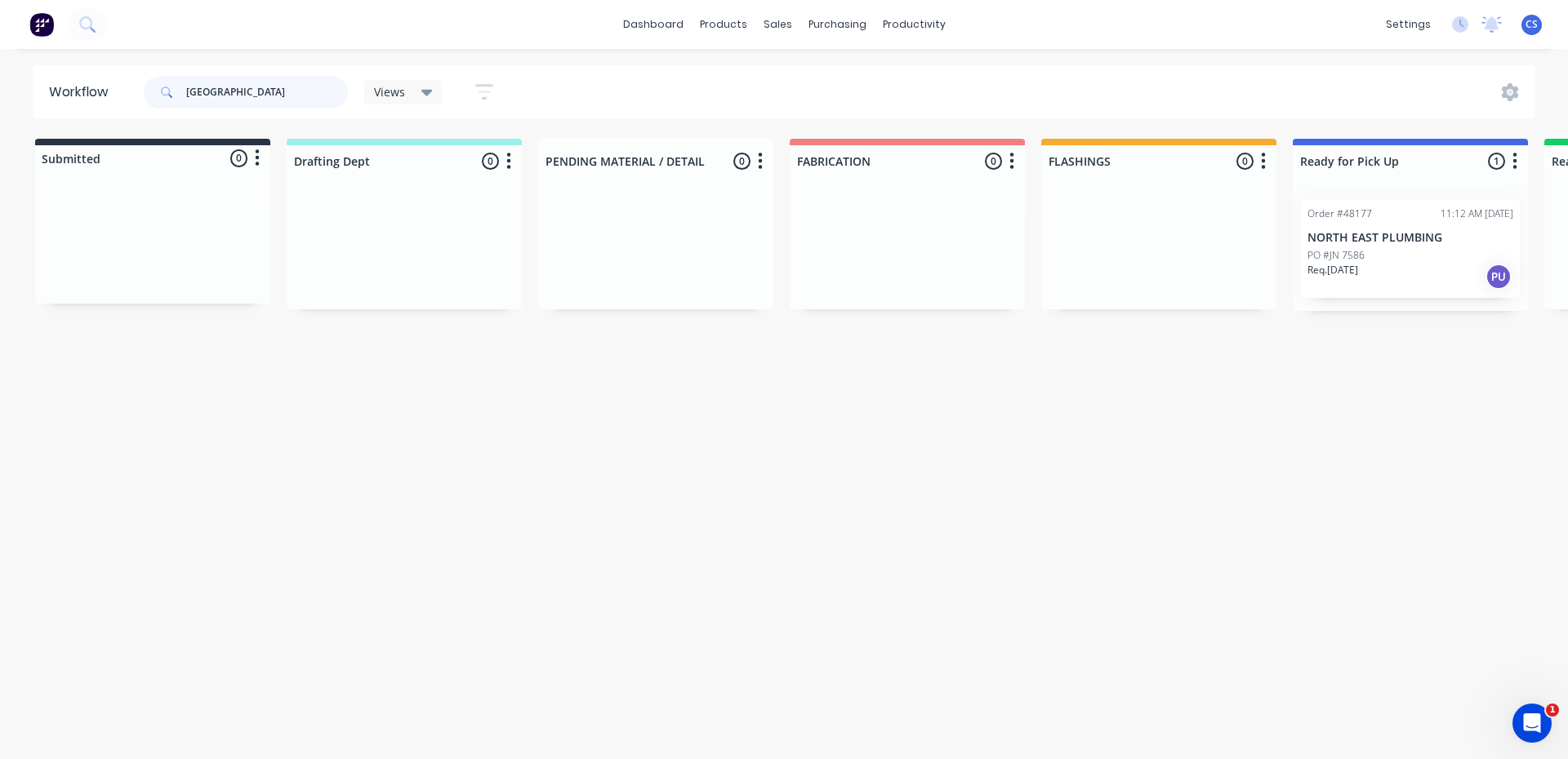
type input "[GEOGRAPHIC_DATA]"
click at [1415, 270] on div "Req. [DATE] PU" at bounding box center [1410, 276] width 206 height 28
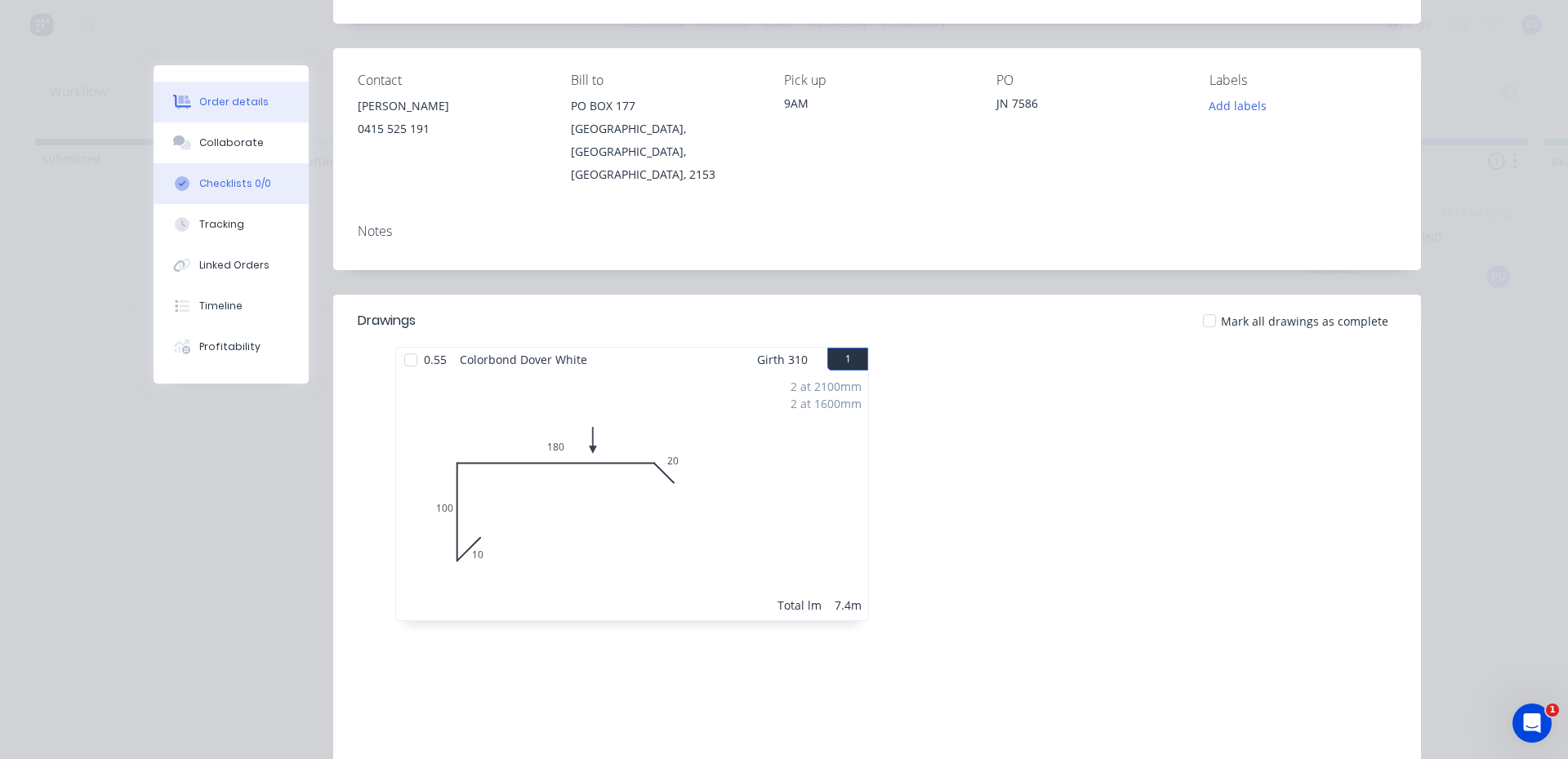
scroll to position [172, 0]
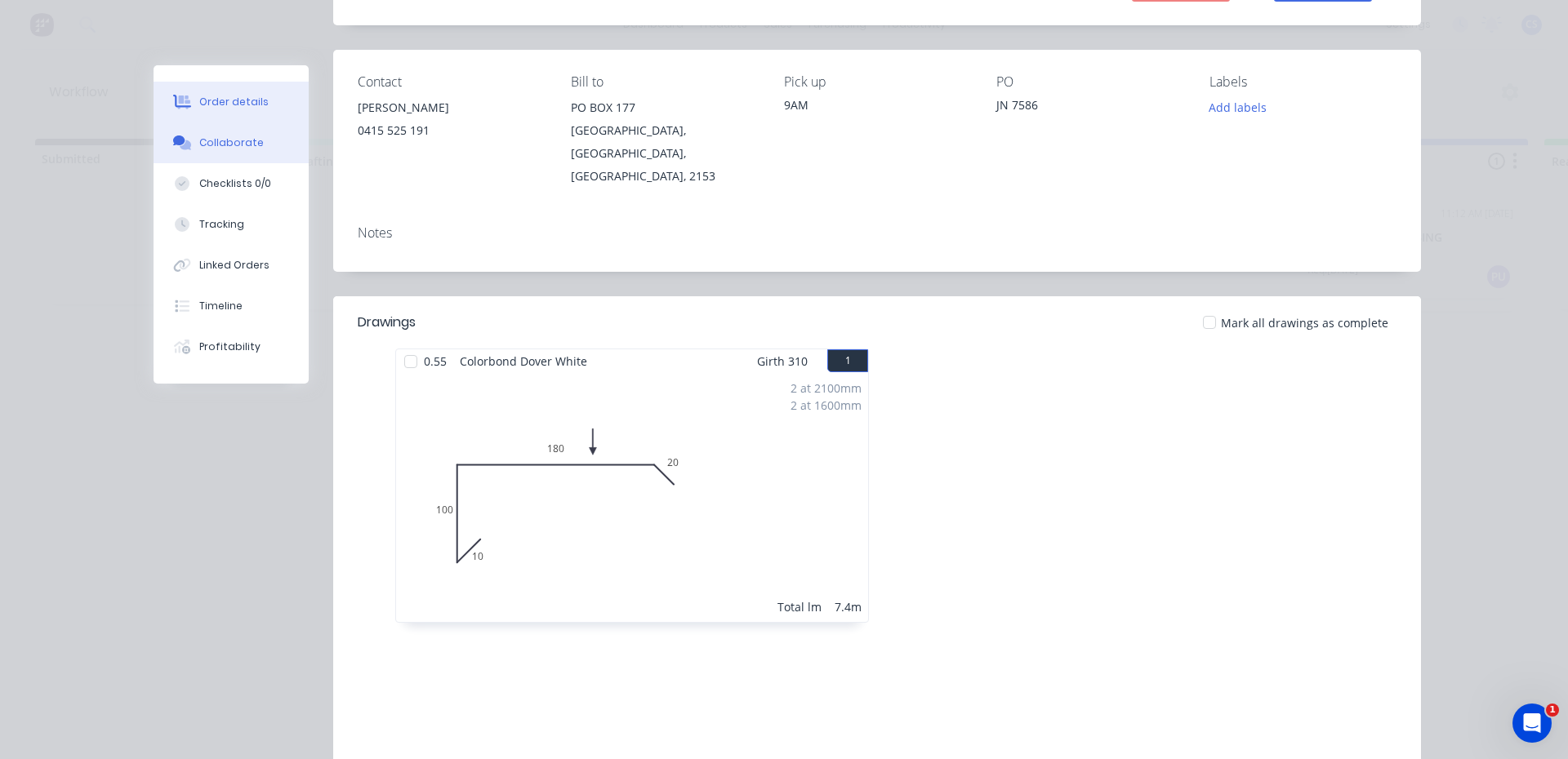
click at [227, 155] on button "Collaborate" at bounding box center [231, 143] width 155 height 41
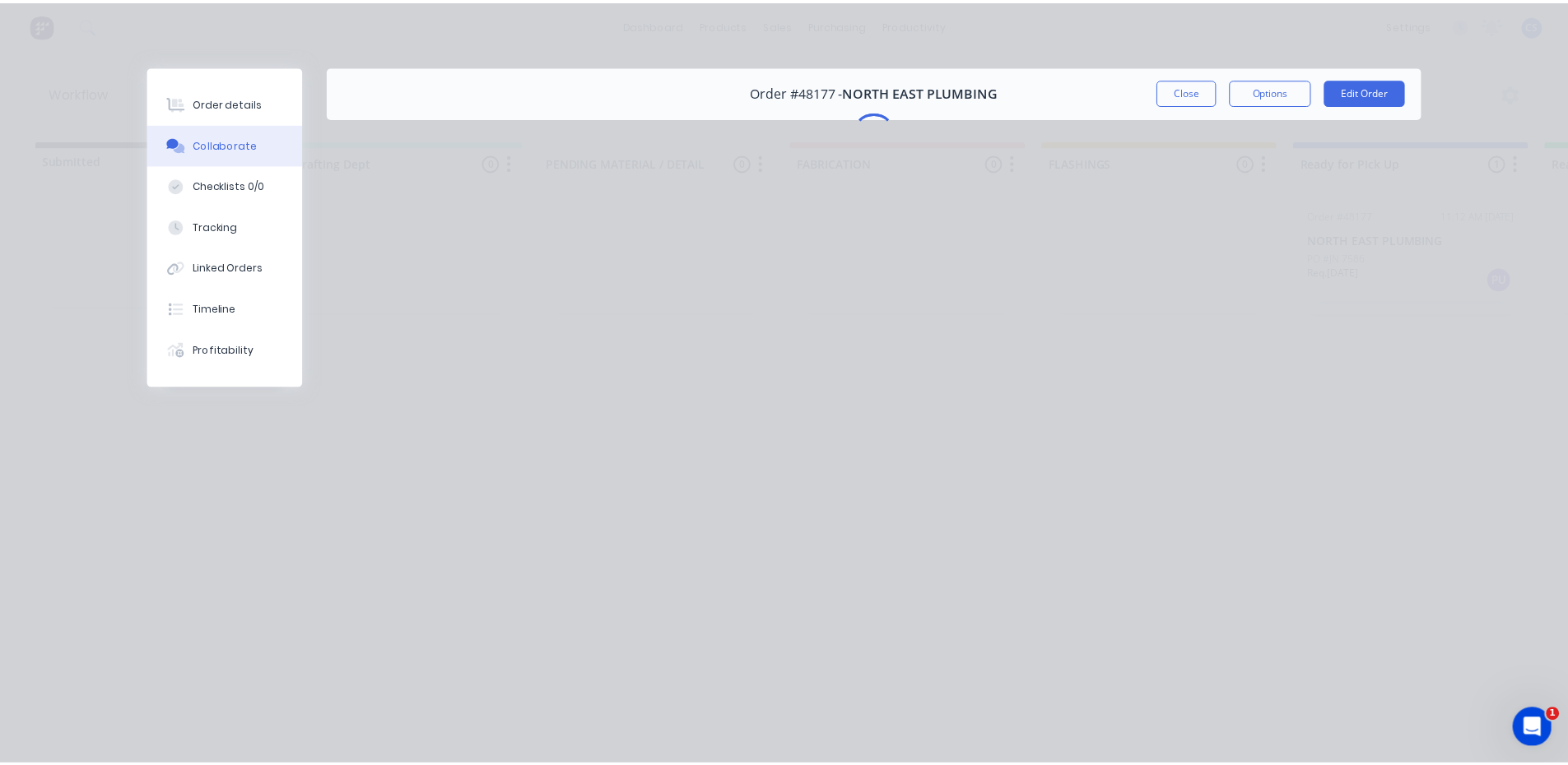
scroll to position [0, 0]
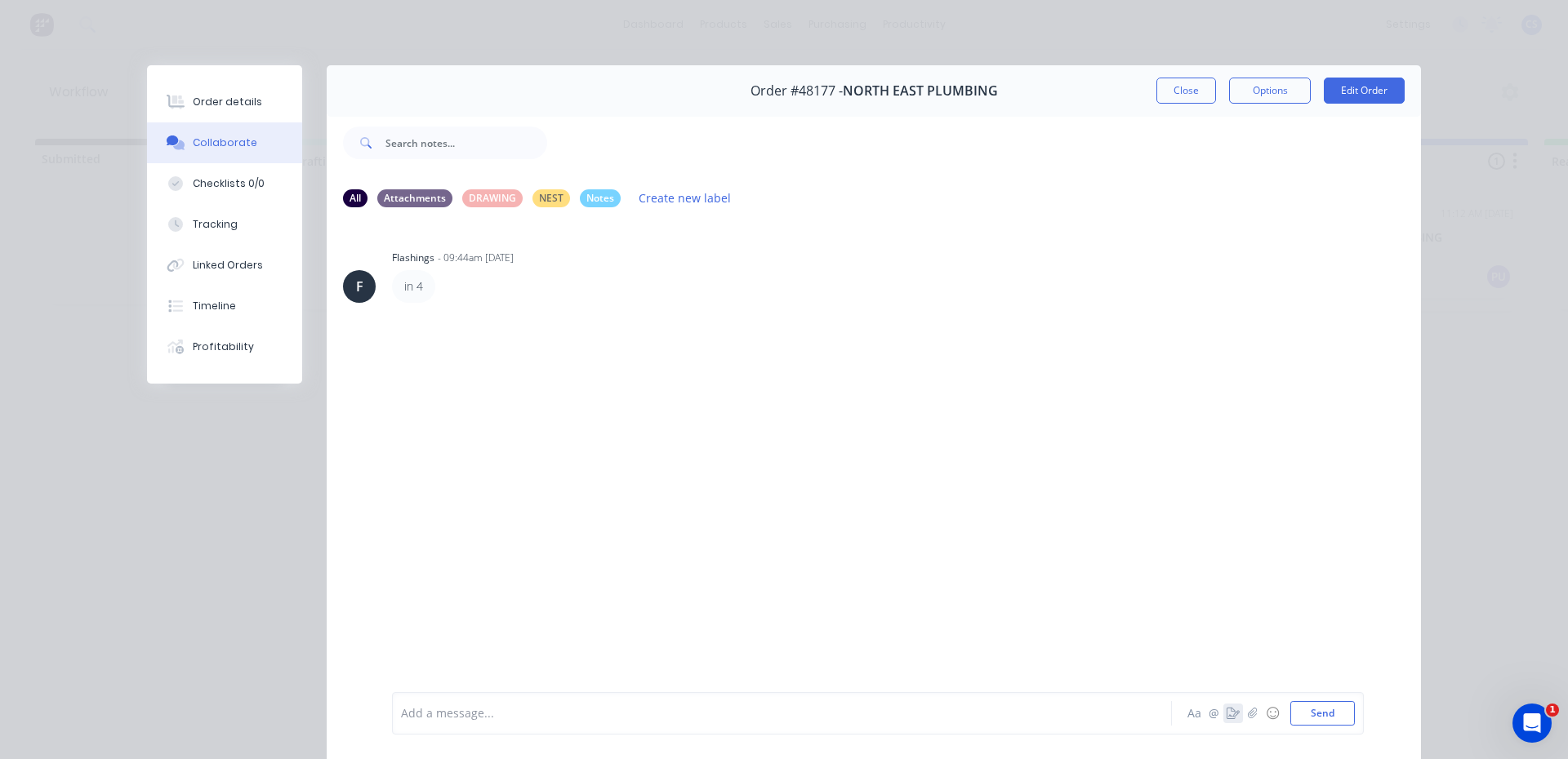
click at [1226, 713] on icon "button" at bounding box center [1232, 713] width 13 height 12
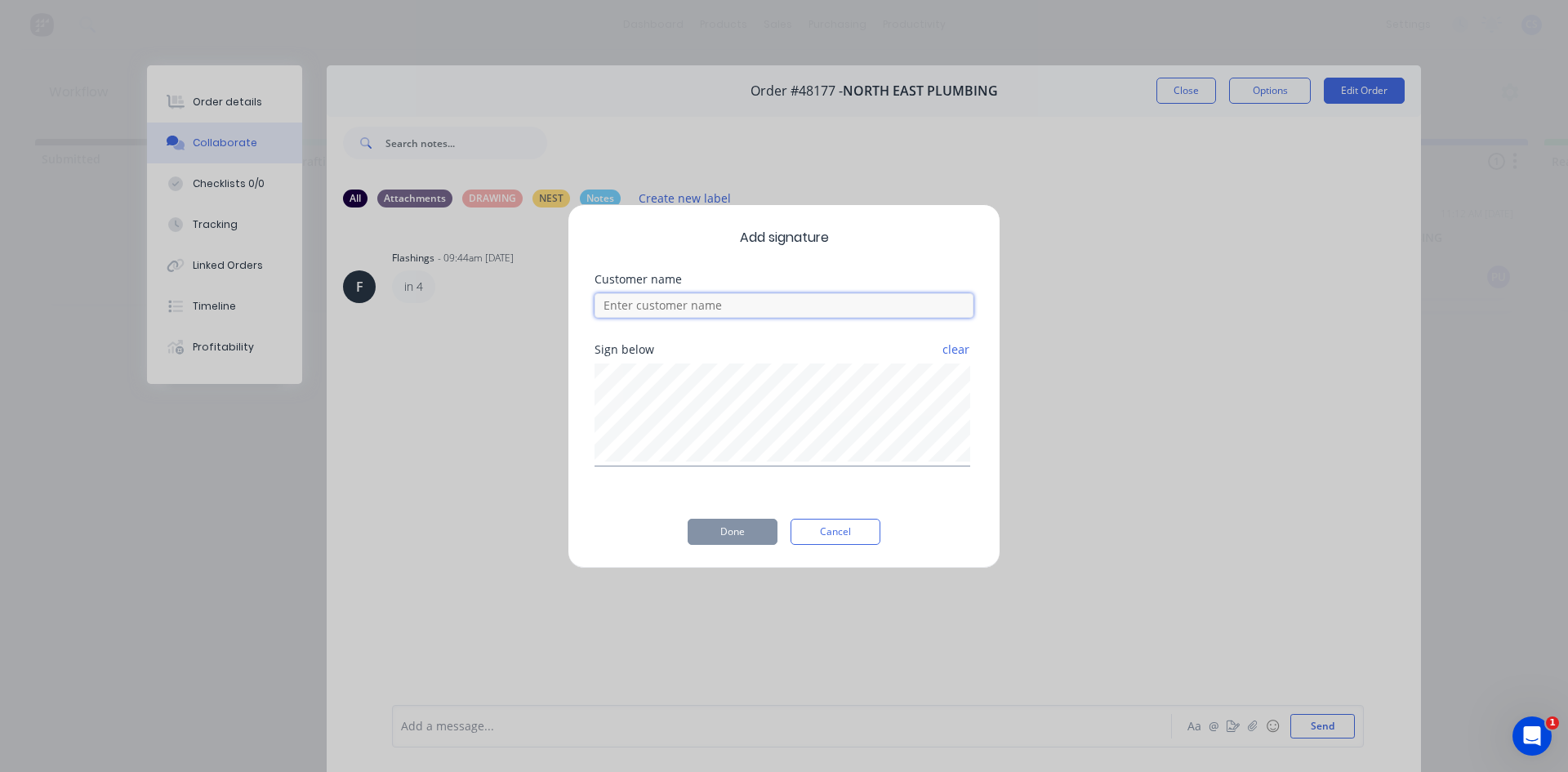
click at [614, 305] on input at bounding box center [784, 305] width 379 height 25
type input "[PERSON_NAME]"
click at [759, 530] on button "Done" at bounding box center [732, 531] width 90 height 26
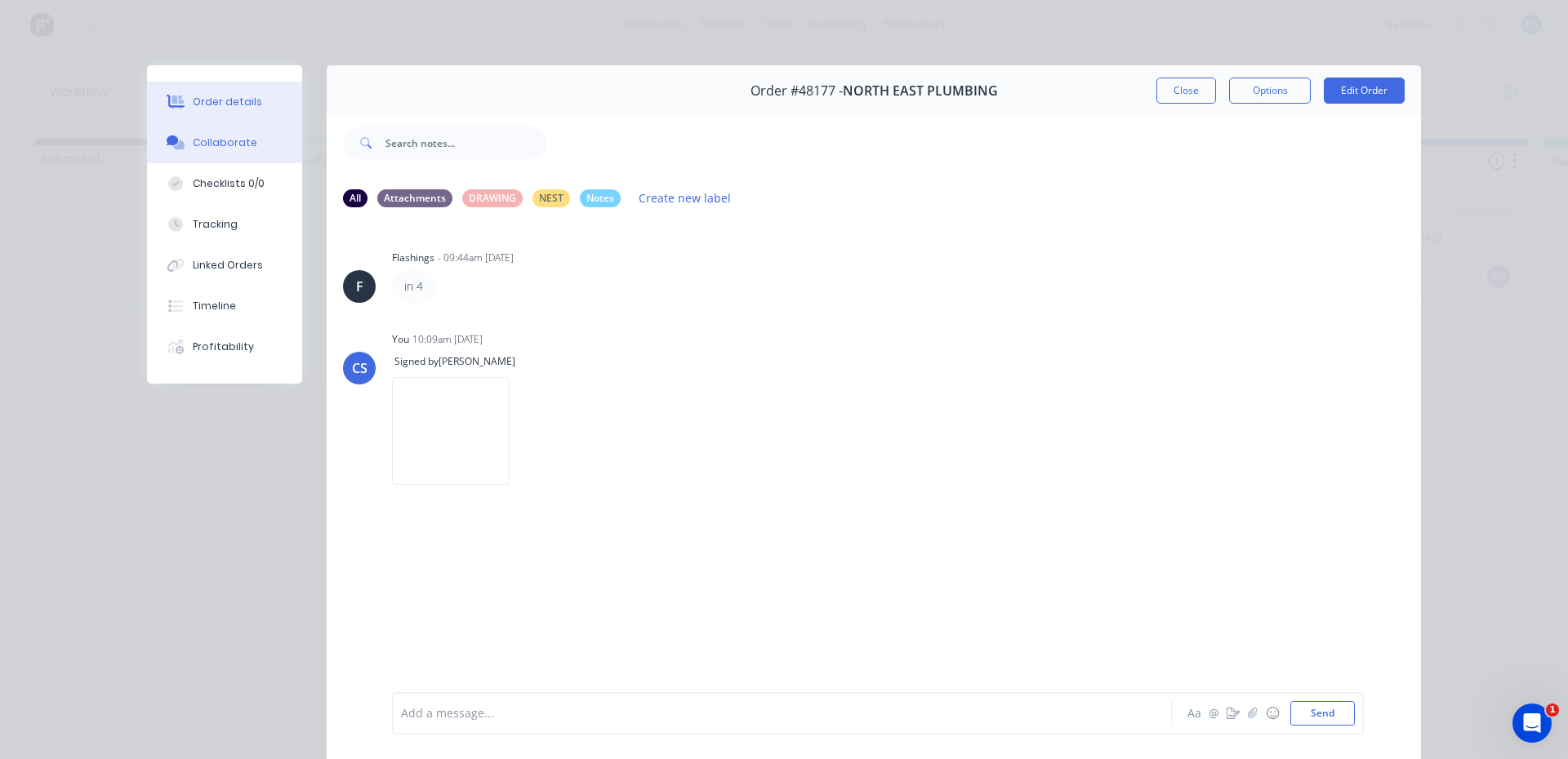
click at [203, 92] on button "Order details" at bounding box center [224, 102] width 155 height 41
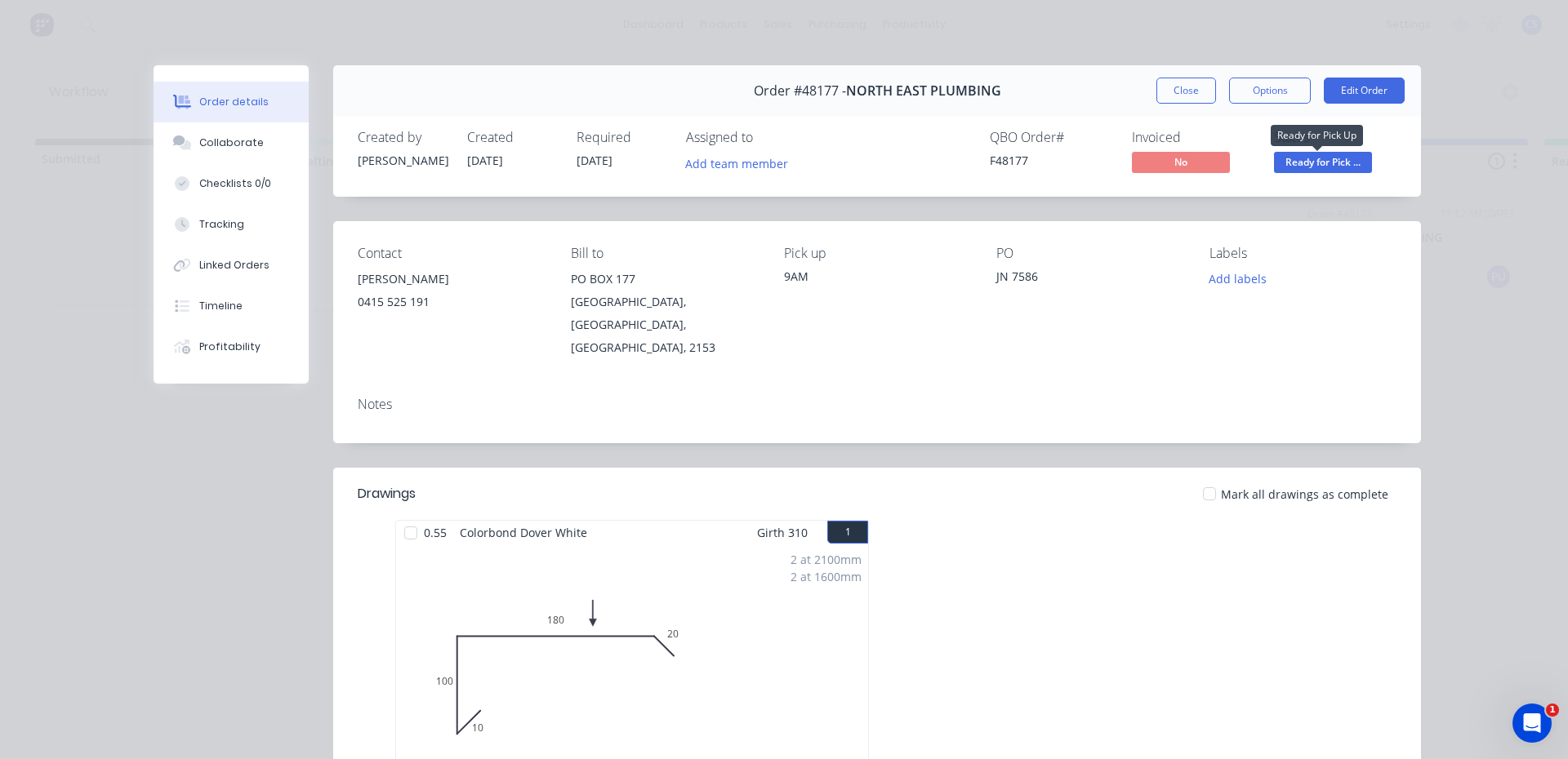
click at [1296, 167] on span "Ready for Pick ..." at bounding box center [1323, 162] width 98 height 20
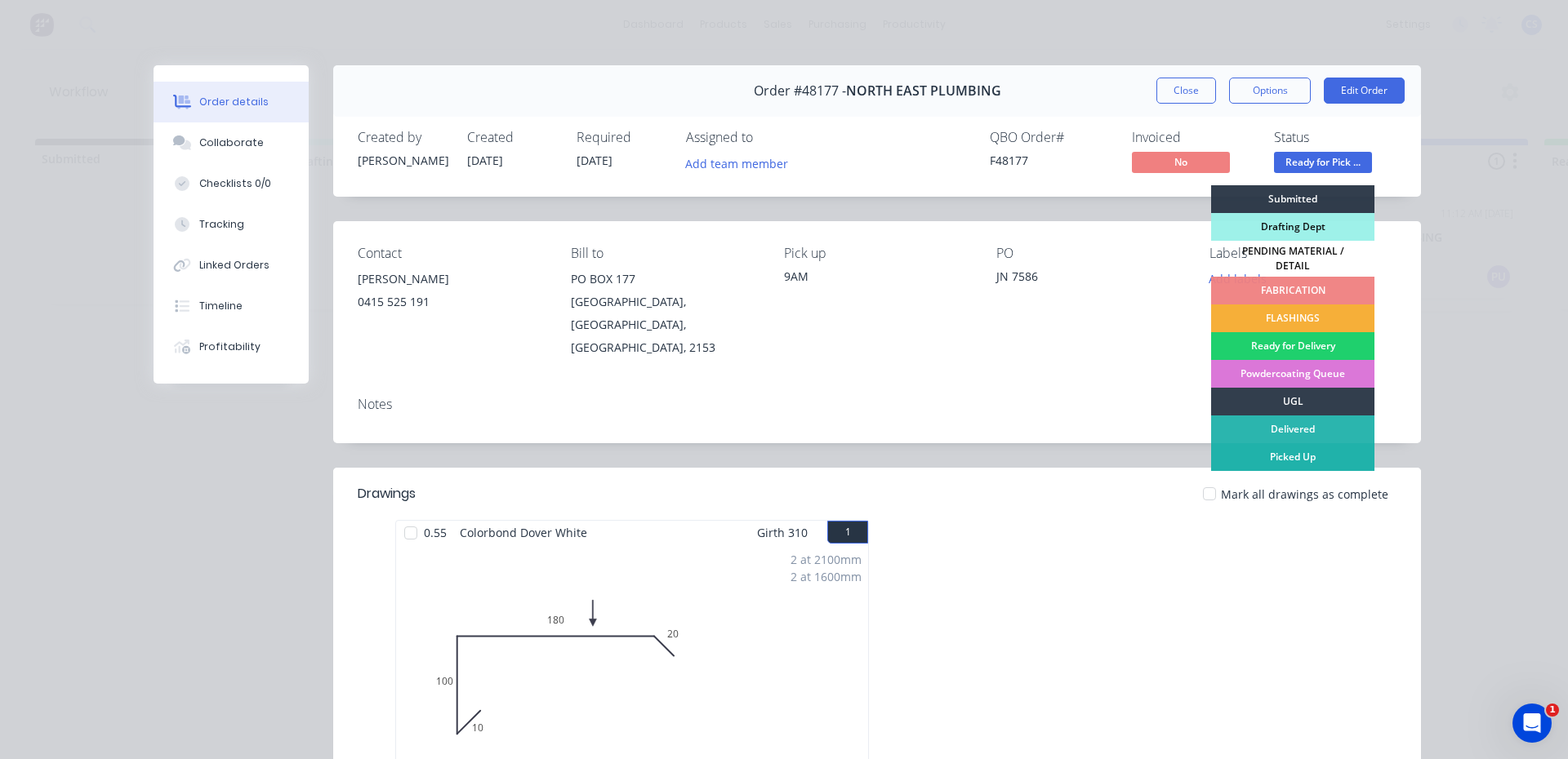
click at [1268, 451] on div "Picked Up" at bounding box center [1292, 456] width 163 height 28
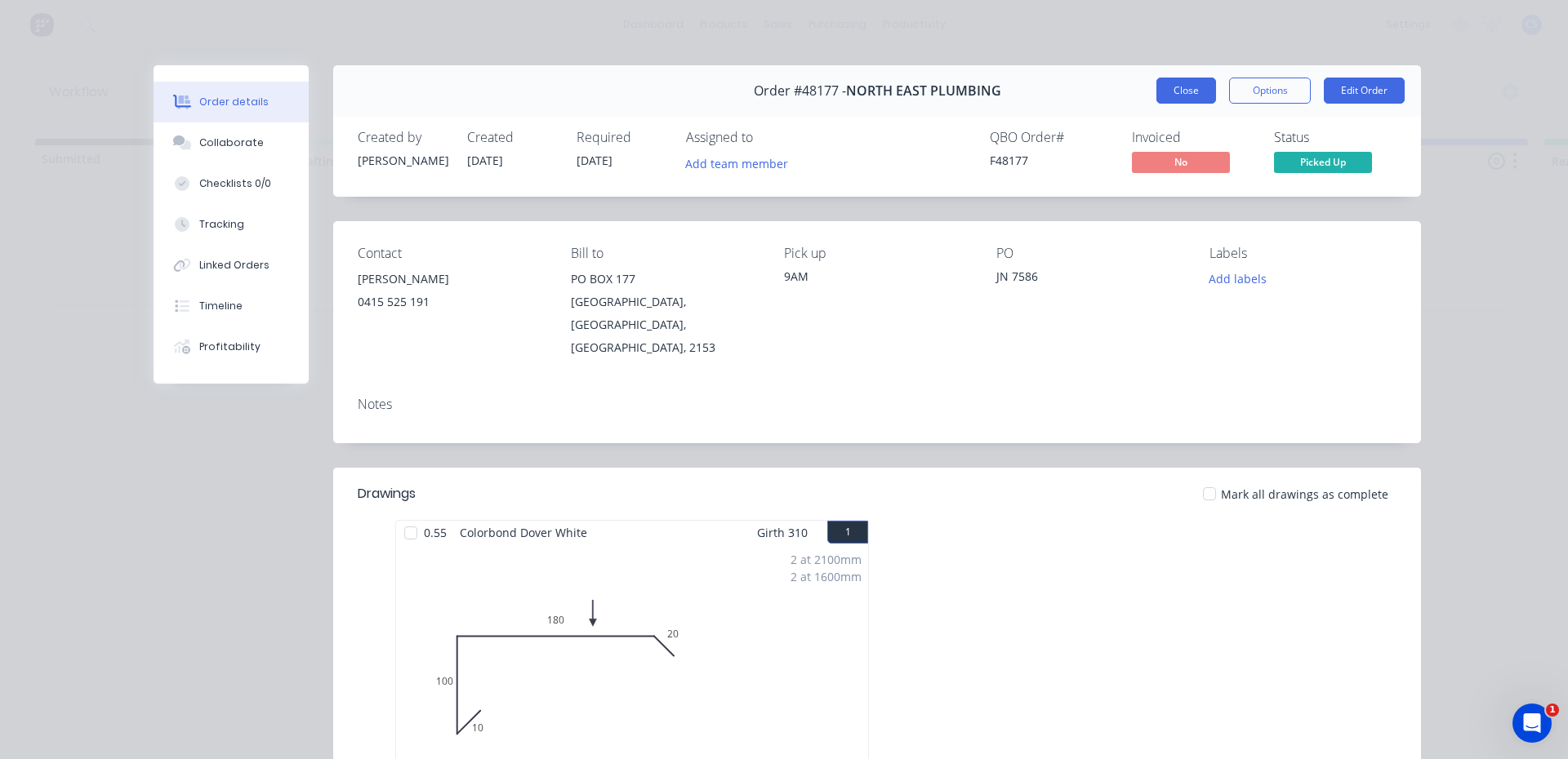
click at [1175, 80] on button "Close" at bounding box center [1186, 90] width 59 height 26
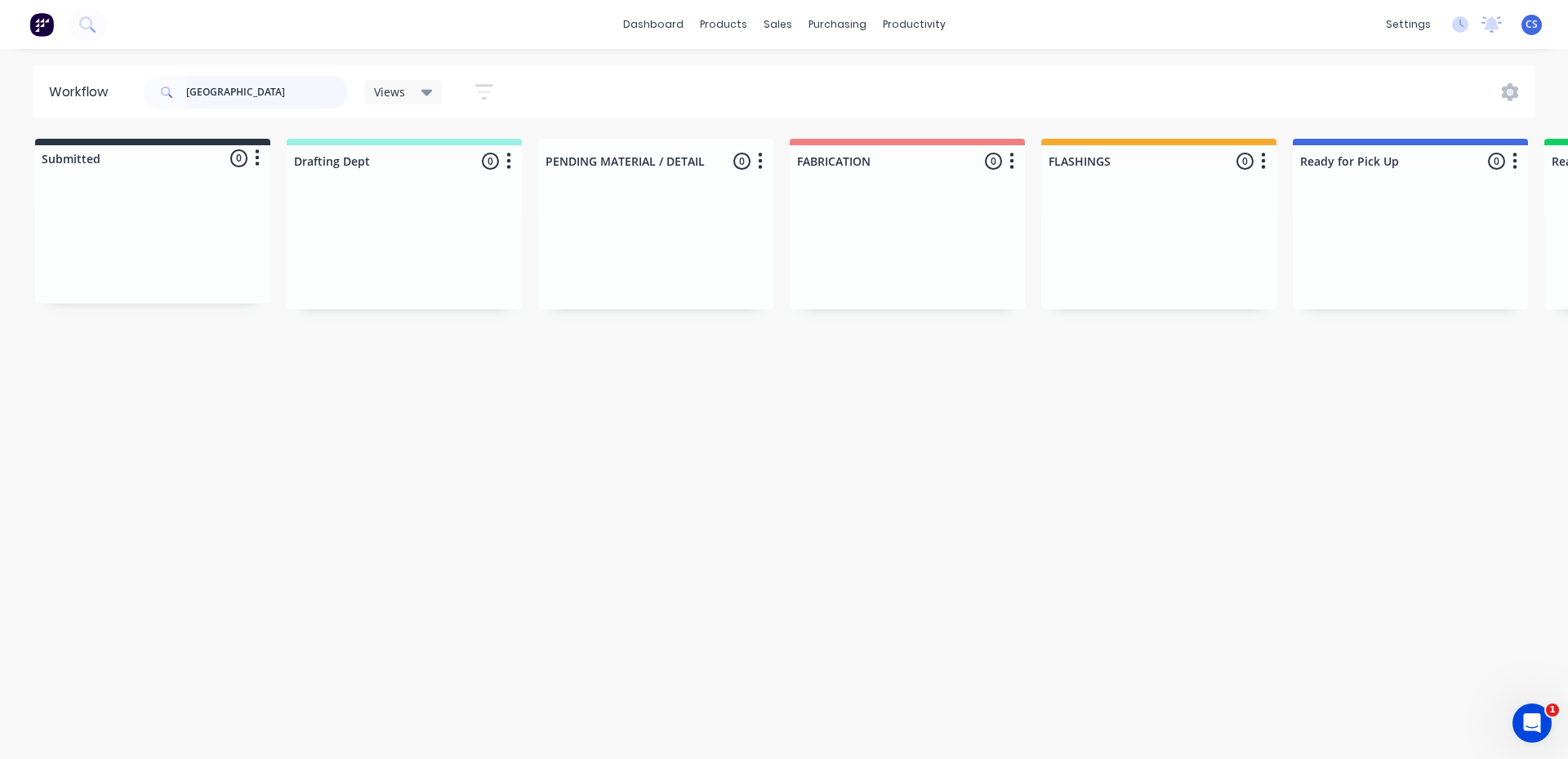
drag, startPoint x: 270, startPoint y: 90, endPoint x: 0, endPoint y: 112, distance: 270.9
click at [0, 112] on div "Workflow NORTH EAST PL Views Save new view None (Default) edit [PERSON_NAME] ed…" at bounding box center [784, 91] width 1568 height 53
